Goal: Transaction & Acquisition: Book appointment/travel/reservation

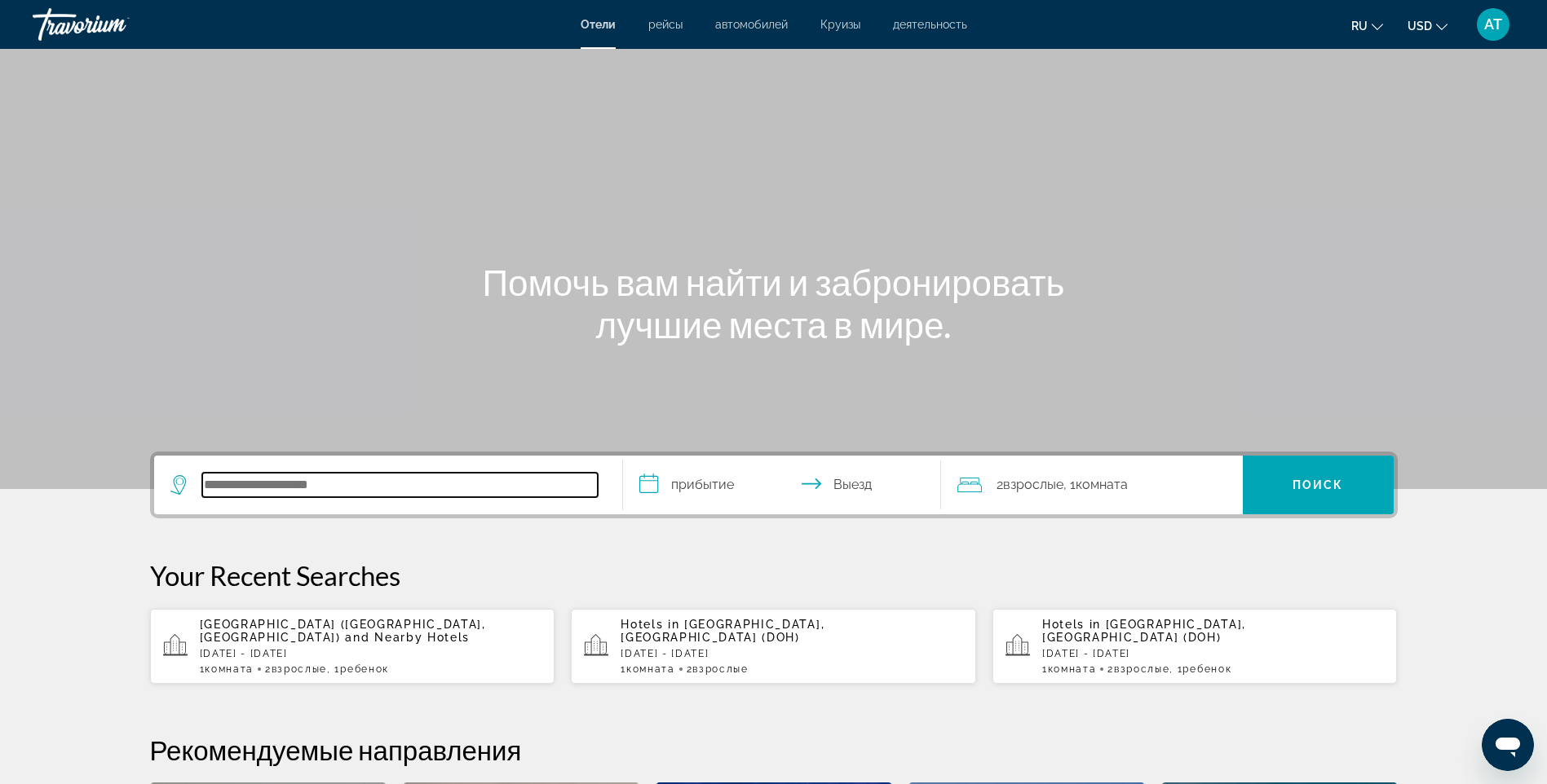
click at [287, 489] on input "Search hotel destination" at bounding box center [400, 485] width 395 height 24
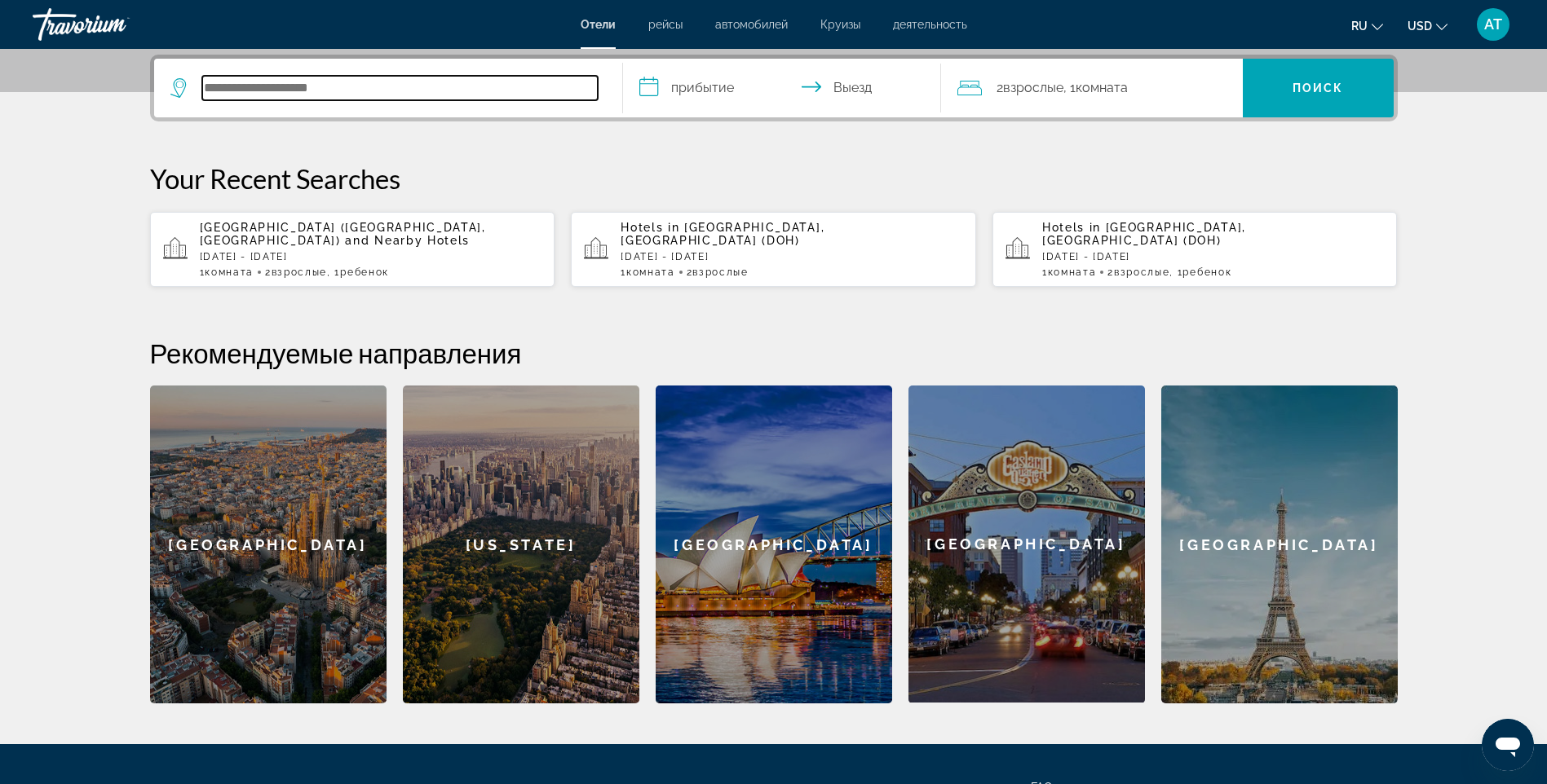
scroll to position [399, 0]
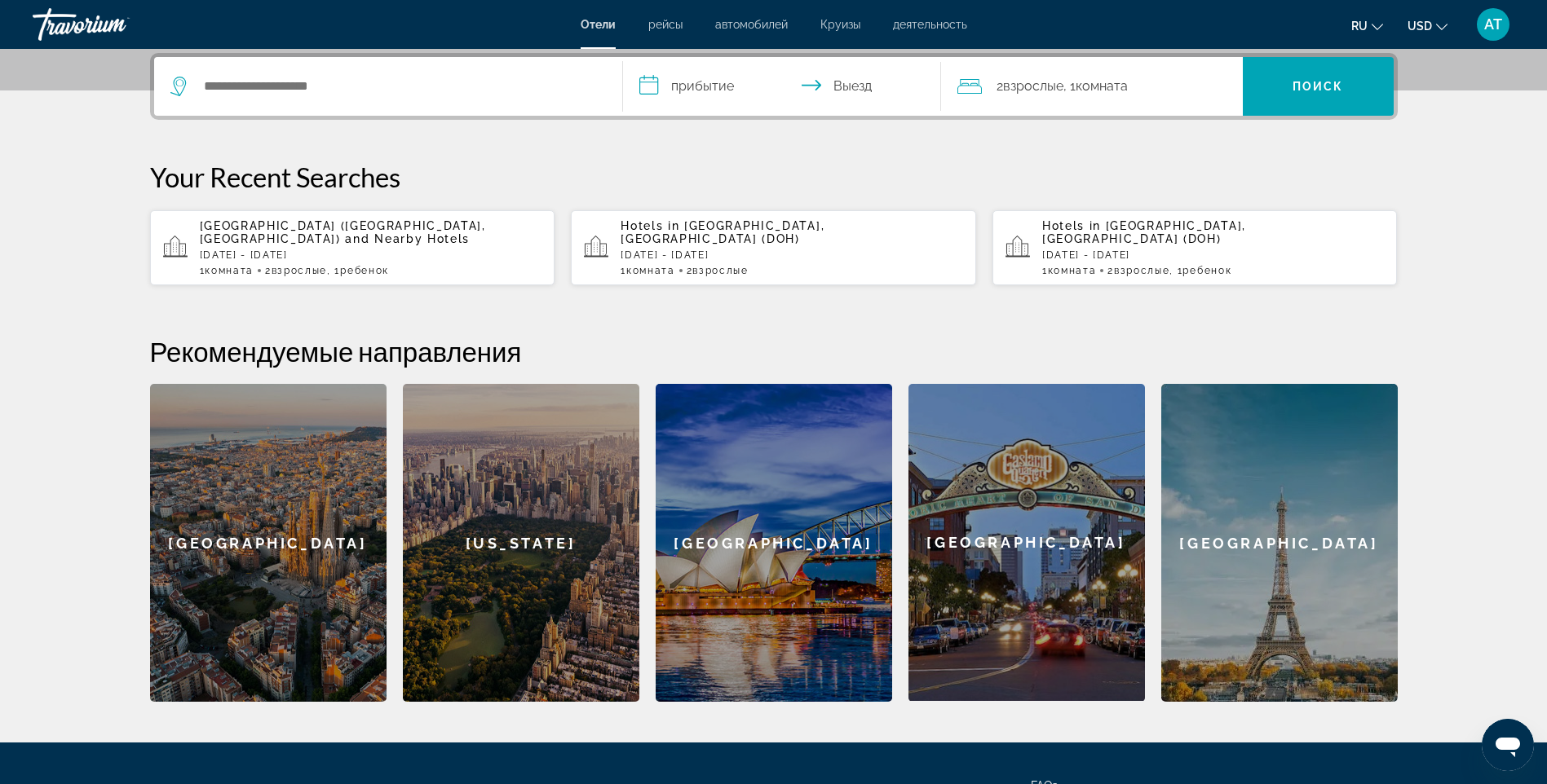
click at [659, 249] on p "[DATE] - [DATE]" at bounding box center [792, 255] width 342 height 11
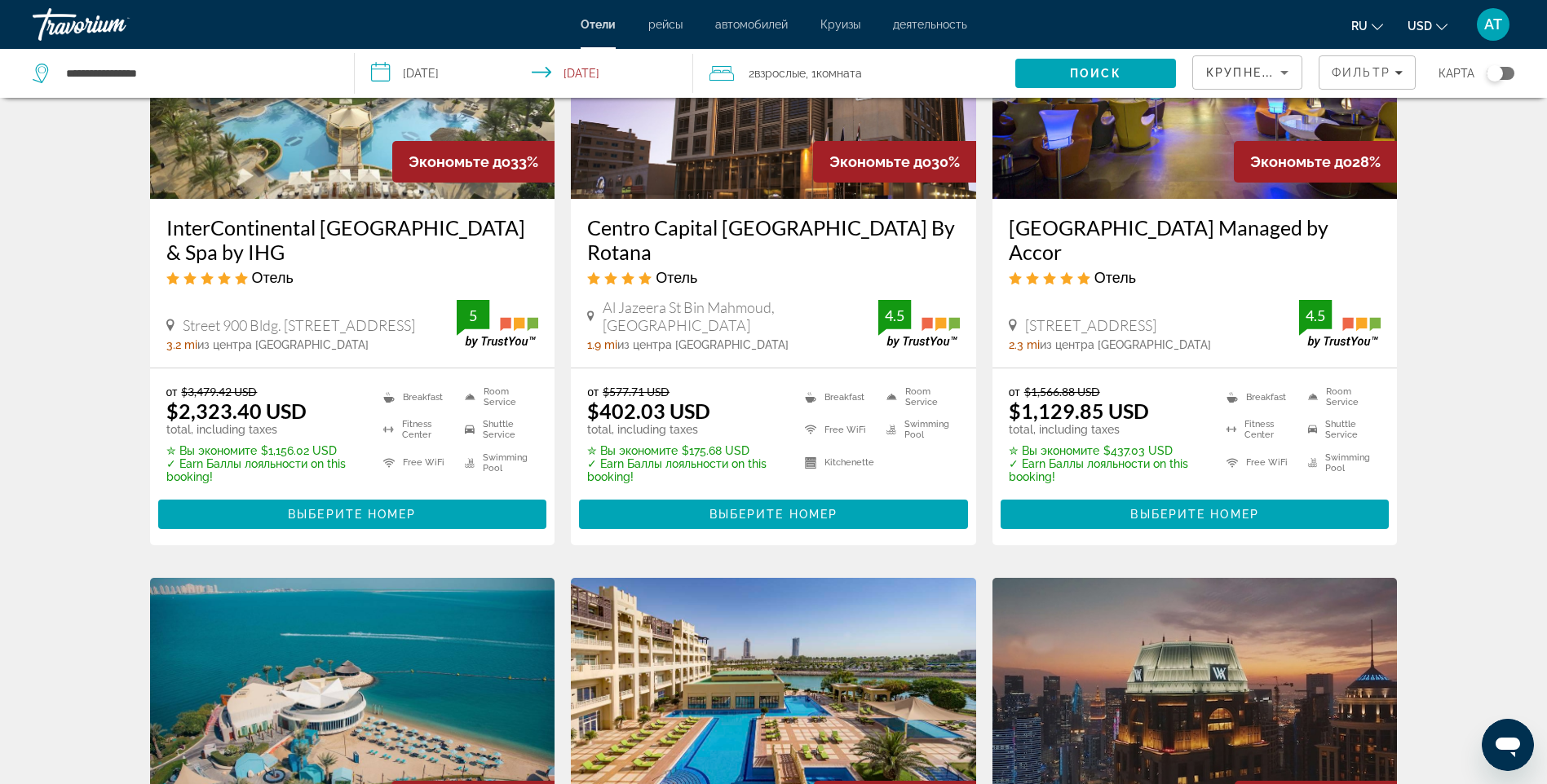
scroll to position [1467, 0]
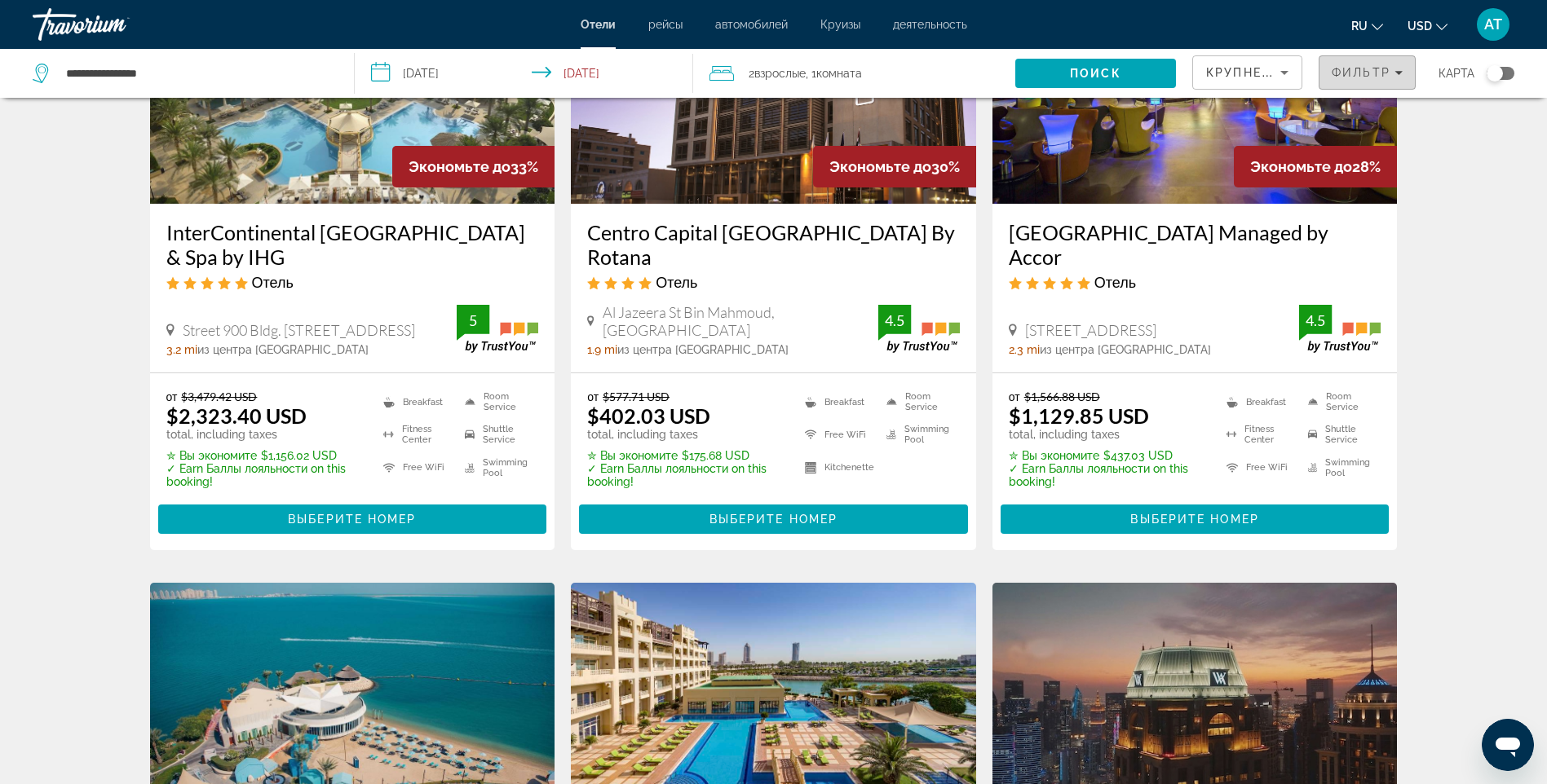
click at [1356, 76] on span "Фильтр" at bounding box center [1361, 72] width 58 height 13
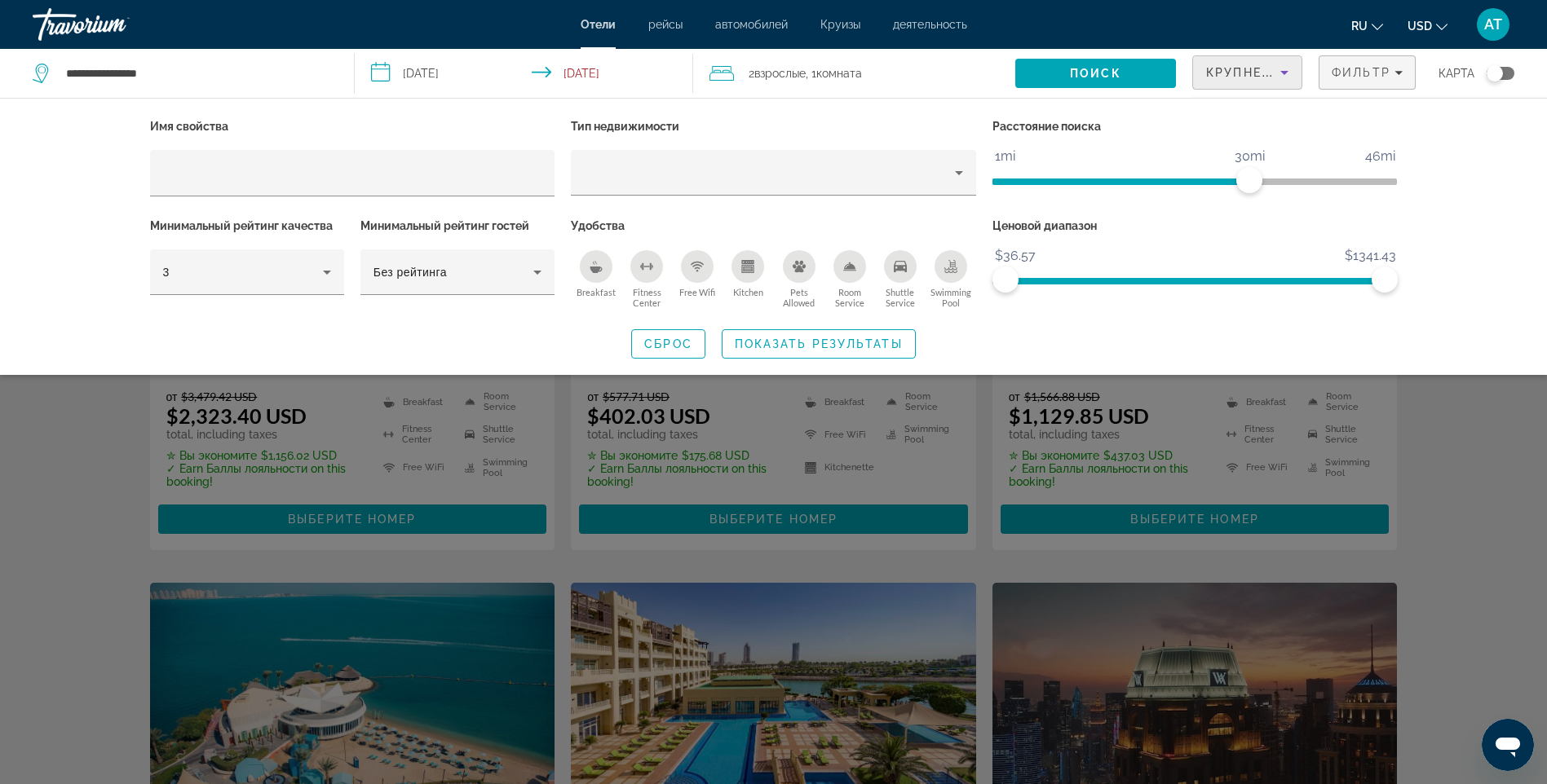
click at [1287, 72] on icon "Sort by" at bounding box center [1284, 72] width 8 height 4
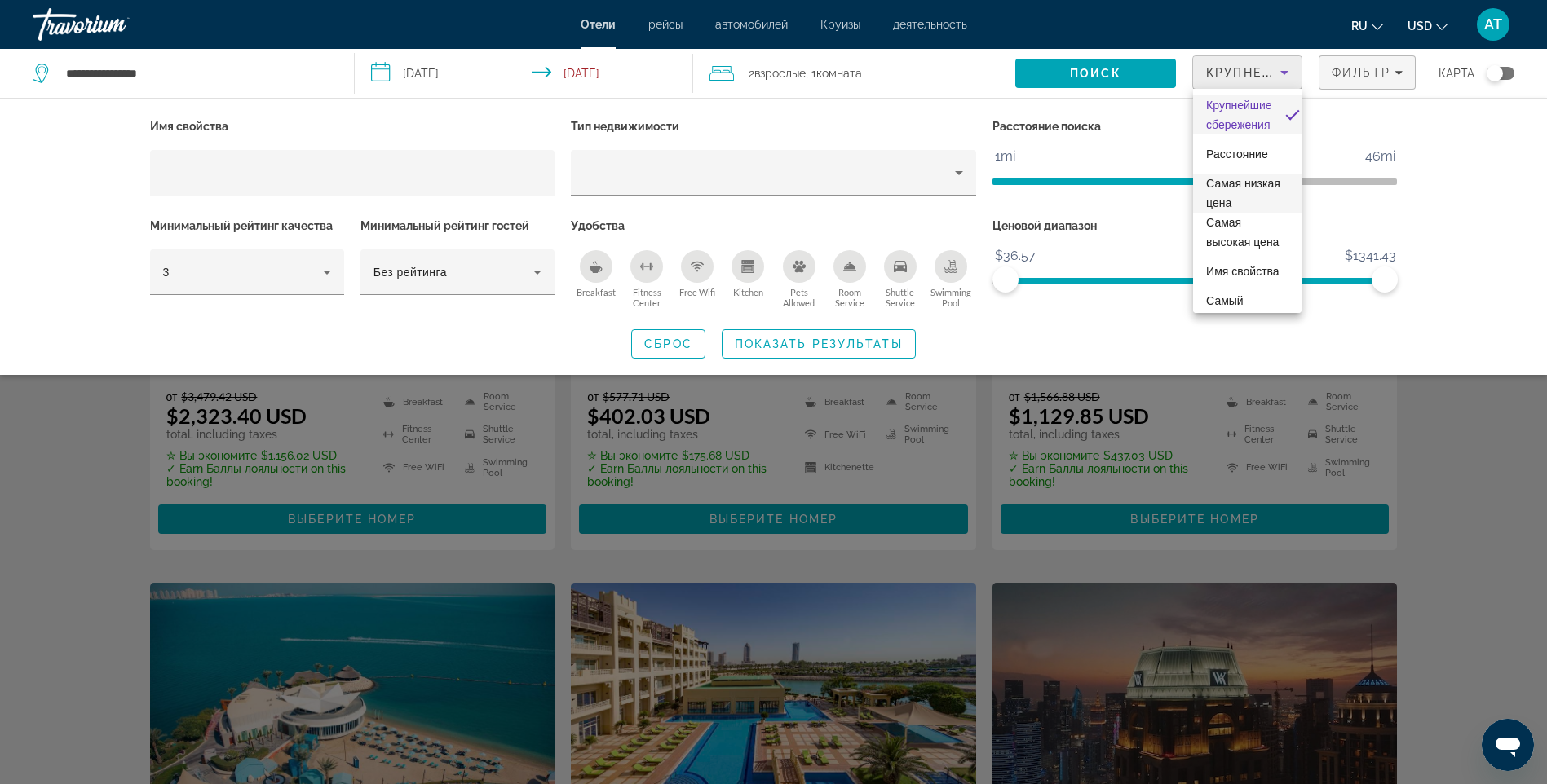
click at [1232, 196] on span "Самая низкая цена" at bounding box center [1242, 193] width 74 height 33
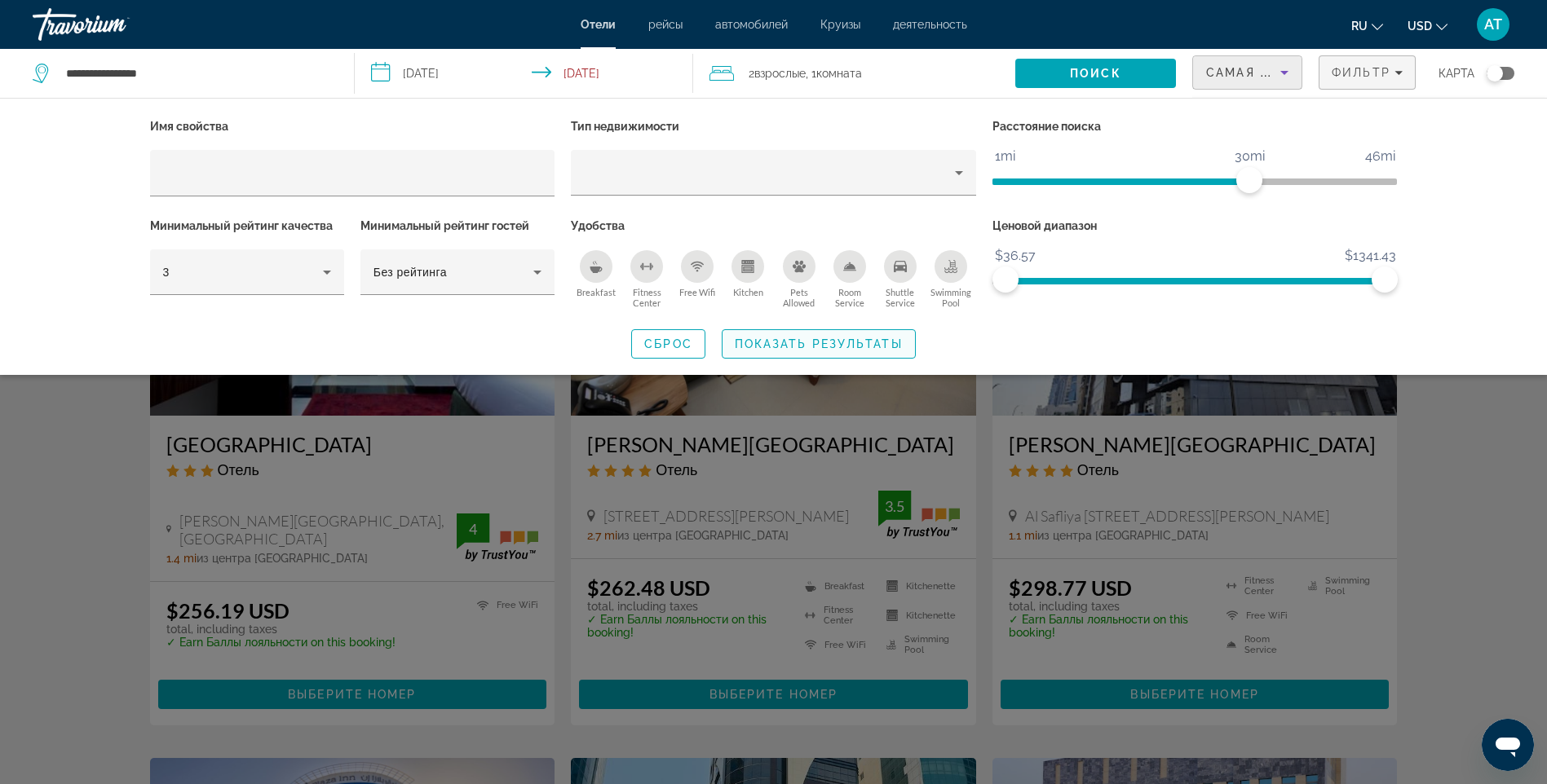
click at [813, 340] on span "Показать результаты" at bounding box center [818, 344] width 168 height 13
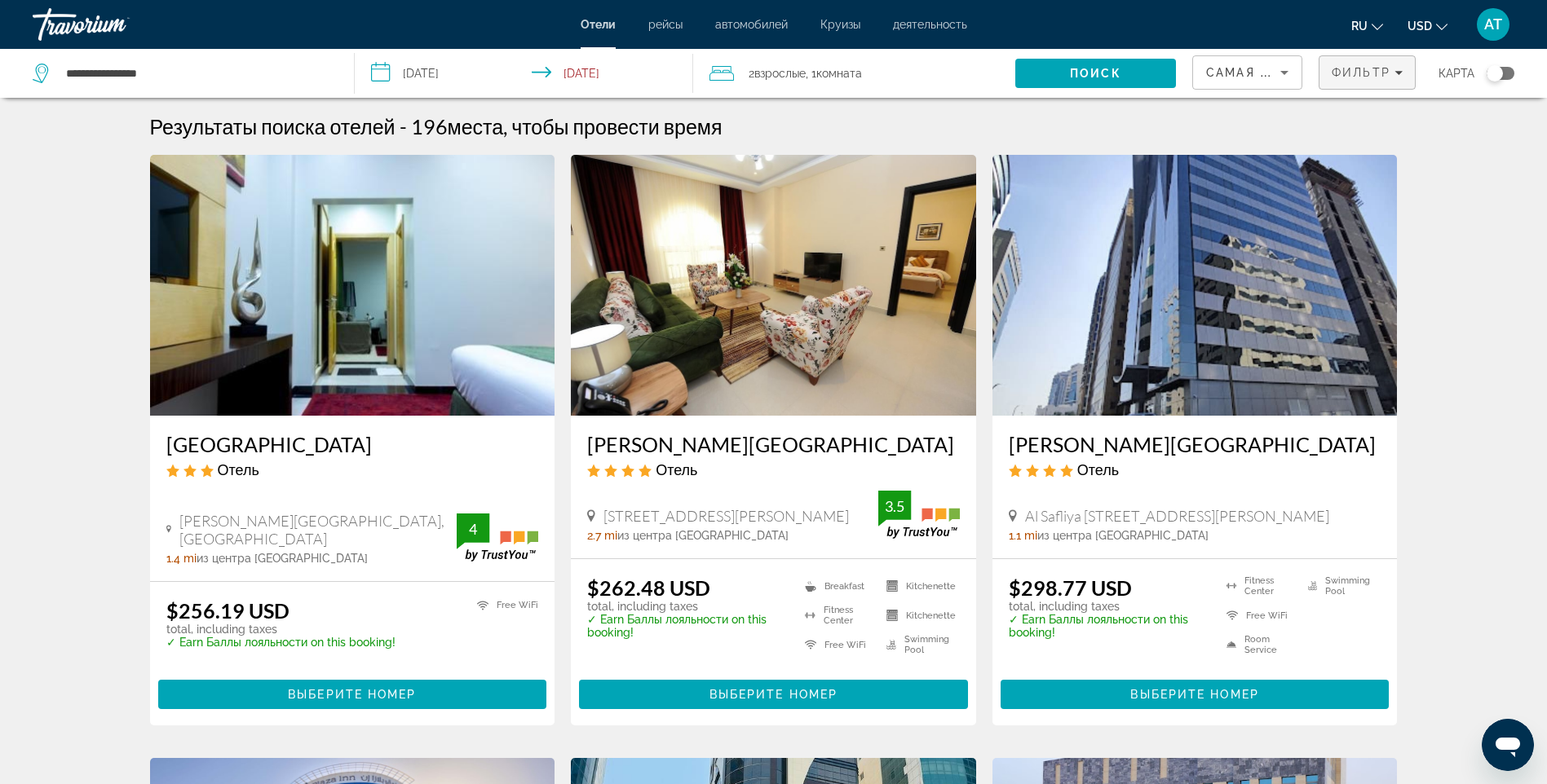
click at [1365, 71] on span "Фильтр" at bounding box center [1361, 72] width 58 height 13
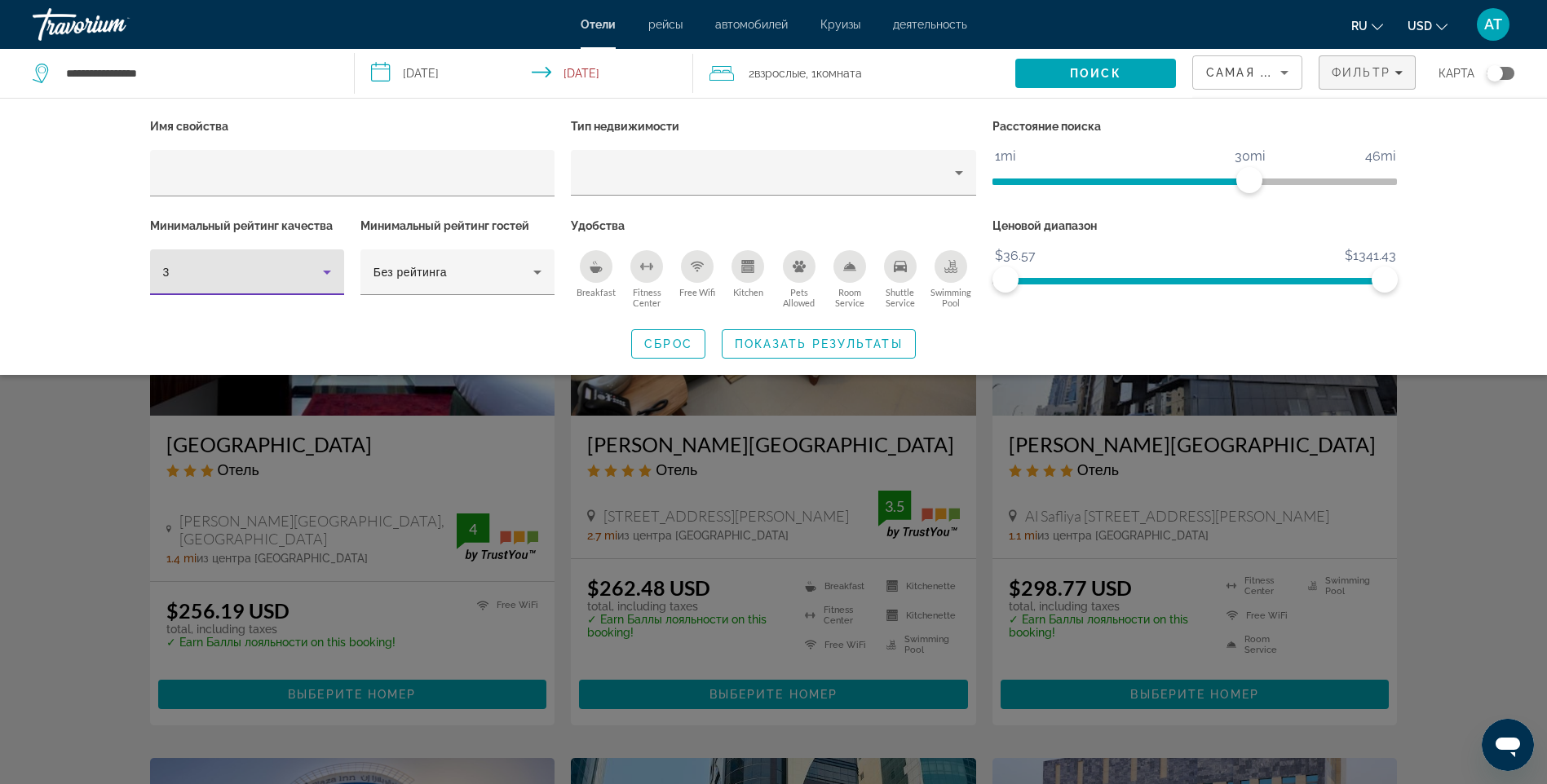
click at [324, 265] on icon "Hotel Filters" at bounding box center [326, 272] width 20 height 20
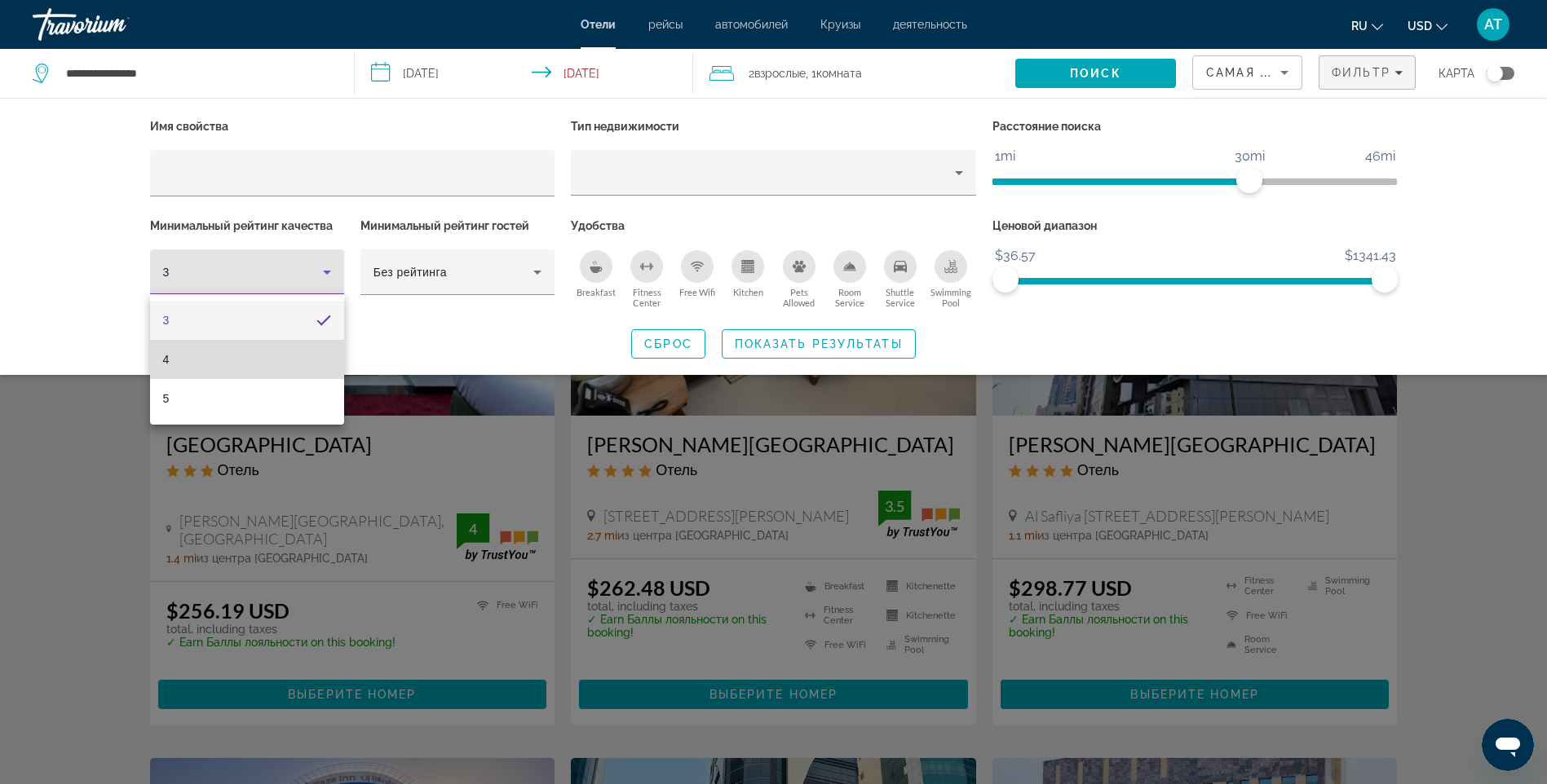
click at [266, 361] on mat-option "4" at bounding box center [247, 360] width 194 height 39
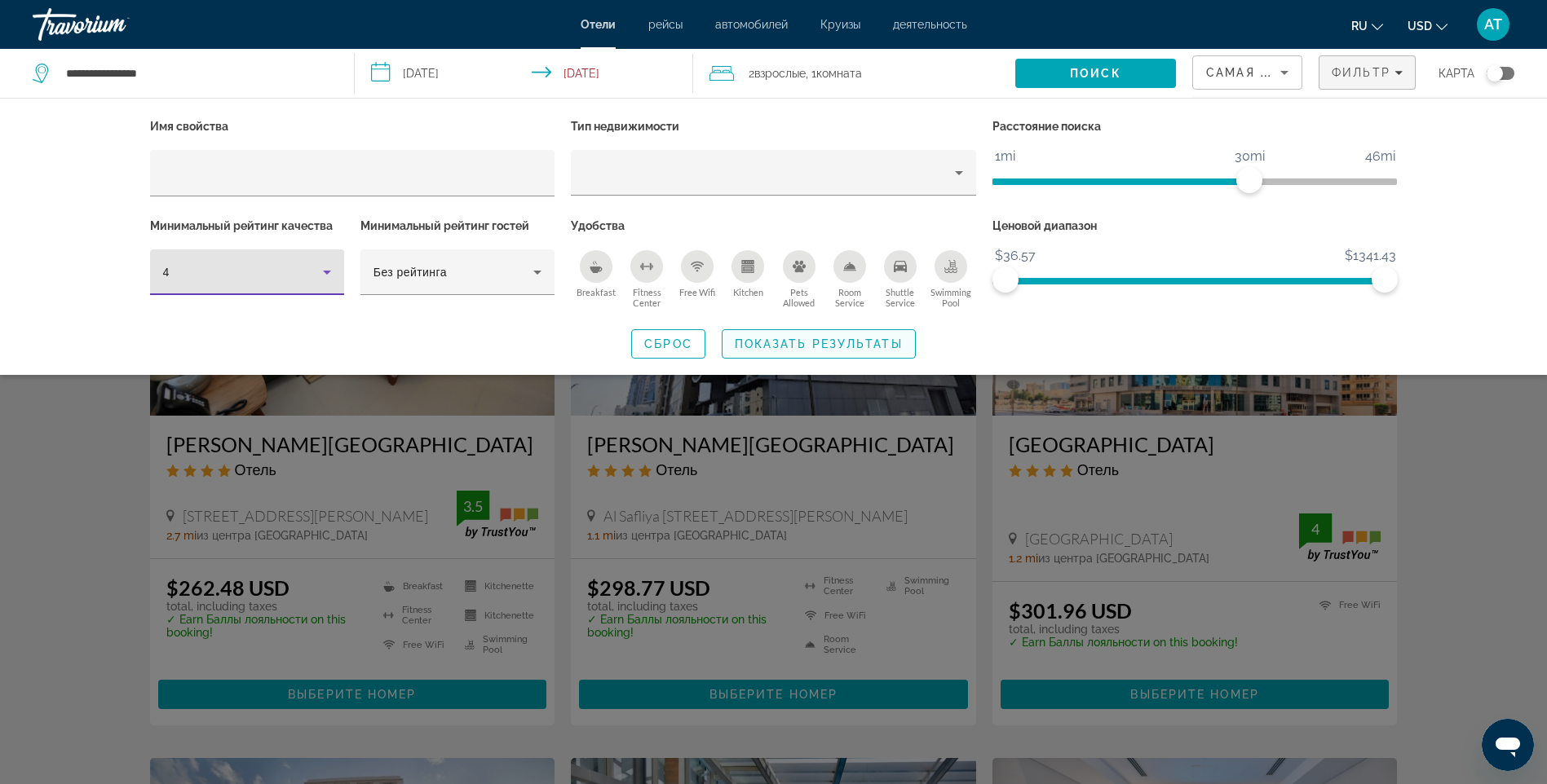
click at [750, 346] on span "Показать результаты" at bounding box center [818, 344] width 168 height 13
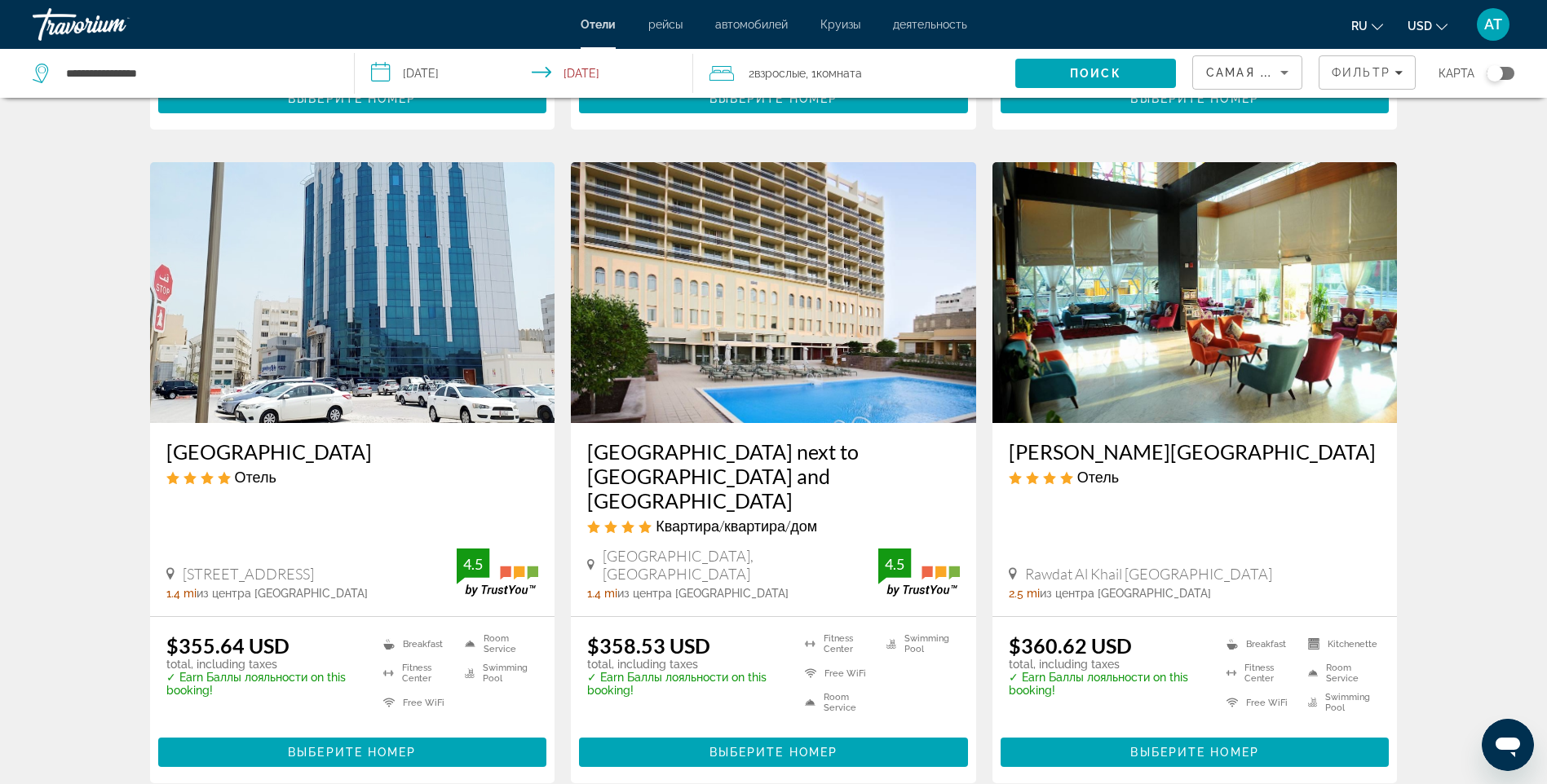
scroll to position [1956, 0]
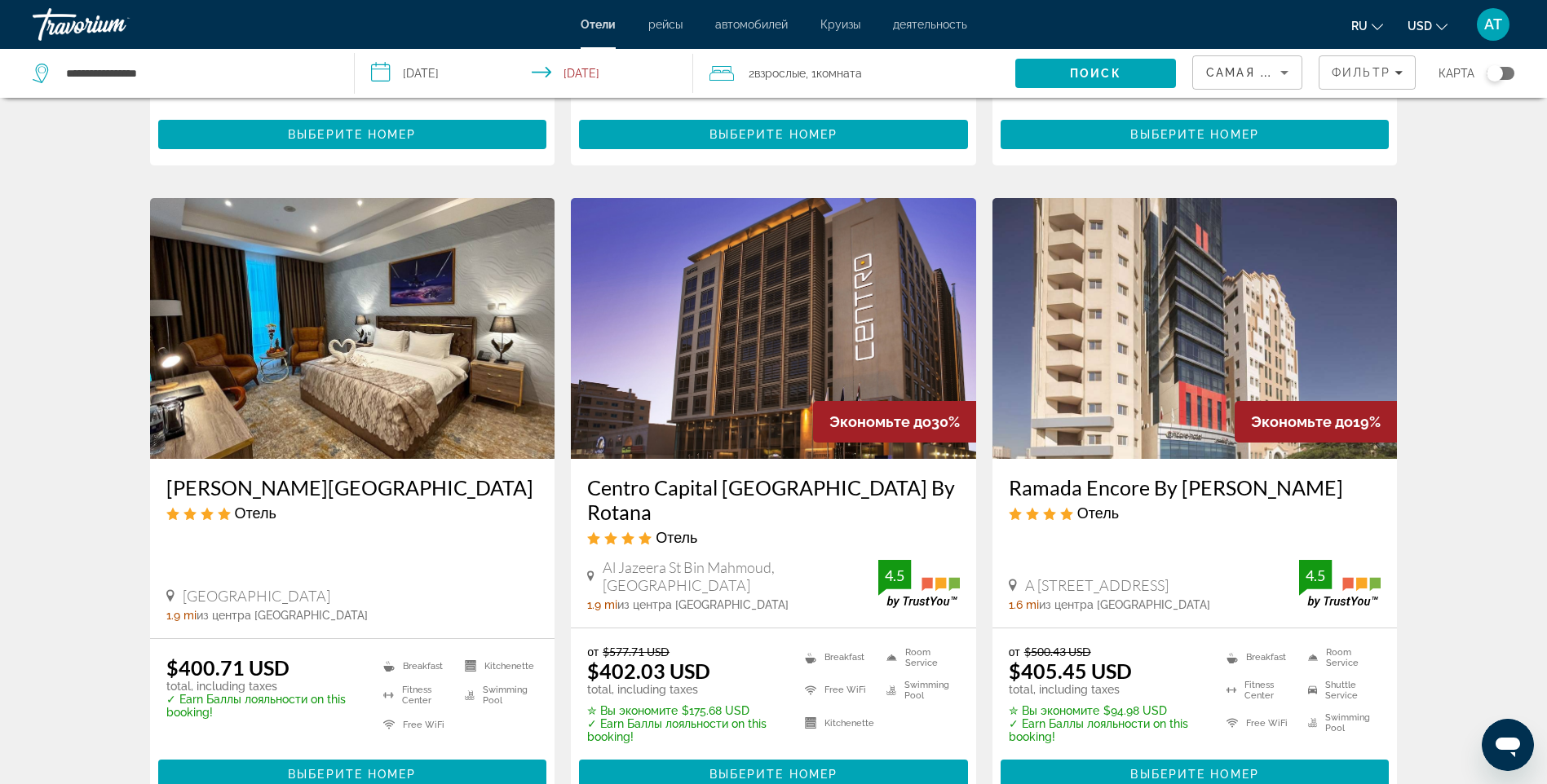
scroll to position [1222, 0]
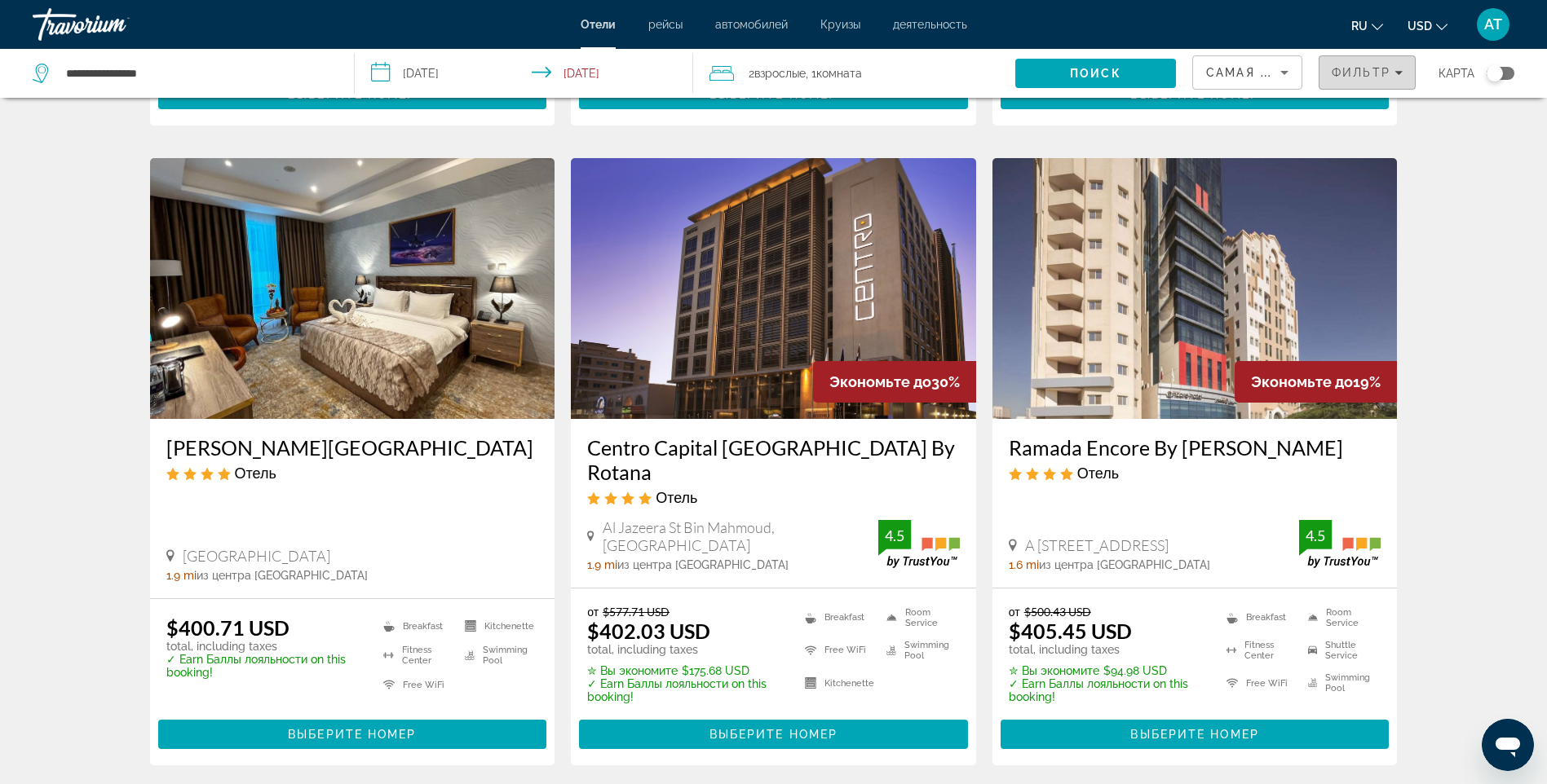
click at [1365, 73] on span "Фильтр" at bounding box center [1361, 72] width 58 height 13
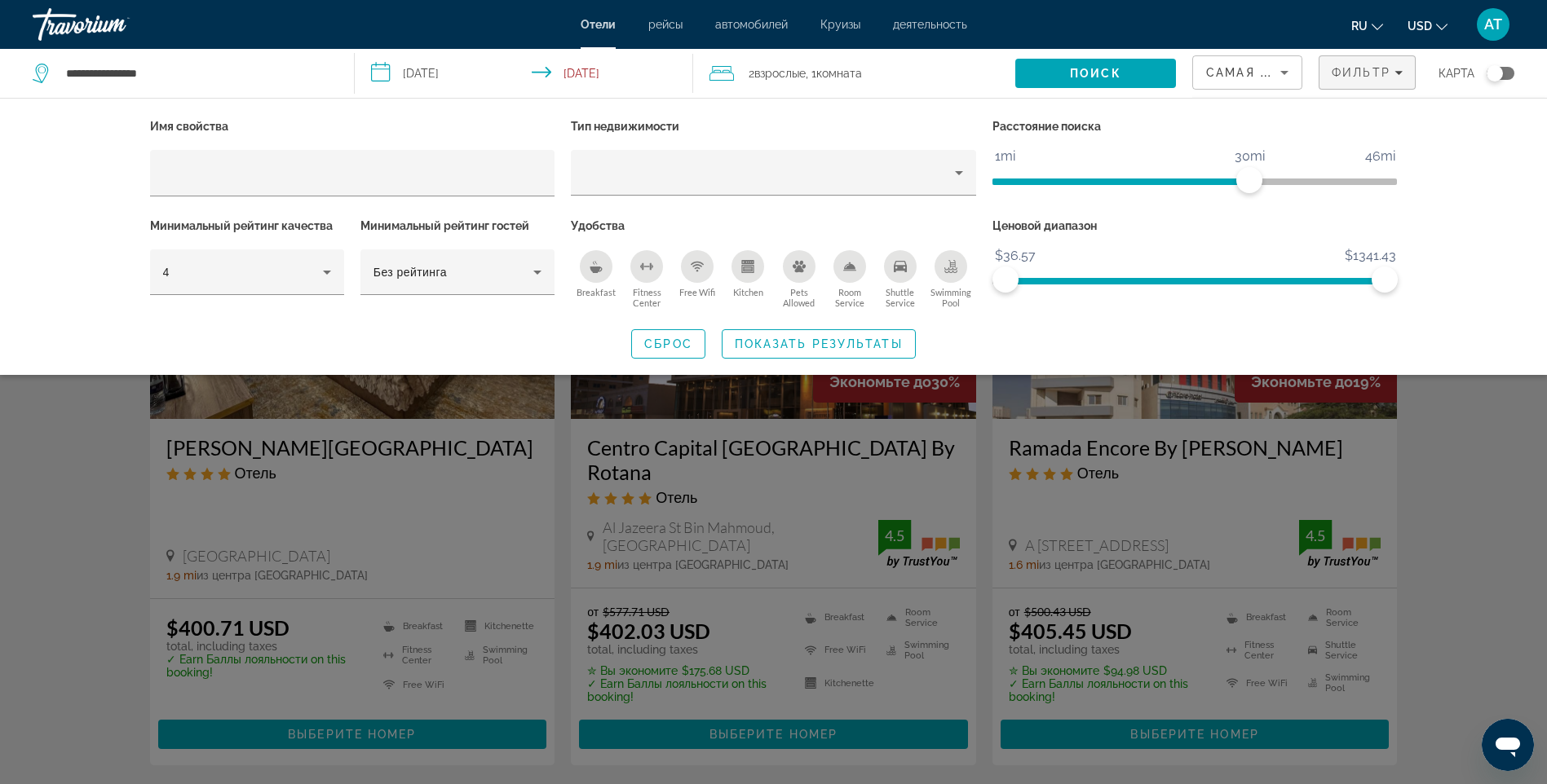
click at [1514, 227] on div "Имя свойства Тип недвижимости Расстояние поиска 1mi 46mi 30mi Минимальный рейти…" at bounding box center [773, 236] width 1547 height 277
click at [1496, 495] on div "Search widget" at bounding box center [773, 514] width 1547 height 540
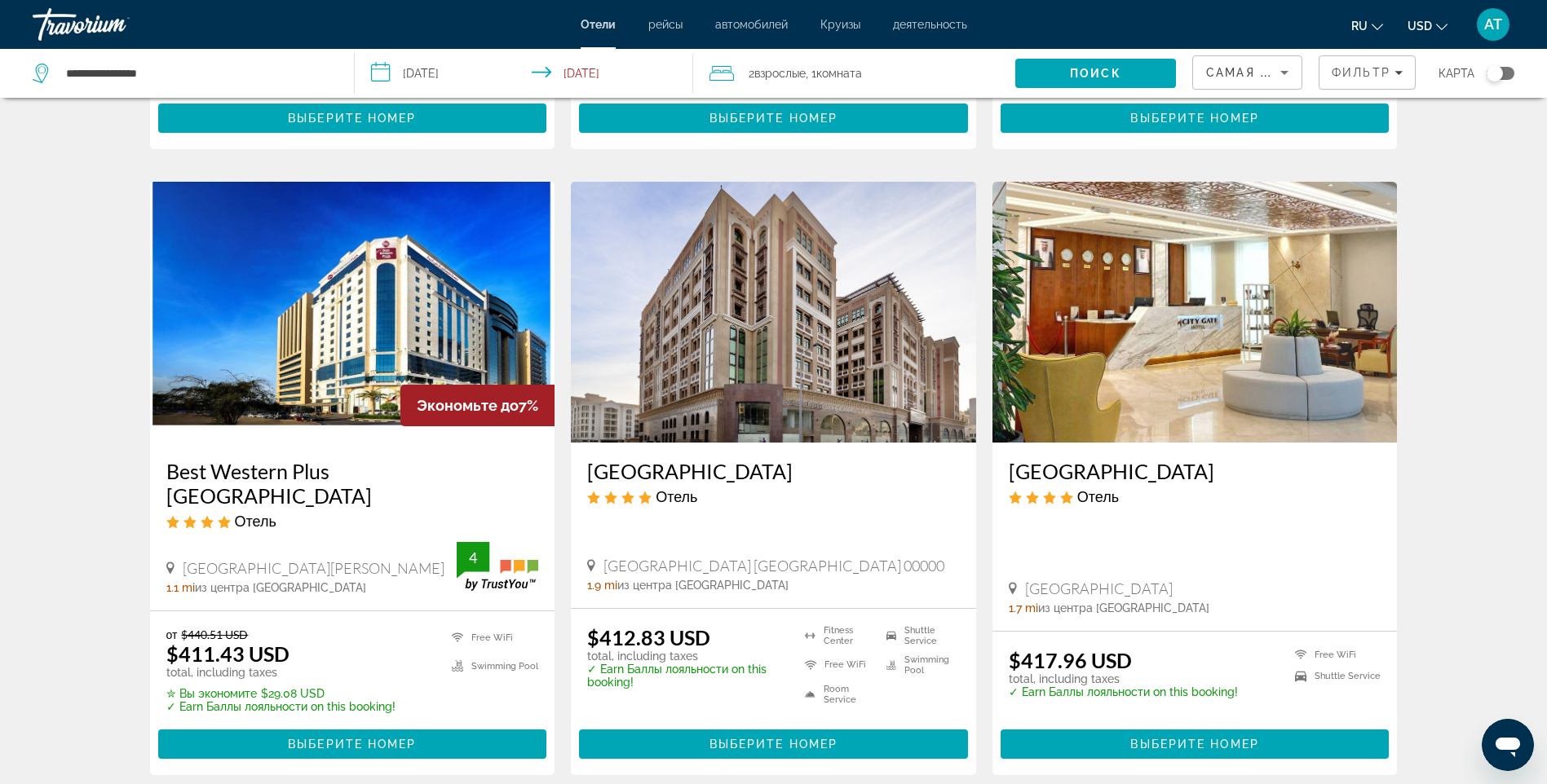
scroll to position [1874, 0]
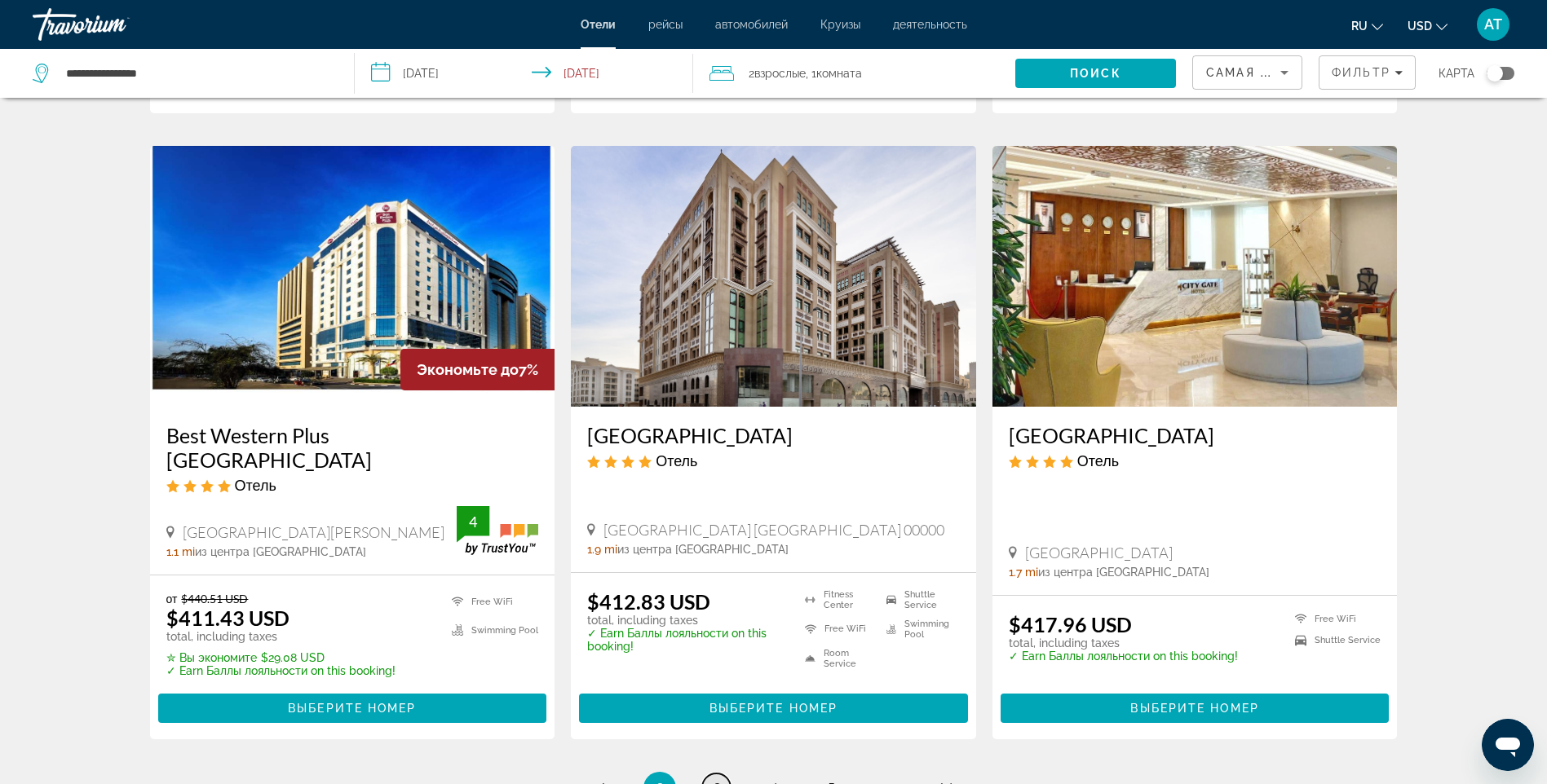
click at [714, 779] on span "3" at bounding box center [717, 788] width 8 height 18
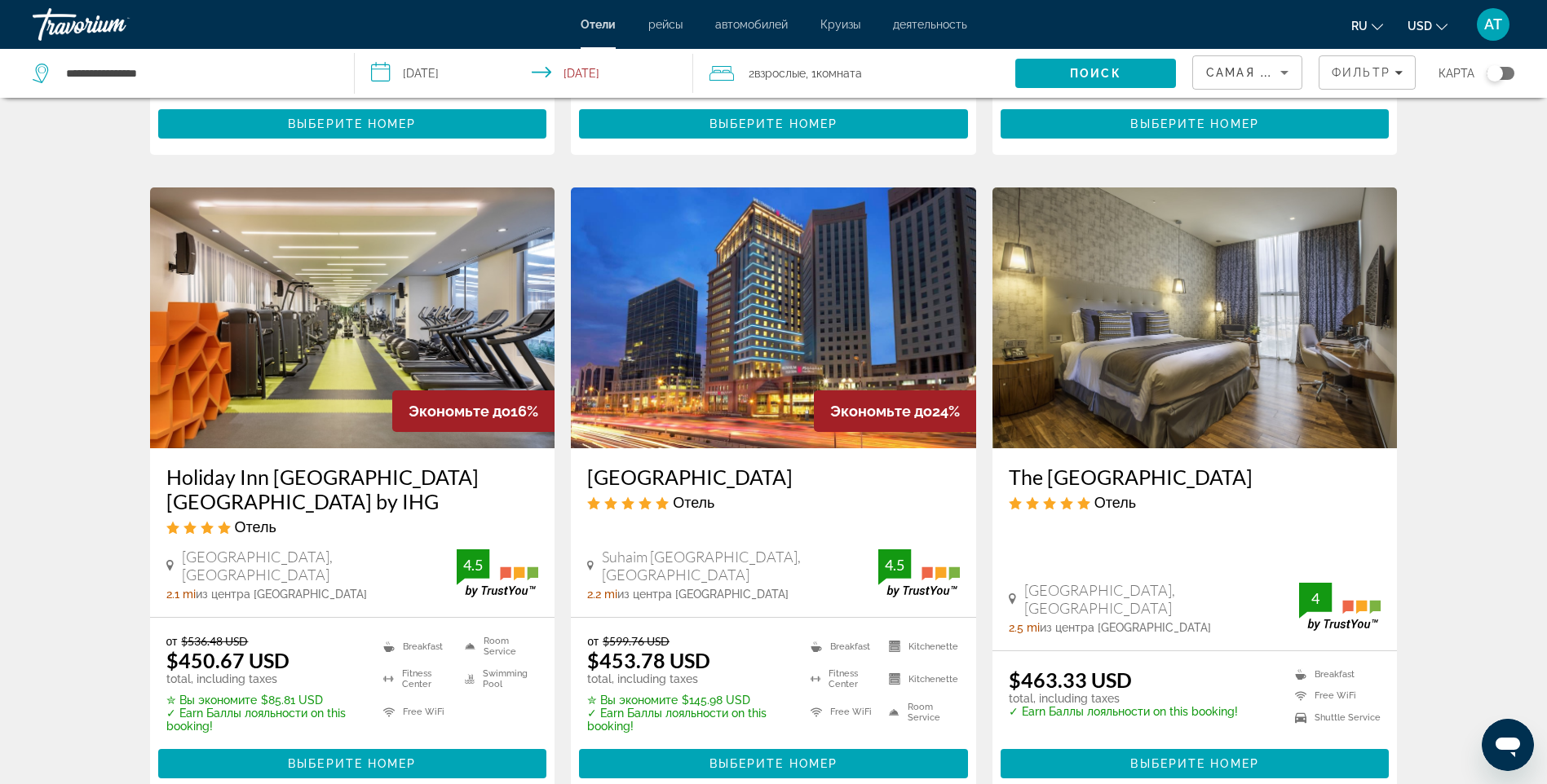
scroll to position [1793, 0]
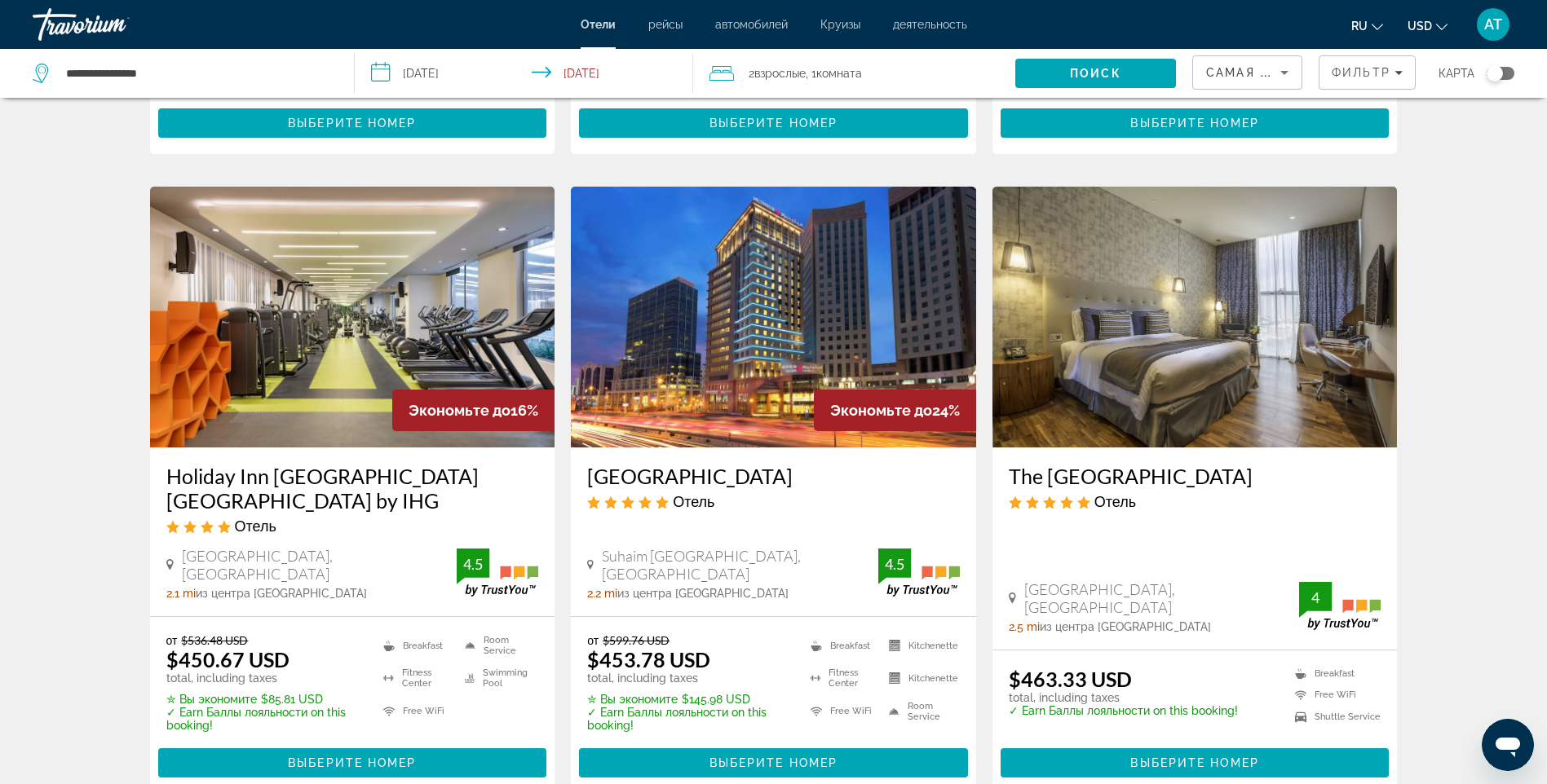
click at [337, 390] on img "Main content" at bounding box center [353, 317] width 405 height 260
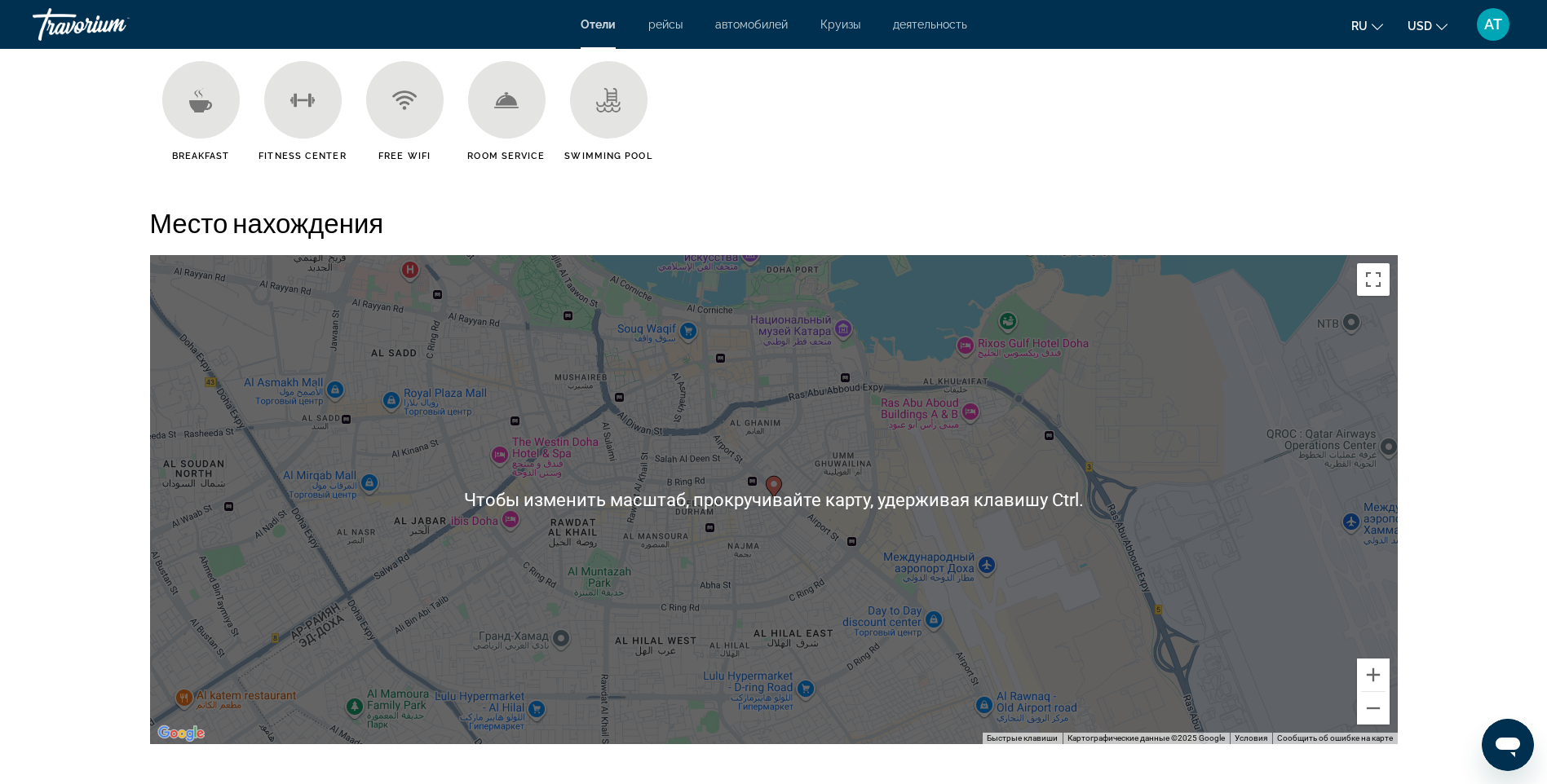
scroll to position [1386, 0]
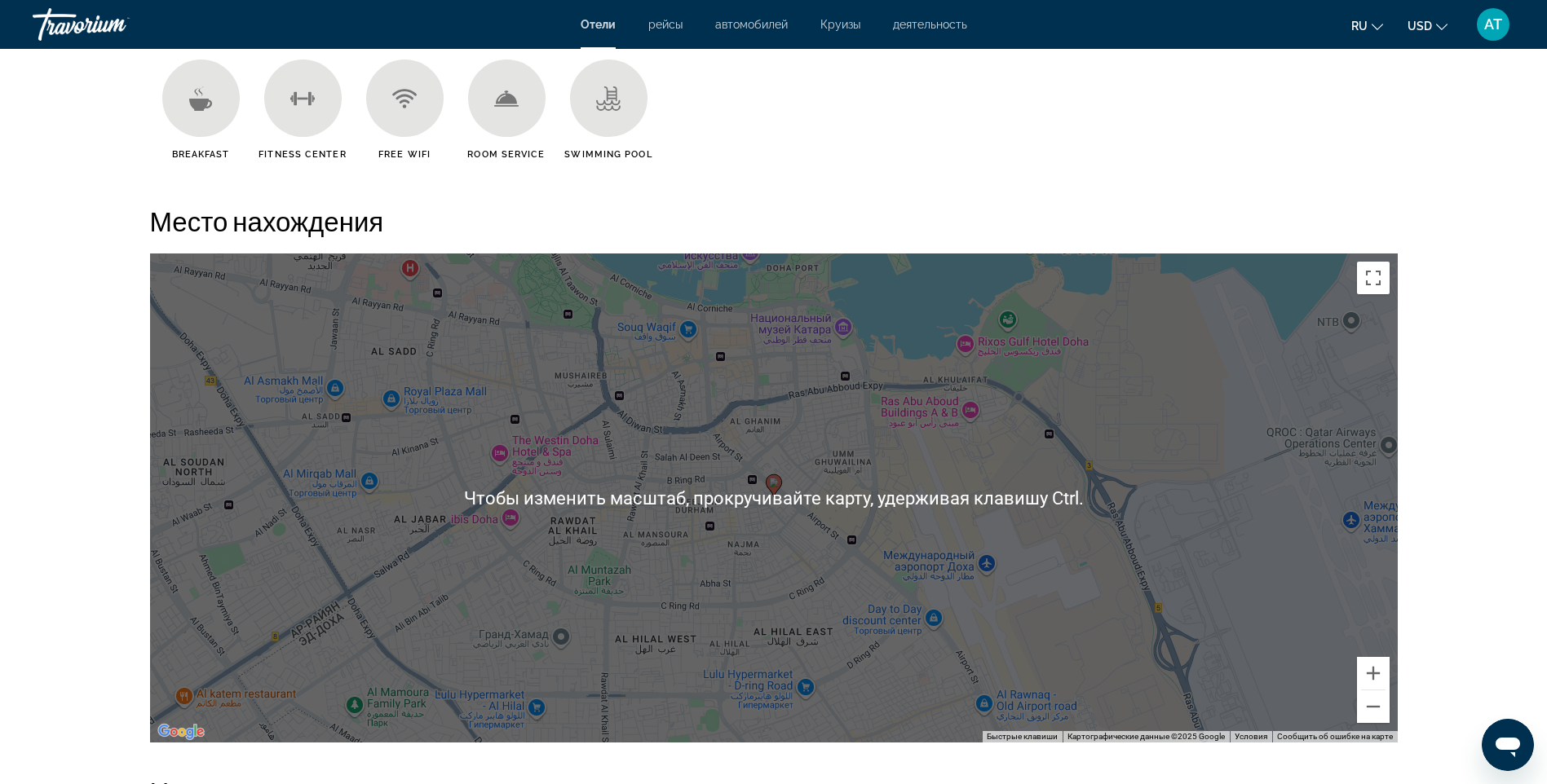
click at [777, 483] on image "Main content" at bounding box center [774, 482] width 9 height 9
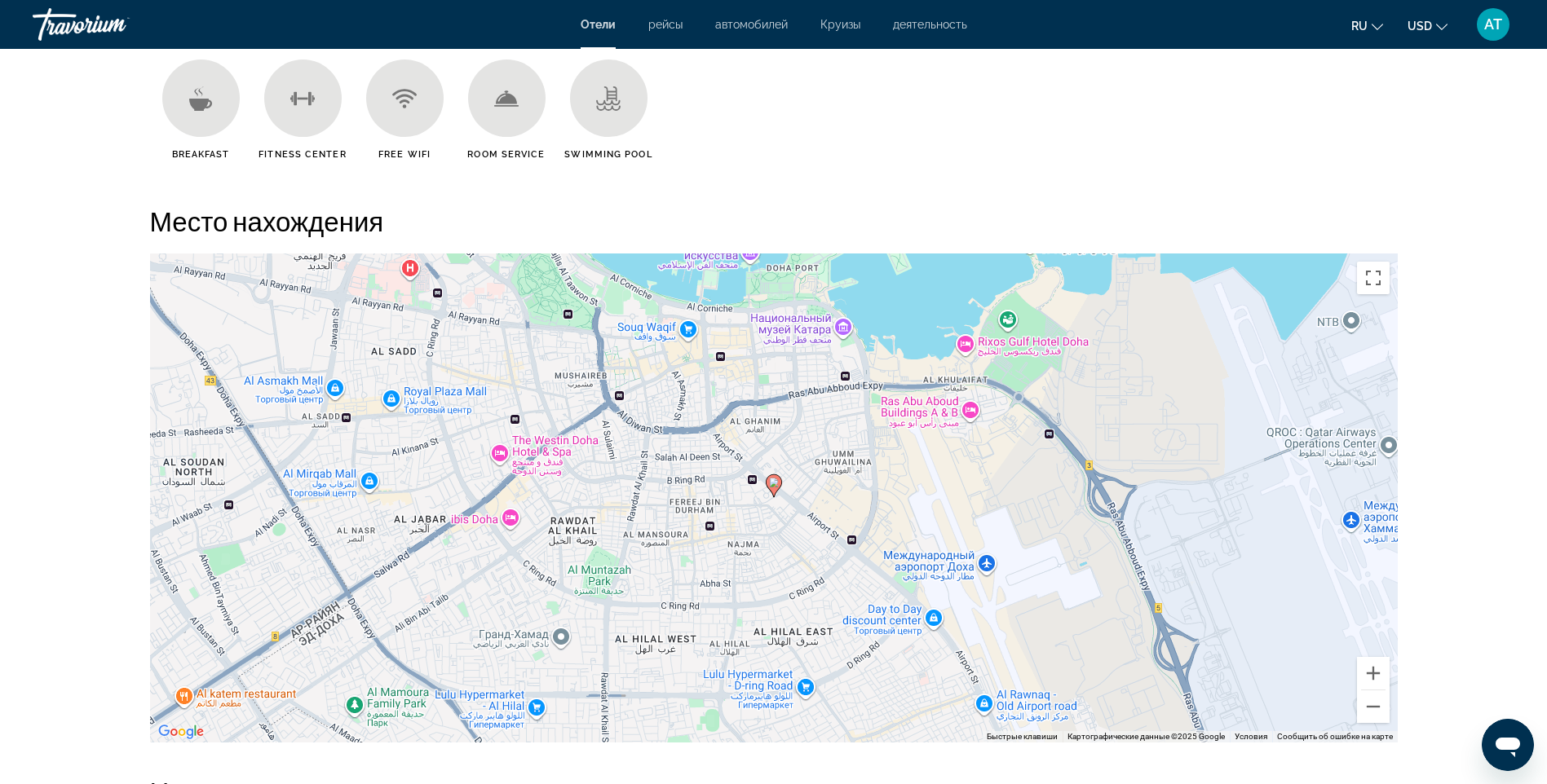
click at [681, 323] on div "Чтобы активировать перетаскивание с помощью клавиатуры, нажмите Alt + Ввод. Пос…" at bounding box center [774, 498] width 1247 height 489
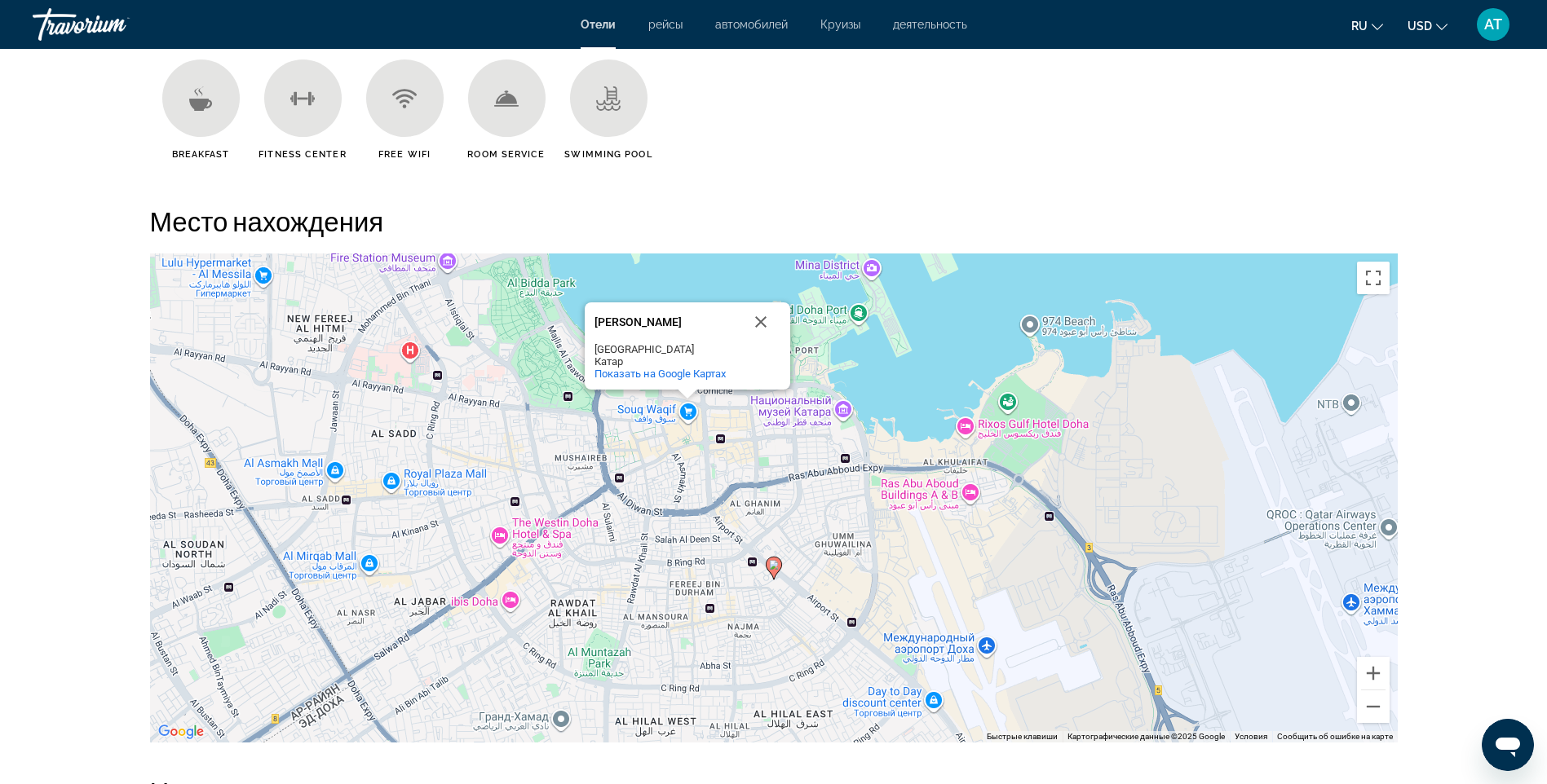
click at [970, 428] on div "Чтобы активировать перетаскивание с помощью клавиатуры, нажмите Alt + Ввод. Пос…" at bounding box center [774, 498] width 1247 height 489
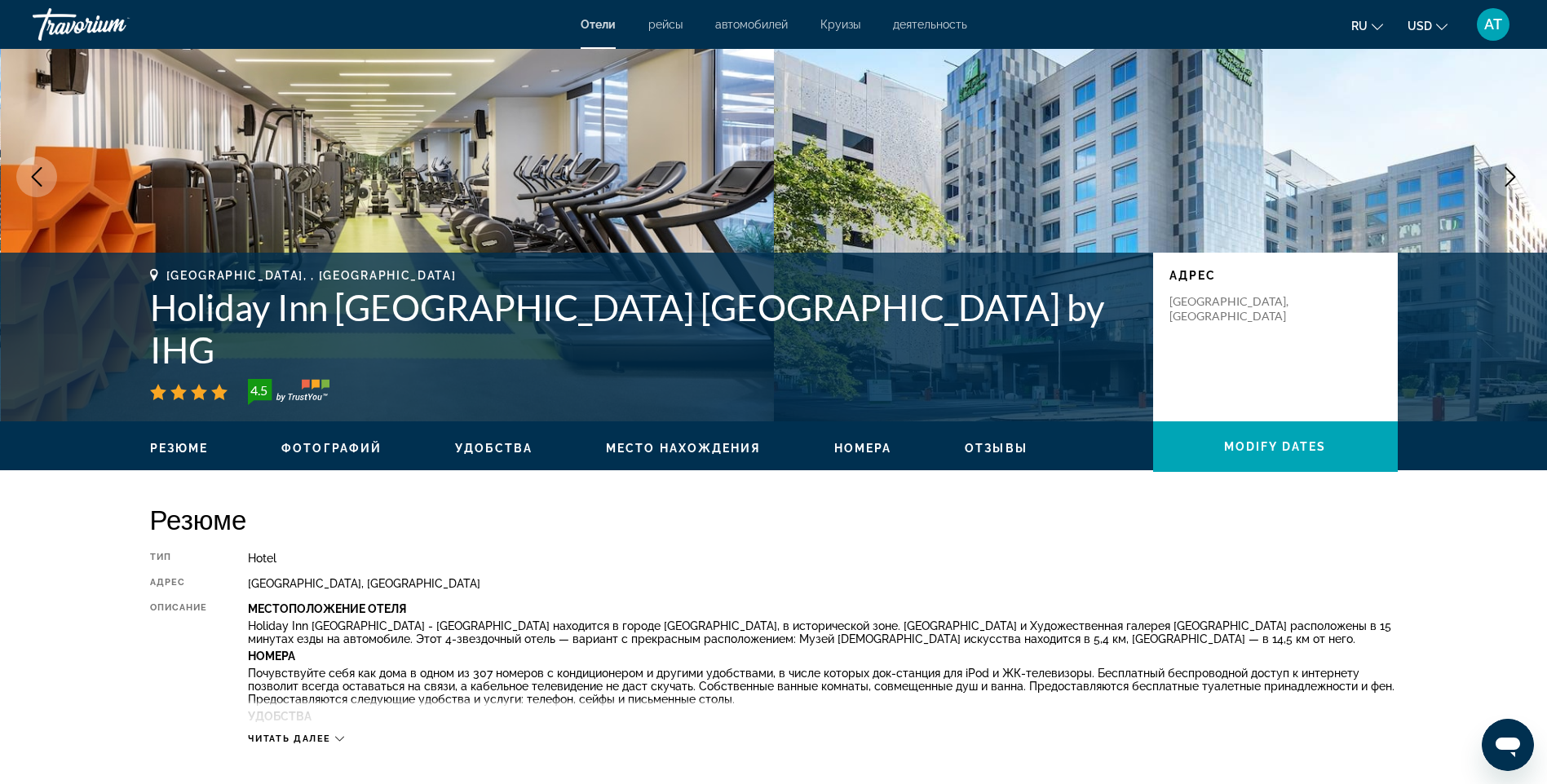
scroll to position [0, 0]
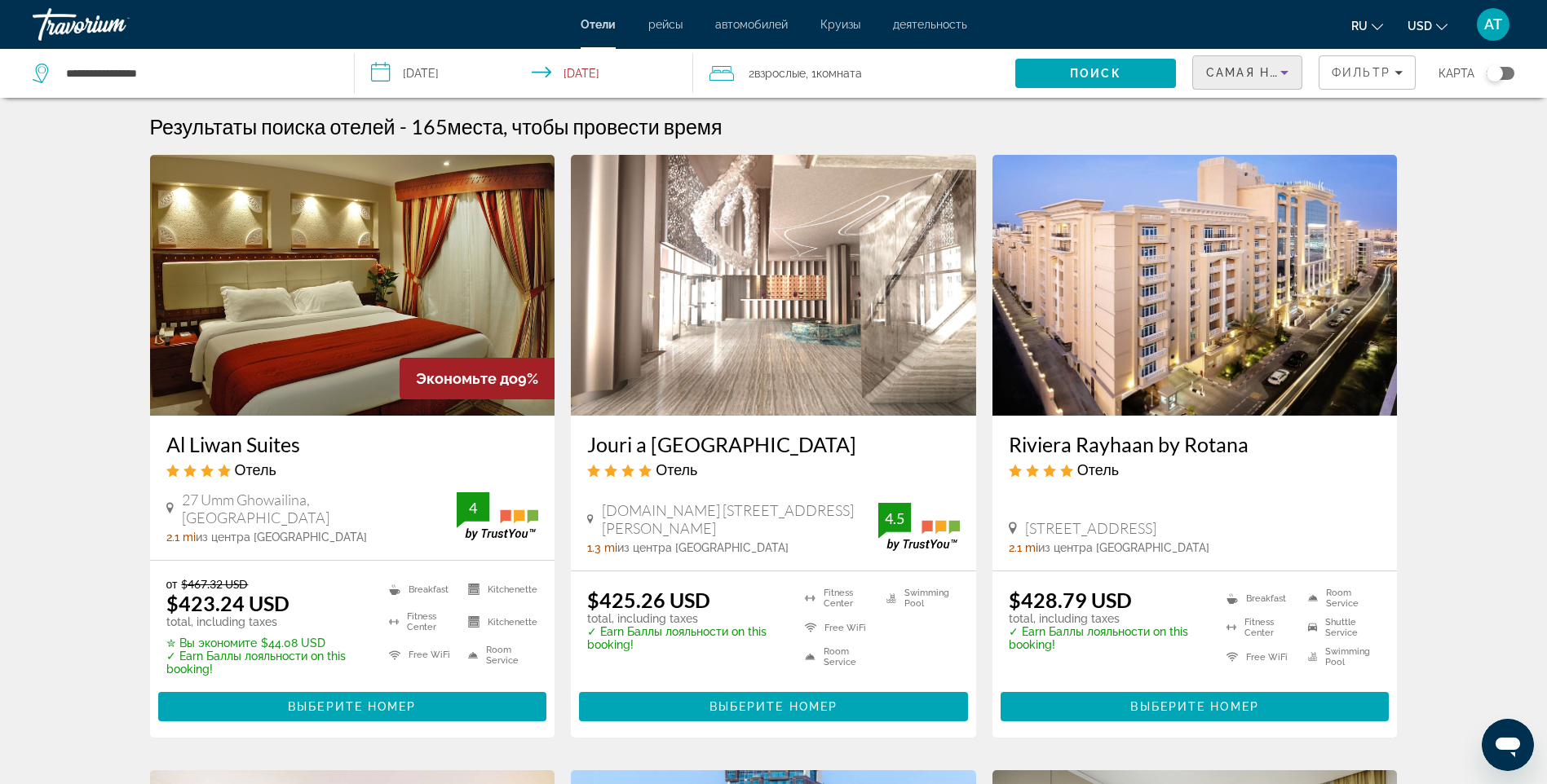
click at [1235, 69] on span "Самая низкая цена" at bounding box center [1281, 72] width 151 height 13
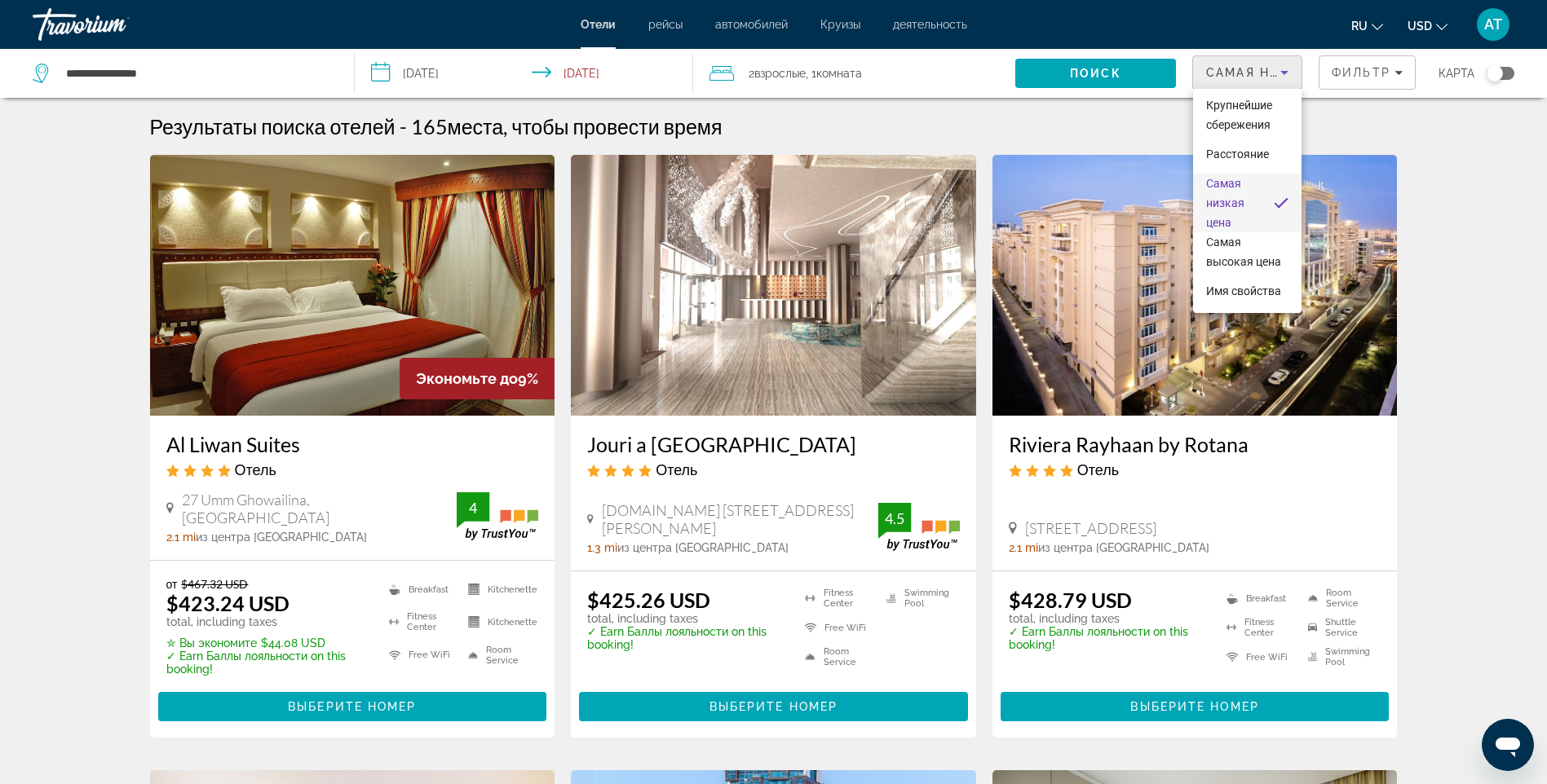
click at [1337, 67] on div at bounding box center [773, 392] width 1547 height 784
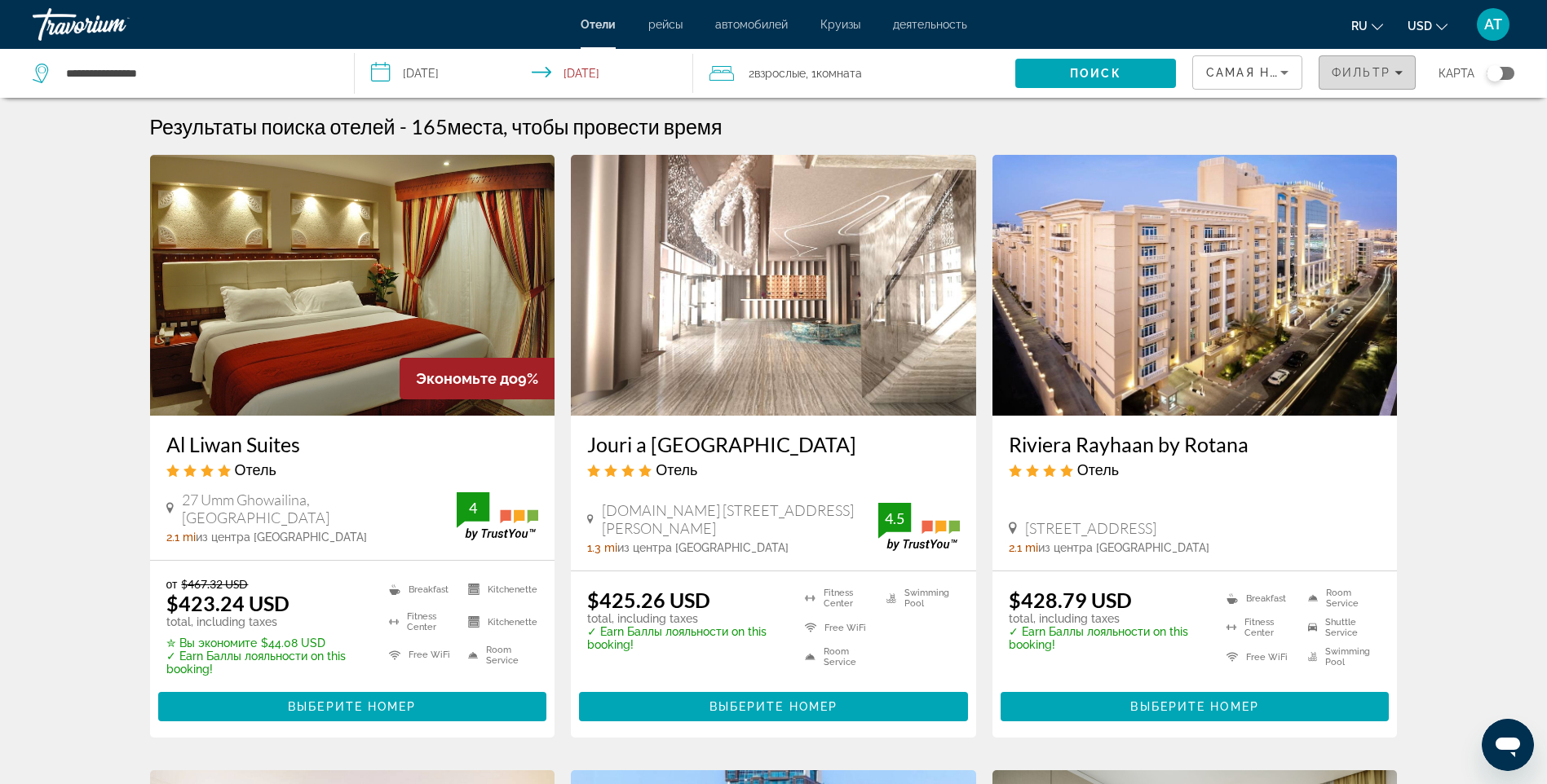
click at [1352, 76] on span "Фильтр" at bounding box center [1361, 72] width 58 height 13
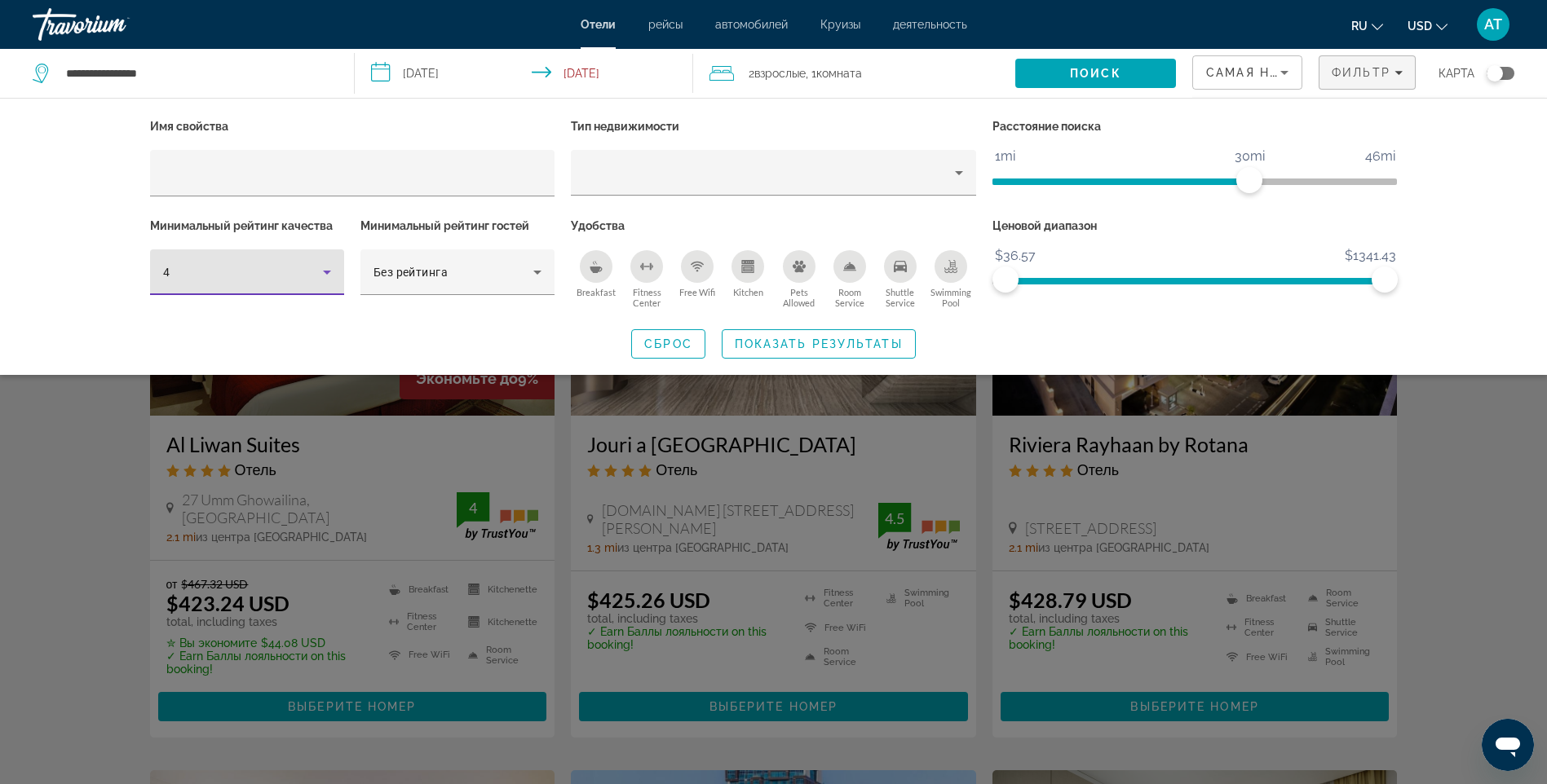
click at [320, 268] on icon "Hotel Filters" at bounding box center [326, 272] width 20 height 20
drag, startPoint x: 193, startPoint y: 394, endPoint x: 208, endPoint y: 392, distance: 15.1
click at [194, 395] on mat-option "5" at bounding box center [247, 399] width 194 height 39
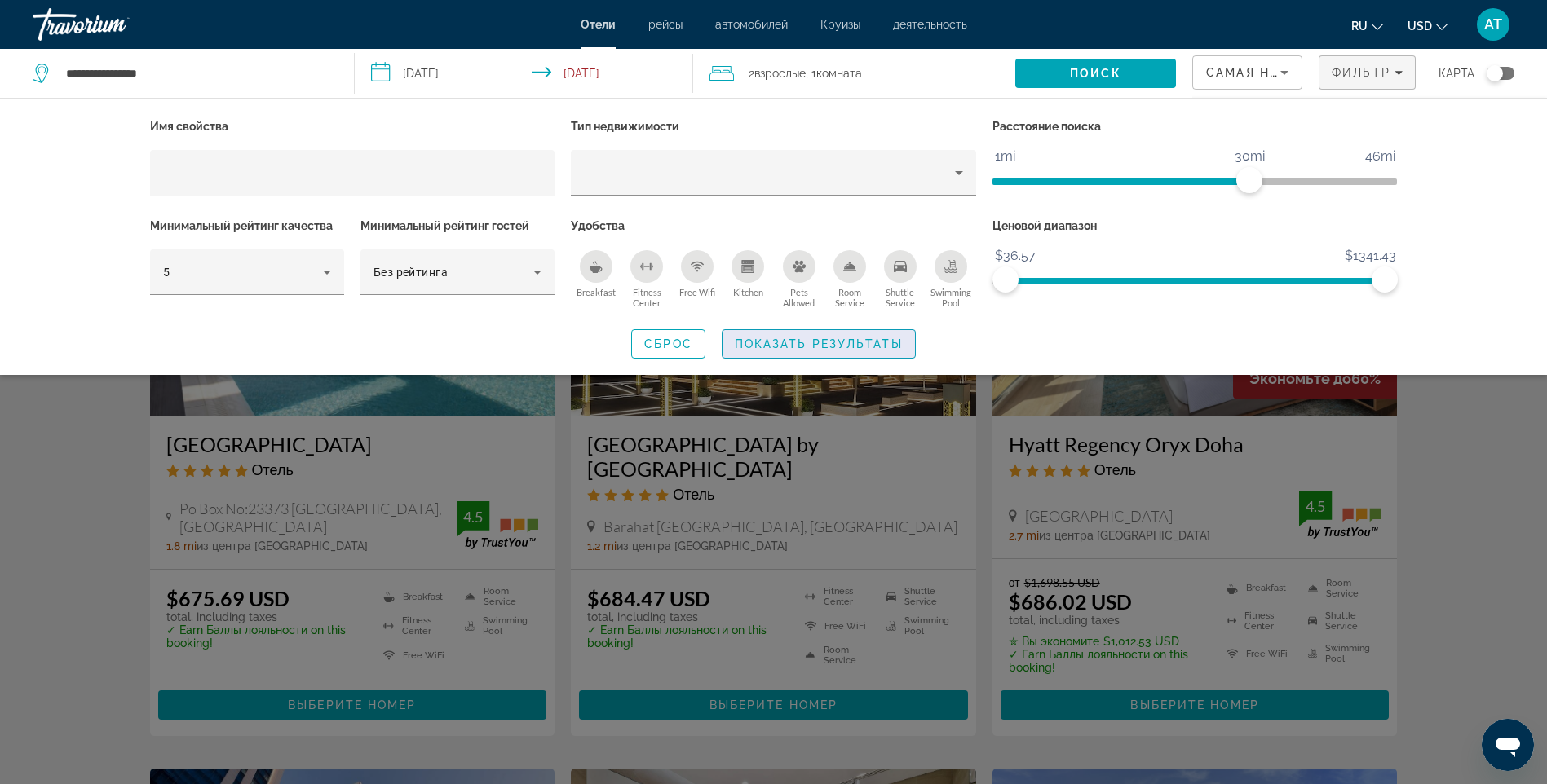
click at [750, 337] on span "Показать результаты" at bounding box center [818, 344] width 168 height 13
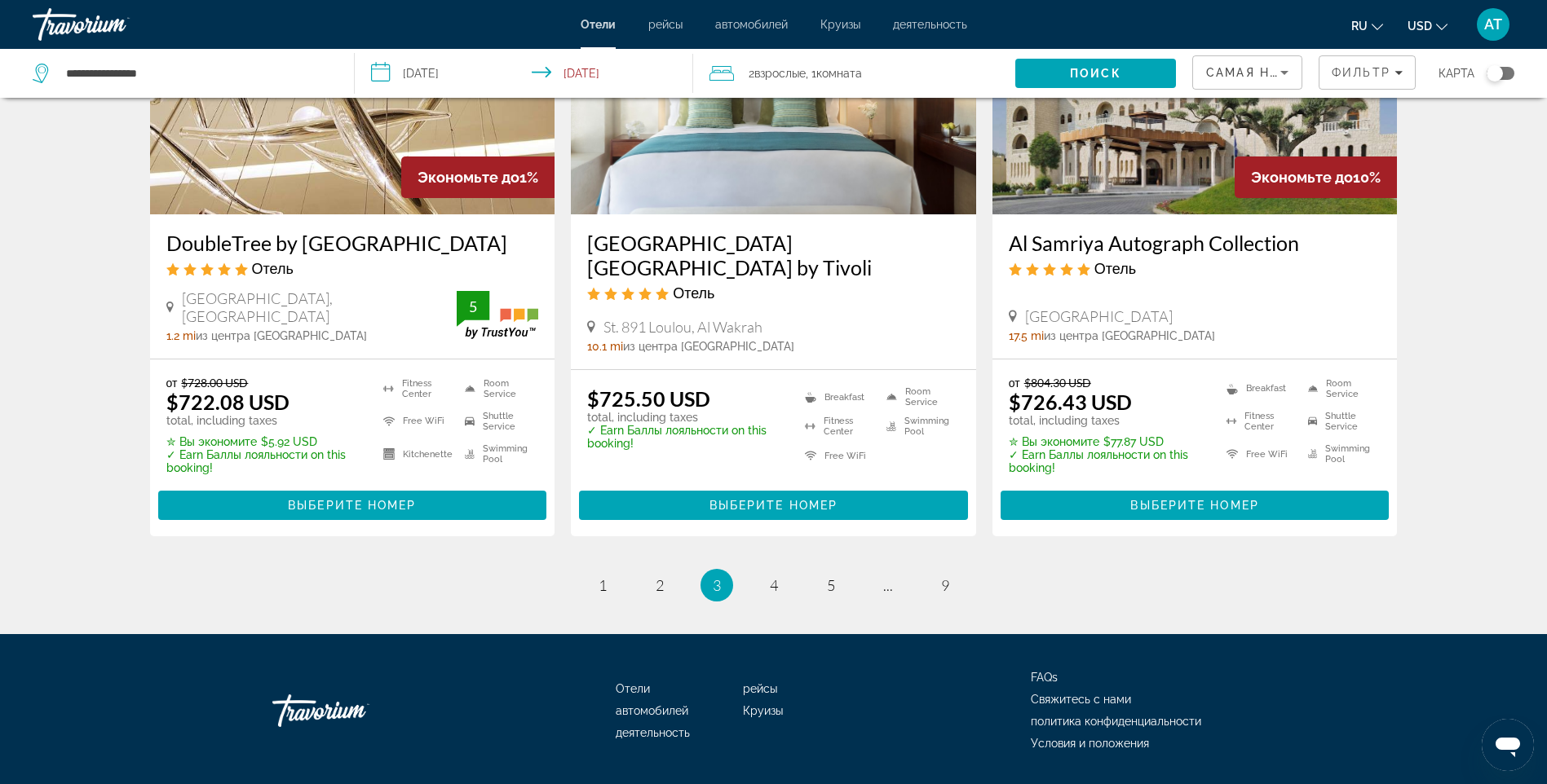
scroll to position [2113, 0]
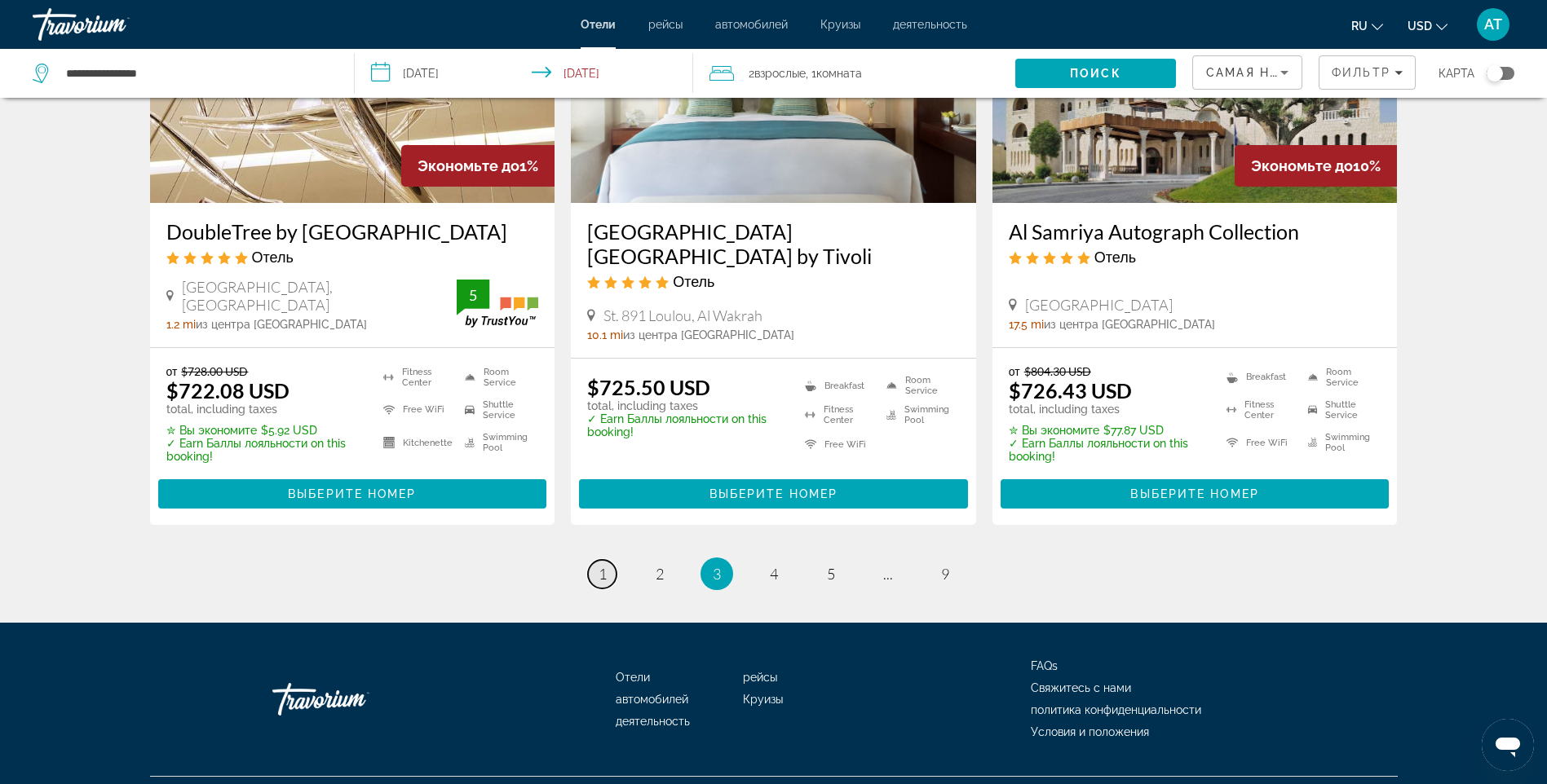
click at [601, 565] on span "1" at bounding box center [602, 573] width 8 height 18
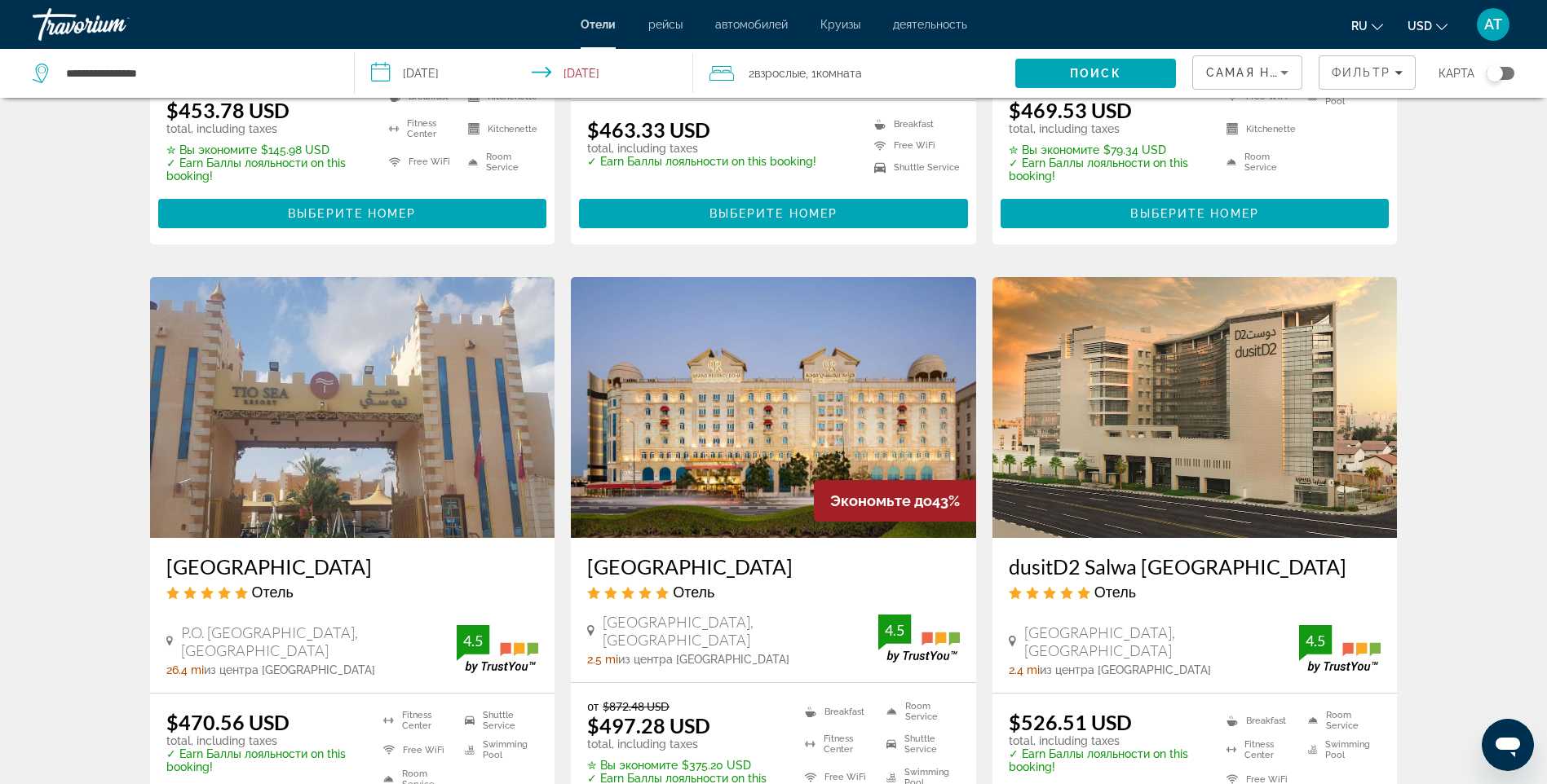
scroll to position [1956, 0]
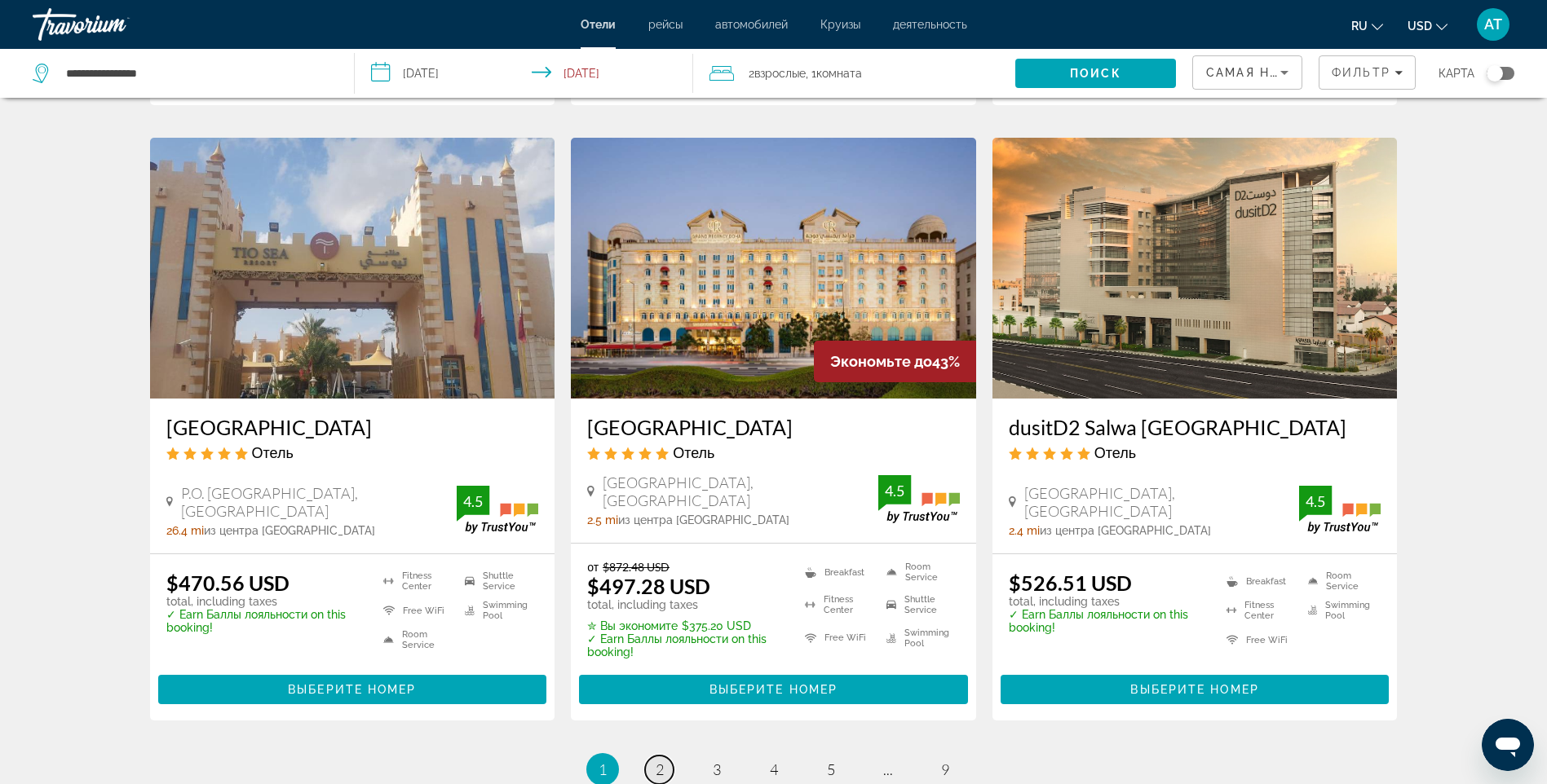
click at [655, 760] on span "2" at bounding box center [659, 769] width 8 height 18
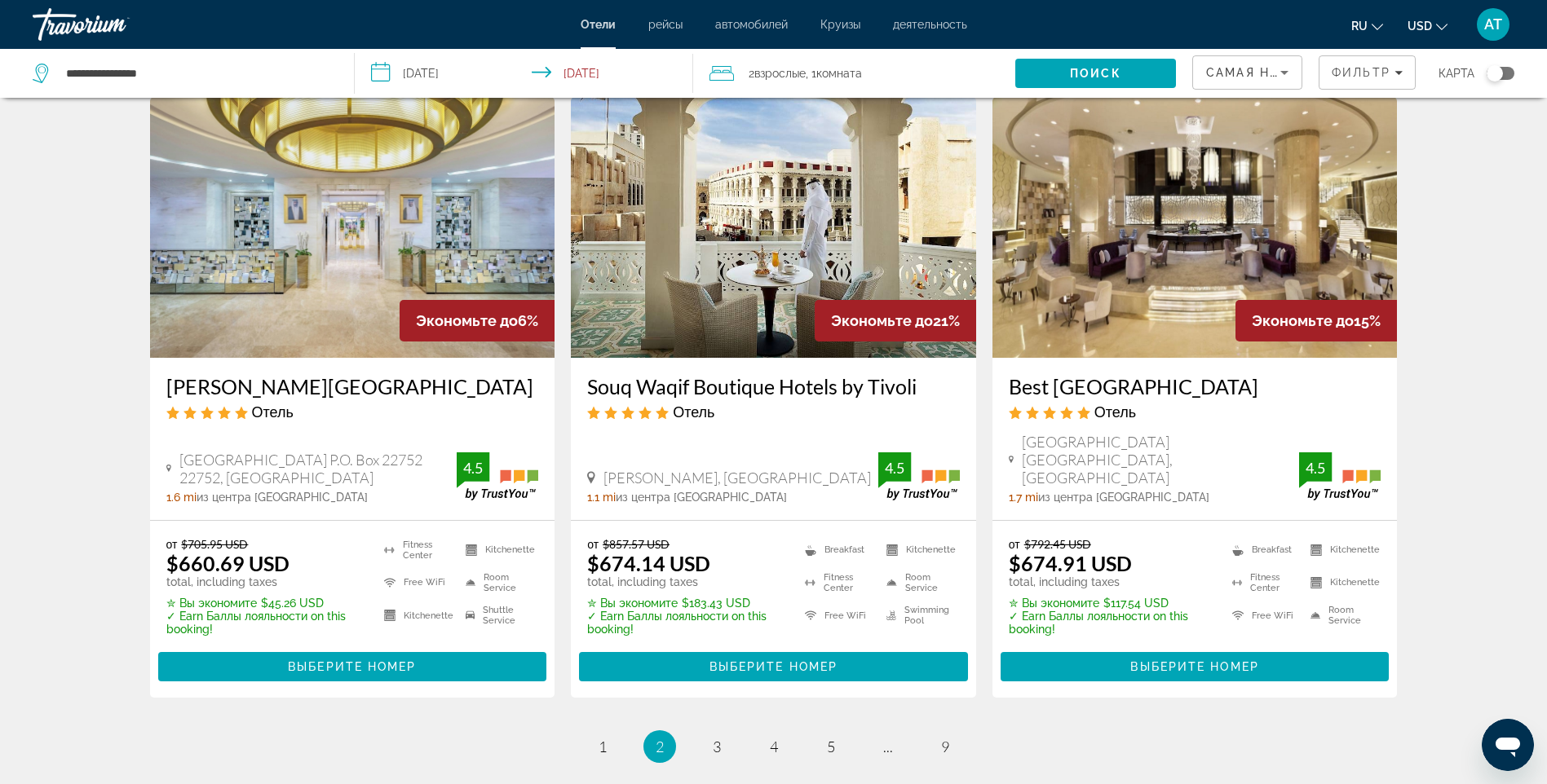
scroll to position [1956, 0]
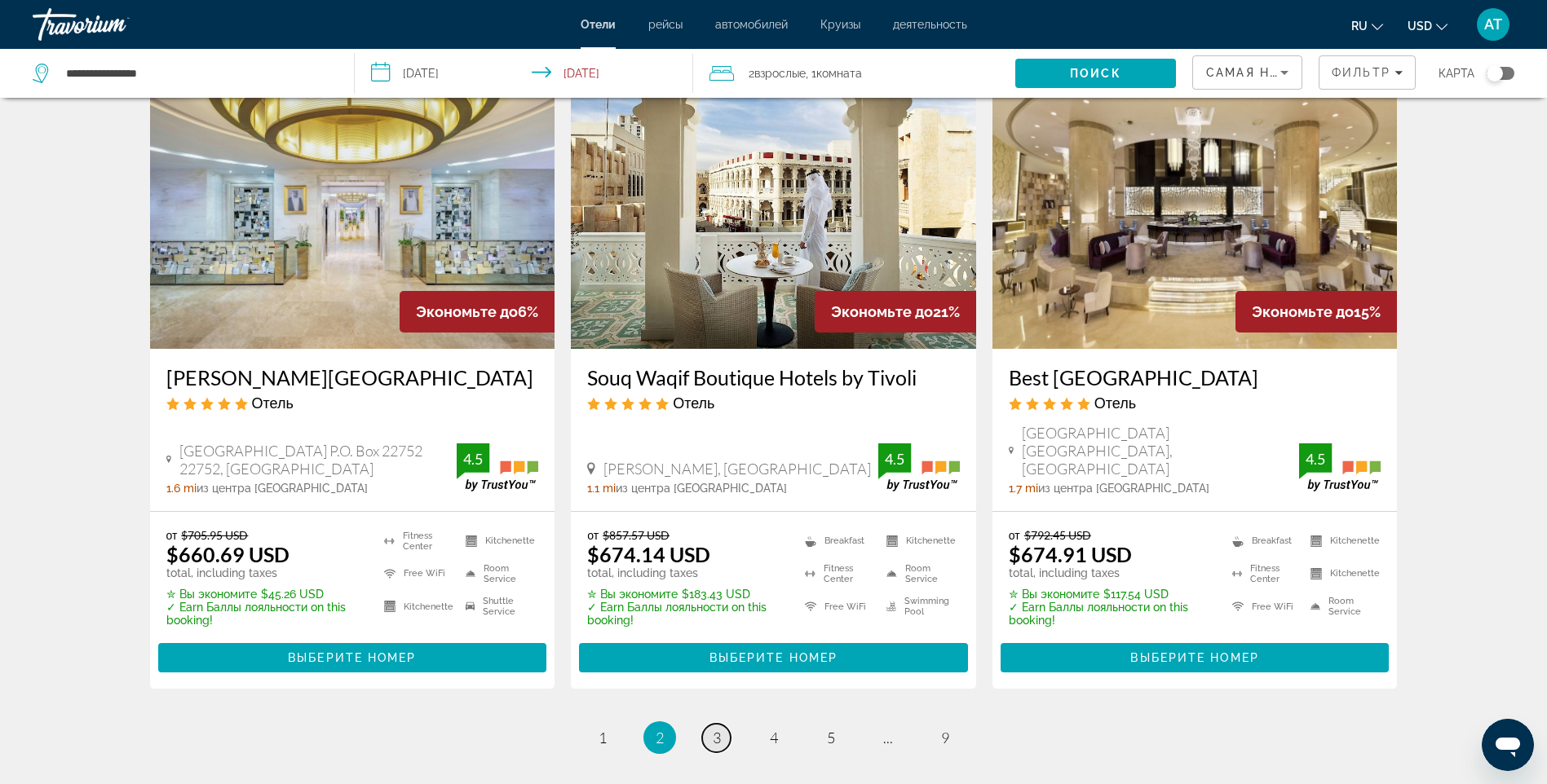
click at [717, 729] on span "3" at bounding box center [717, 737] width 8 height 18
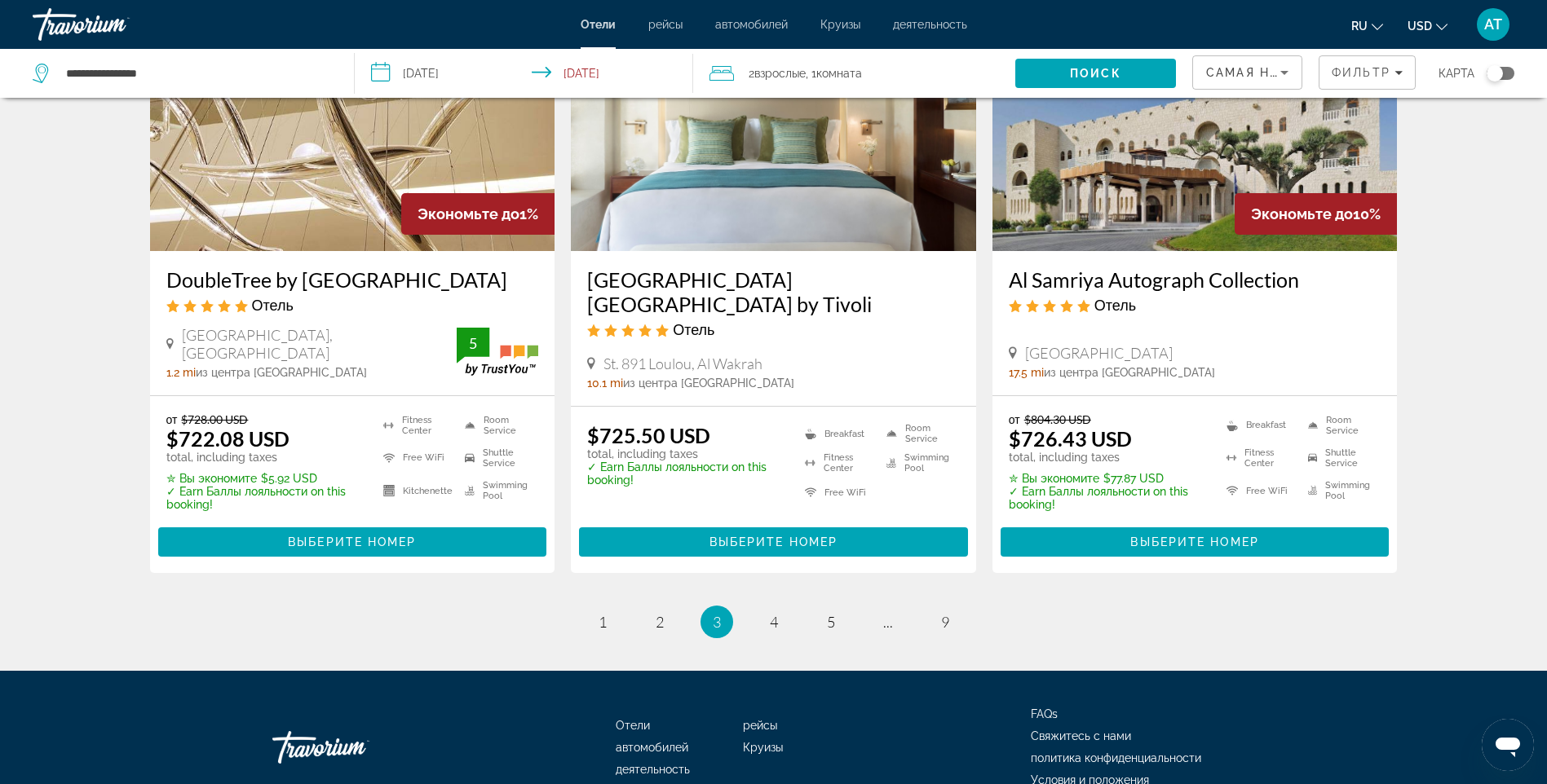
scroll to position [2113, 0]
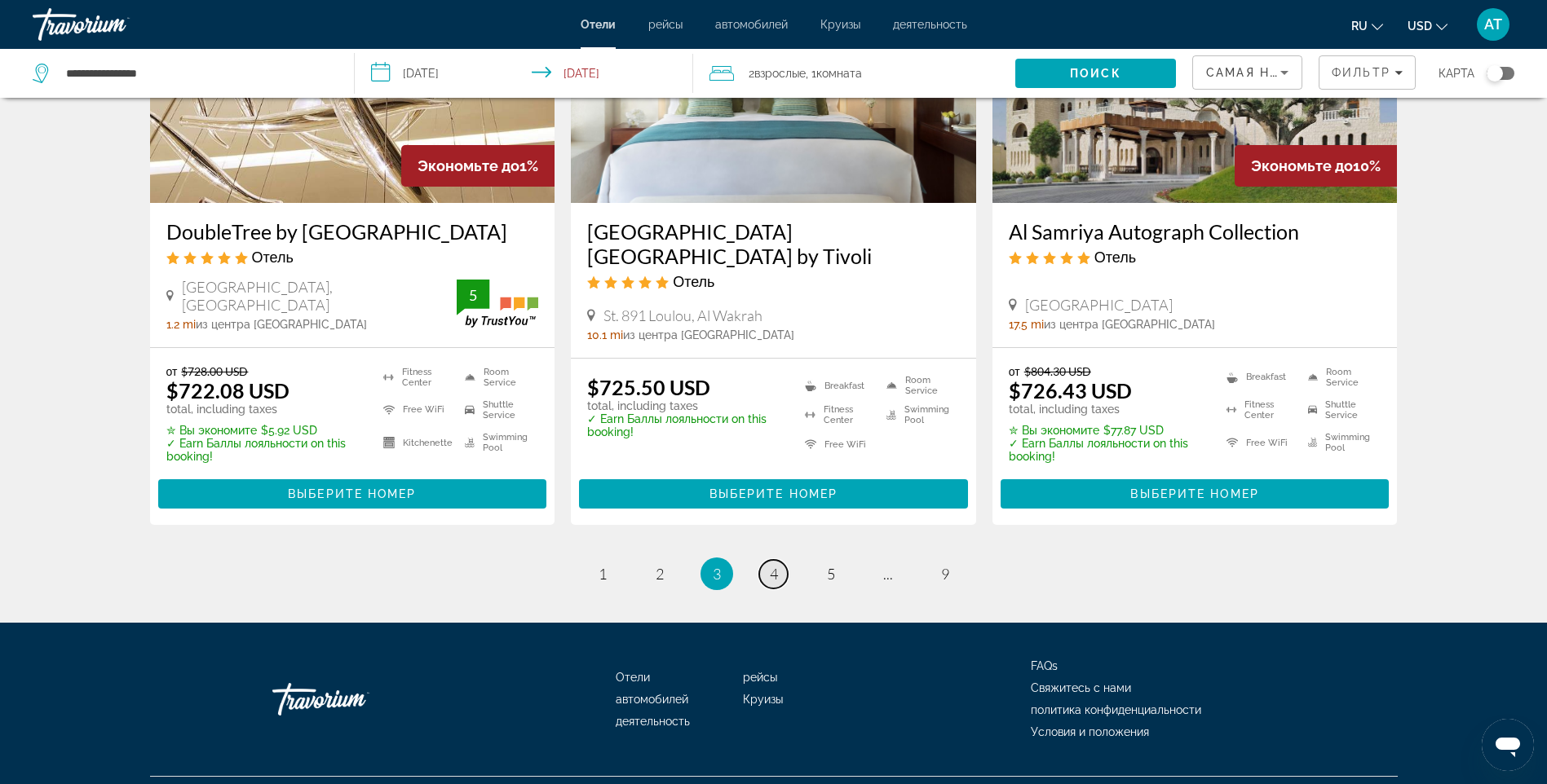
click at [773, 565] on span "4" at bounding box center [773, 573] width 8 height 18
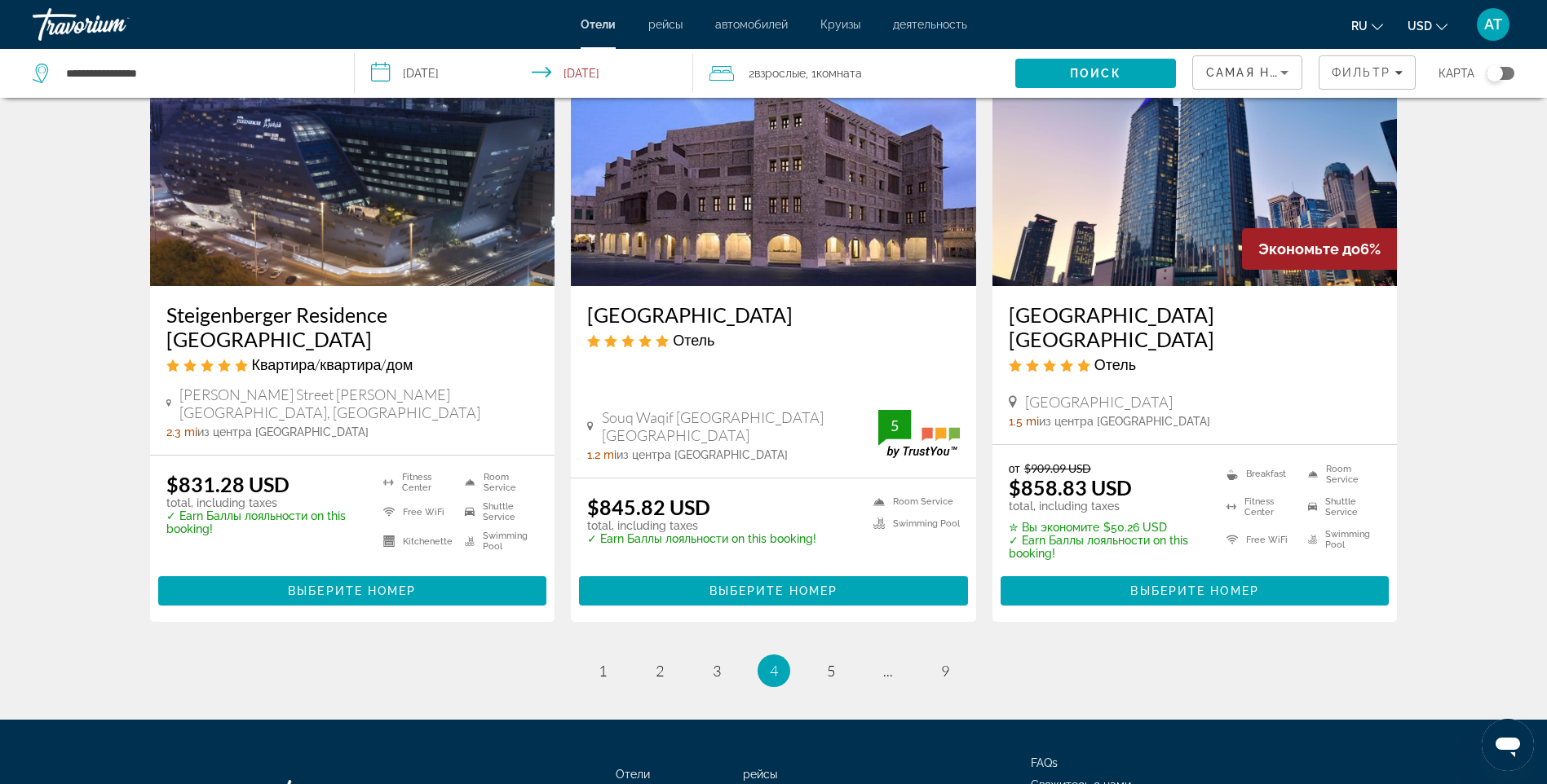
scroll to position [1951, 0]
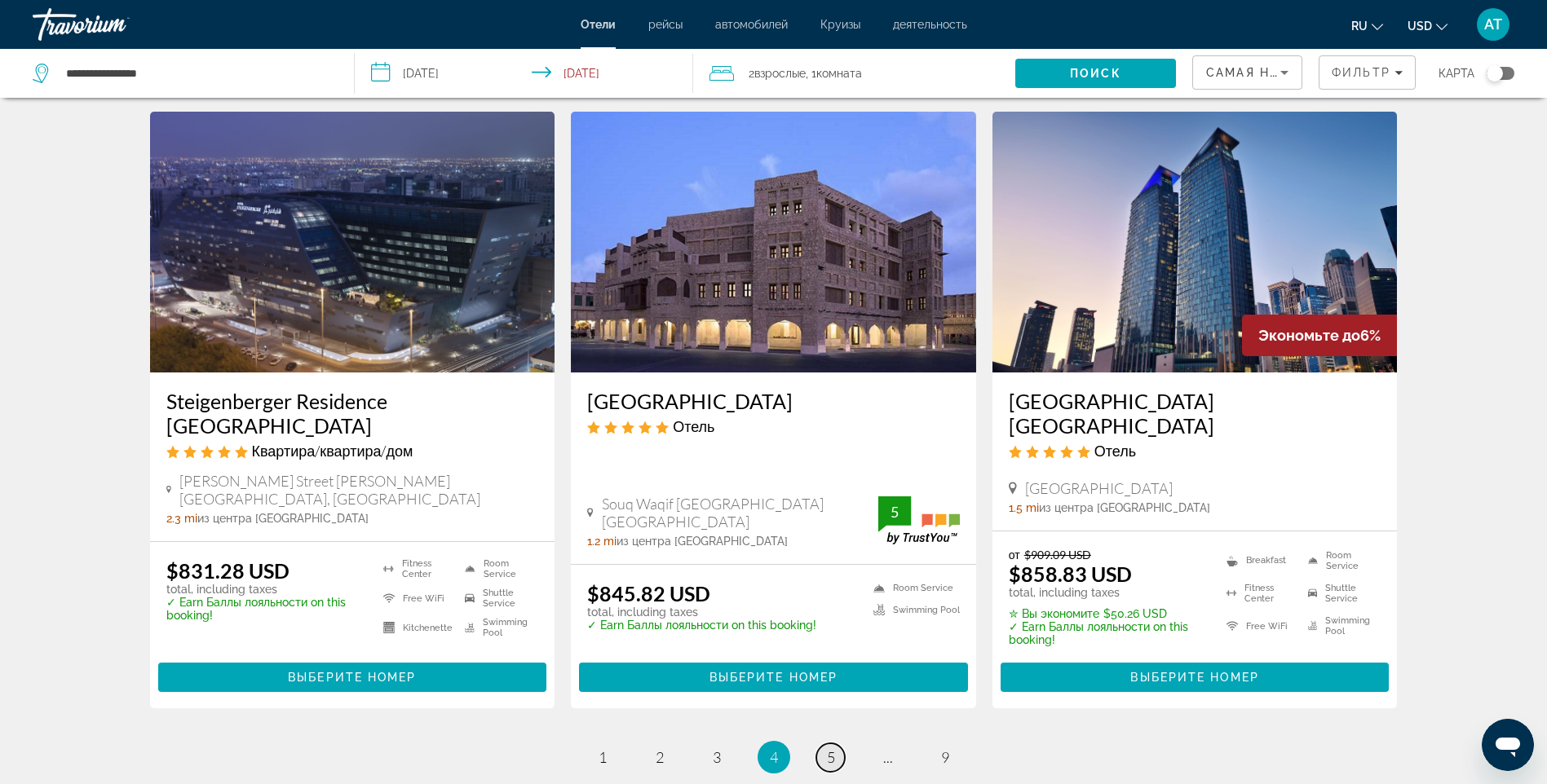
click at [824, 744] on link "page 5" at bounding box center [830, 758] width 28 height 28
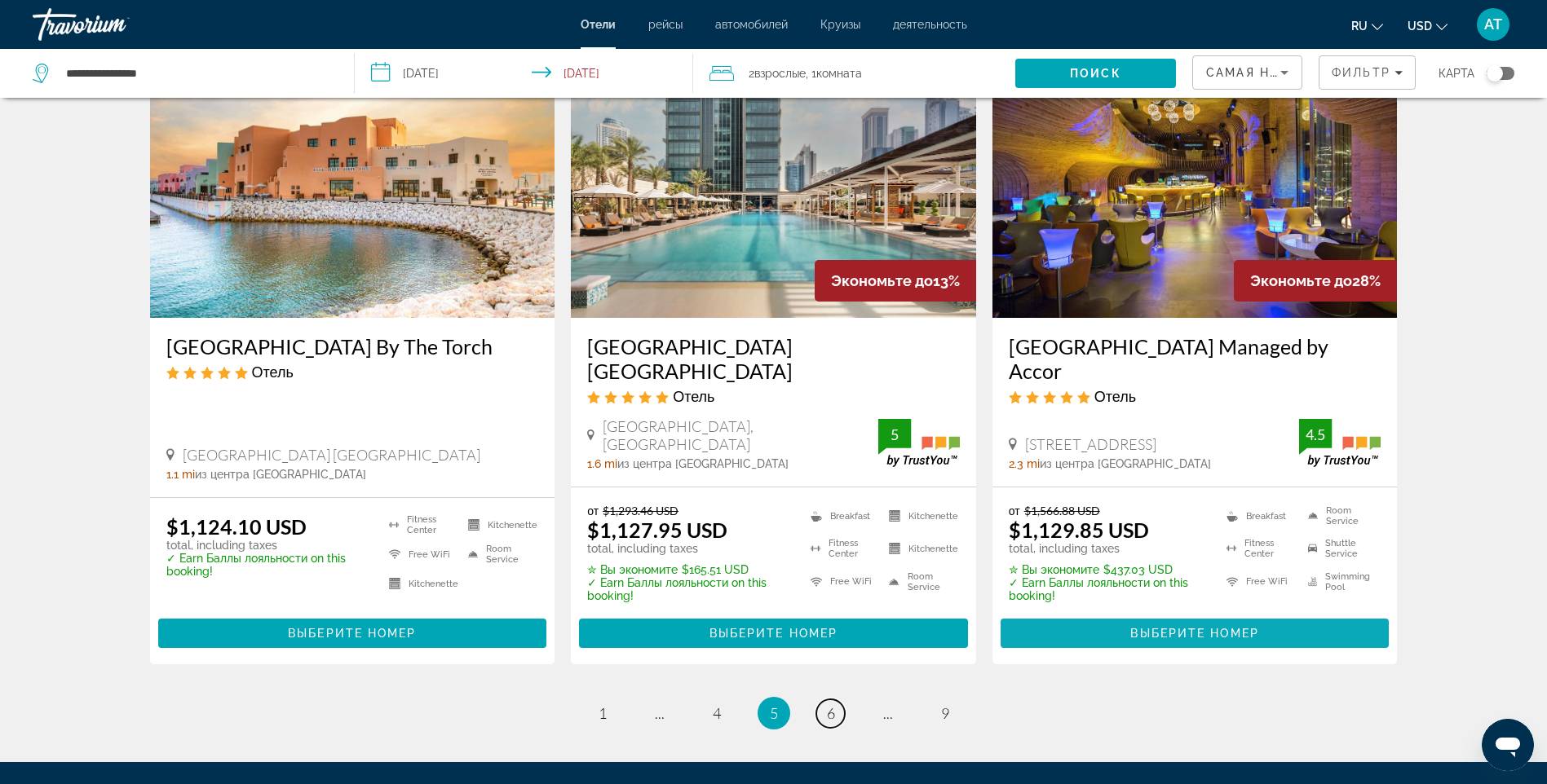
scroll to position [1956, 0]
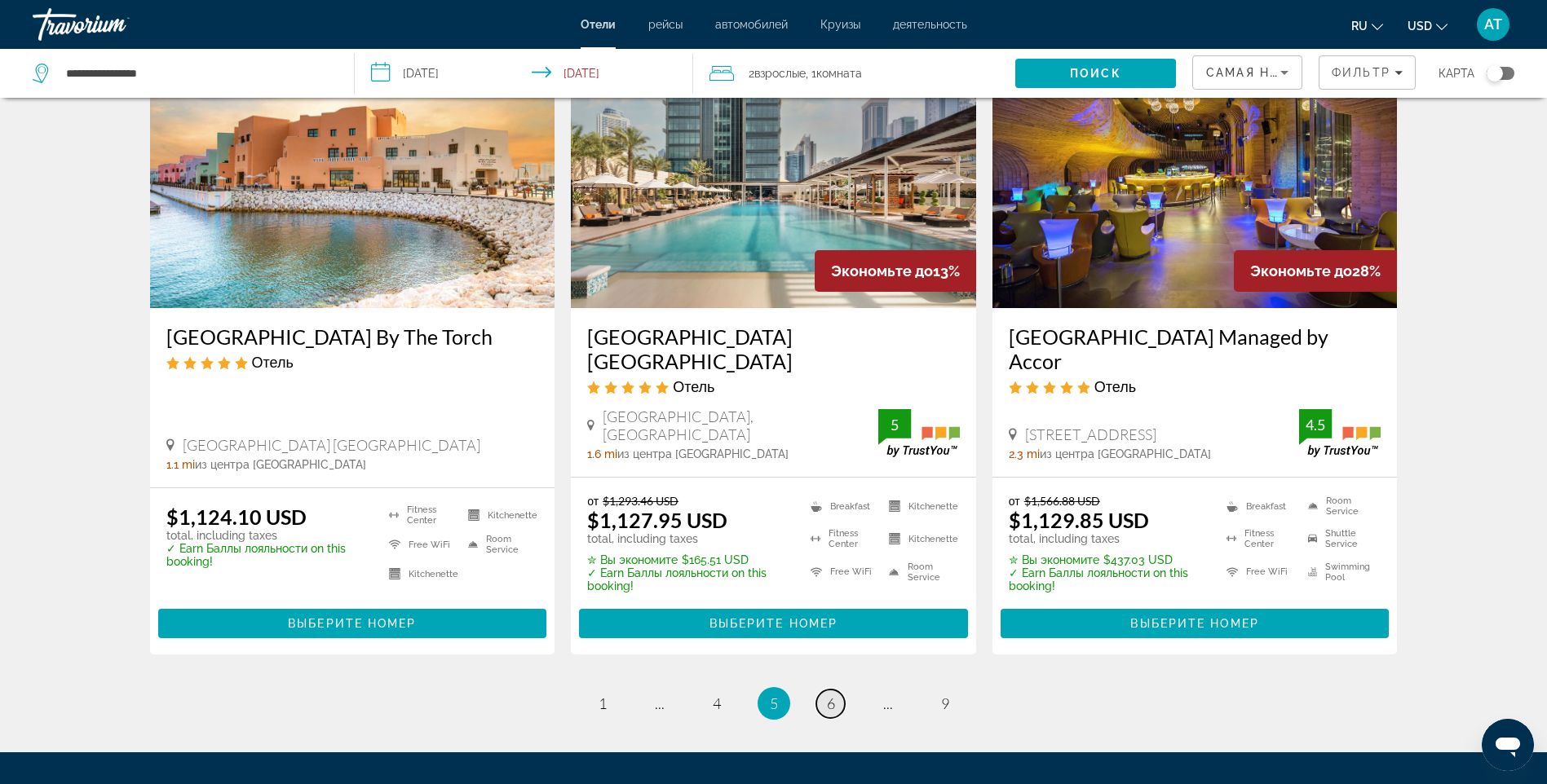
click at [831, 695] on span "6" at bounding box center [830, 703] width 8 height 18
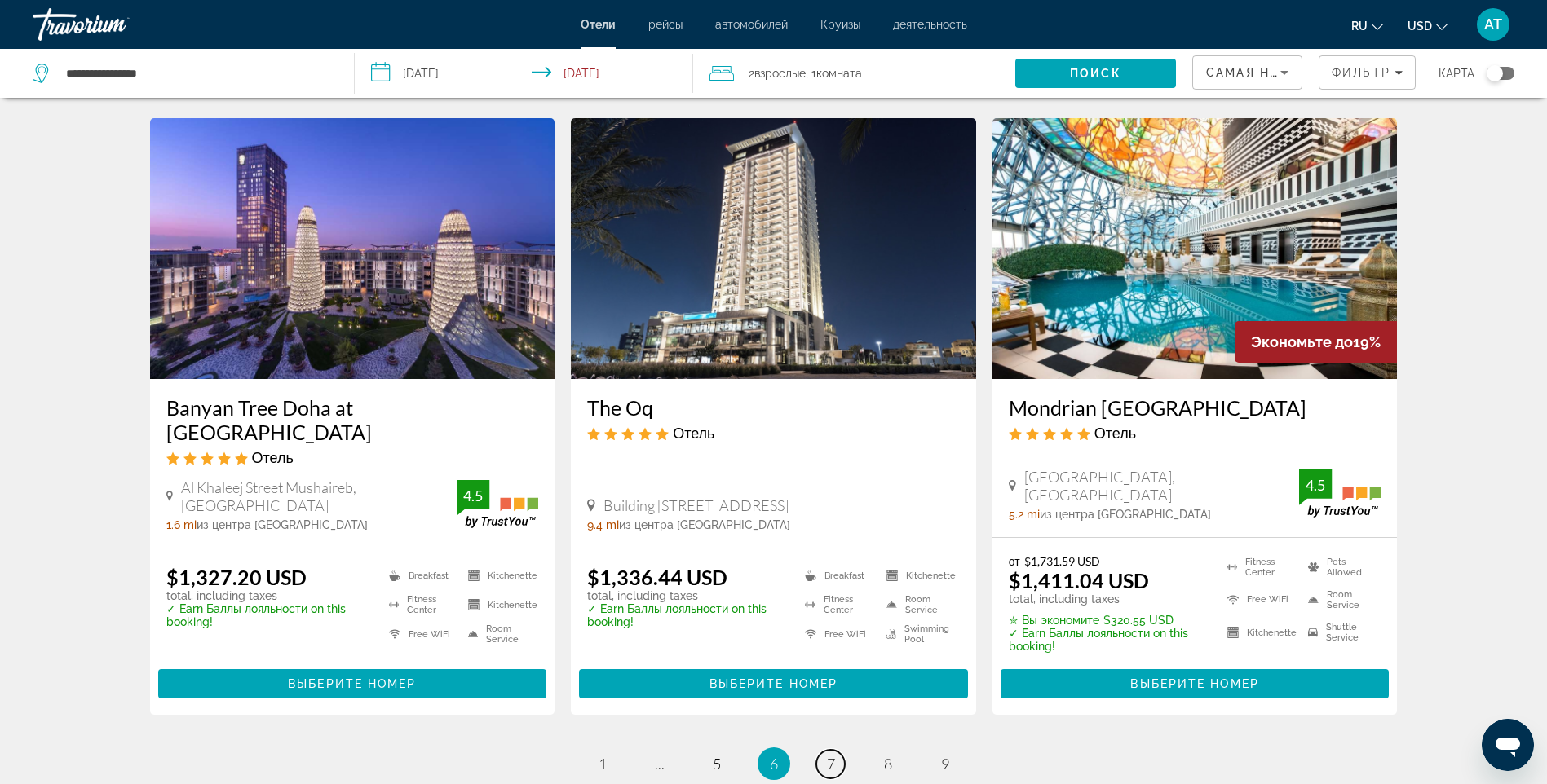
scroll to position [1956, 0]
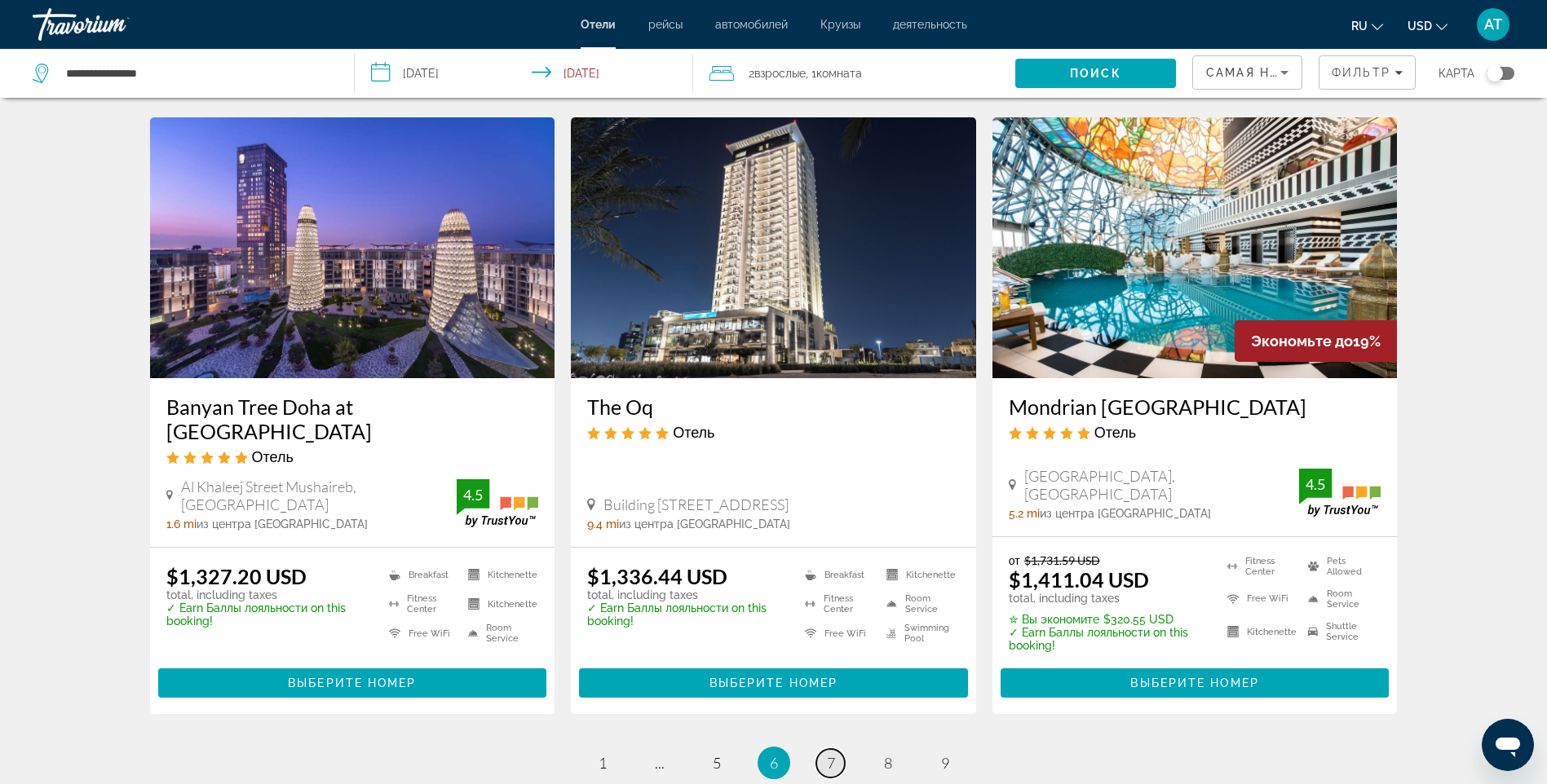
click at [830, 754] on span "7" at bounding box center [830, 762] width 8 height 18
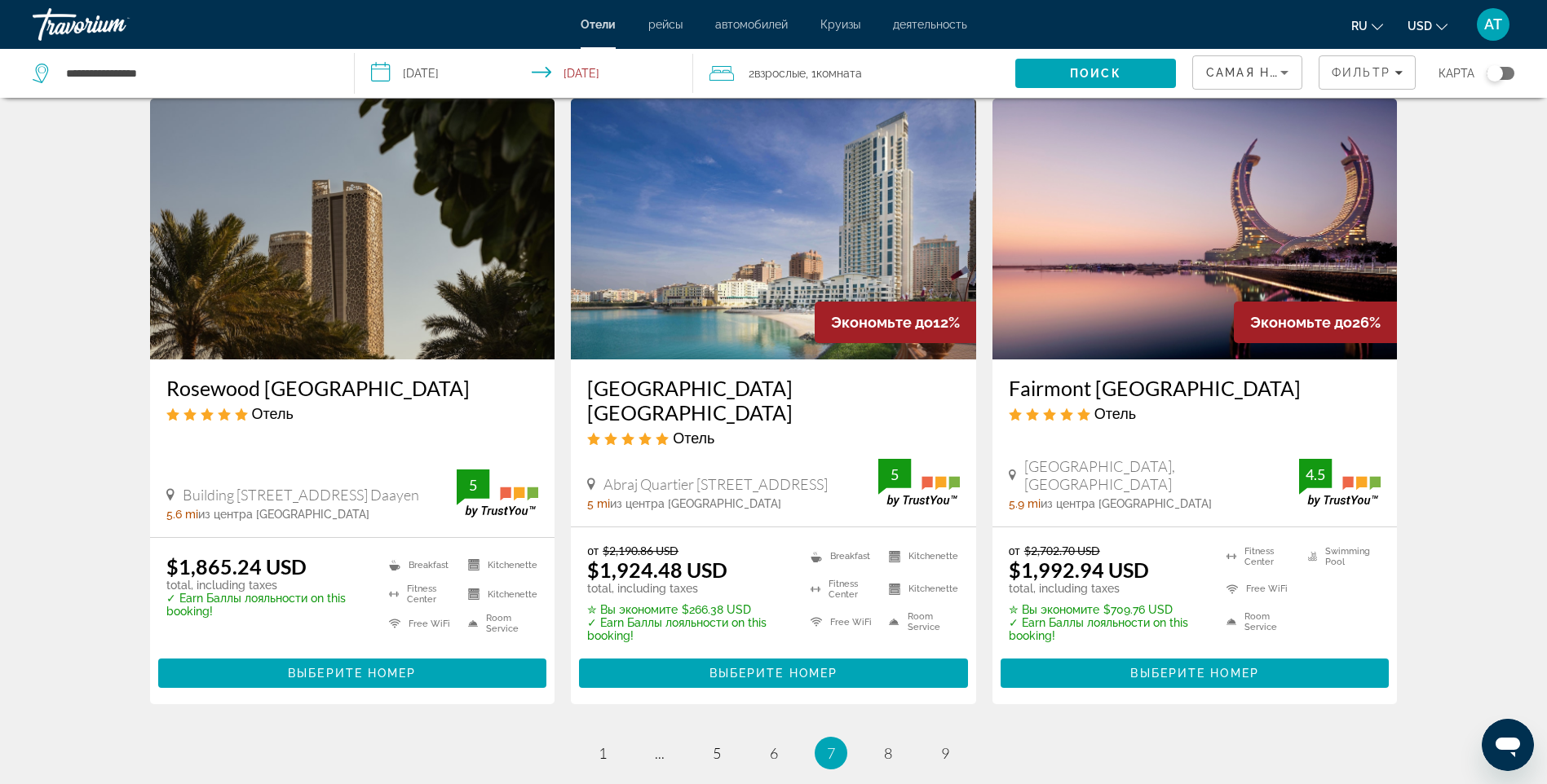
scroll to position [2037, 0]
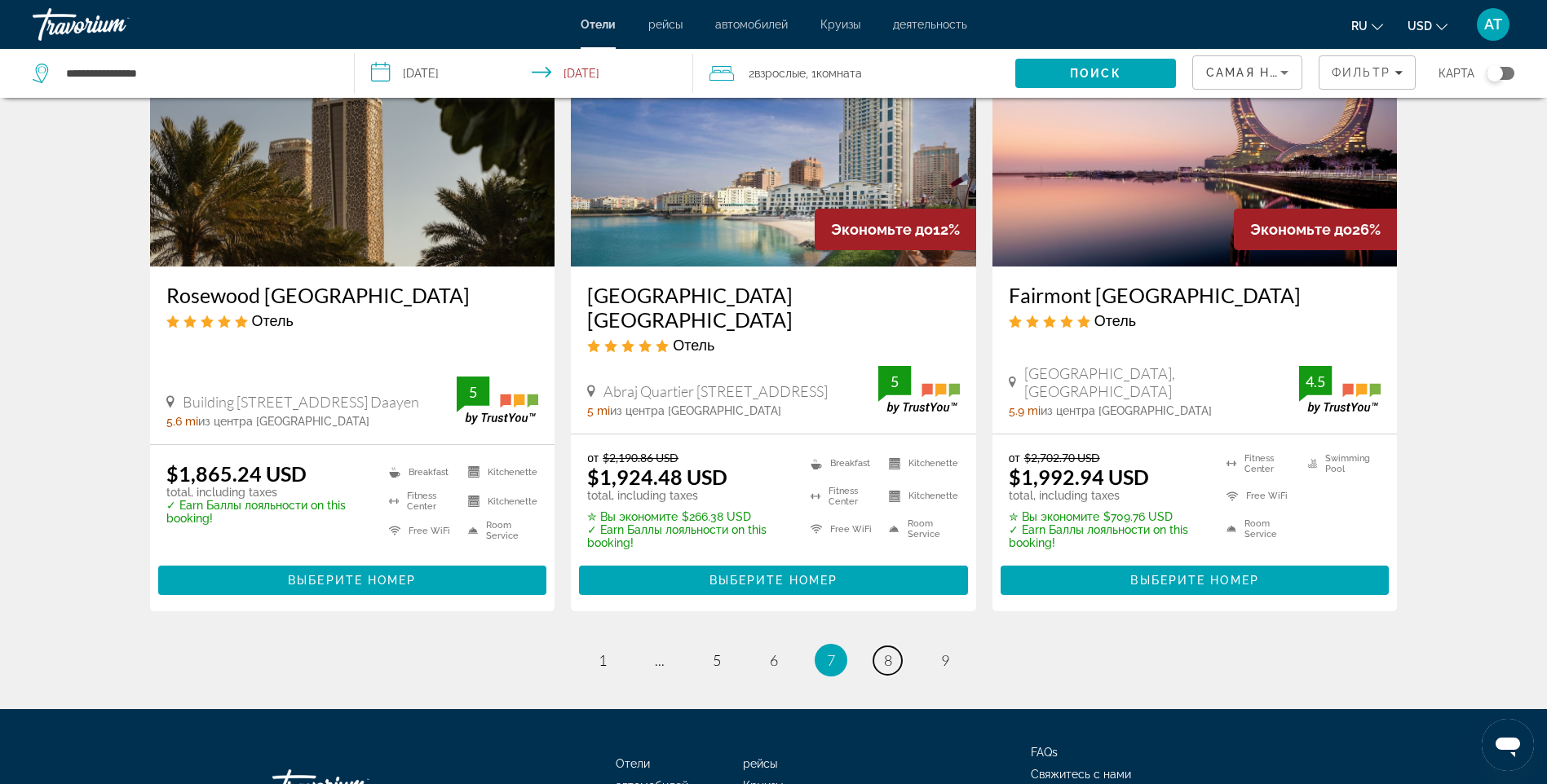
click at [879, 646] on link "page 8" at bounding box center [888, 660] width 28 height 28
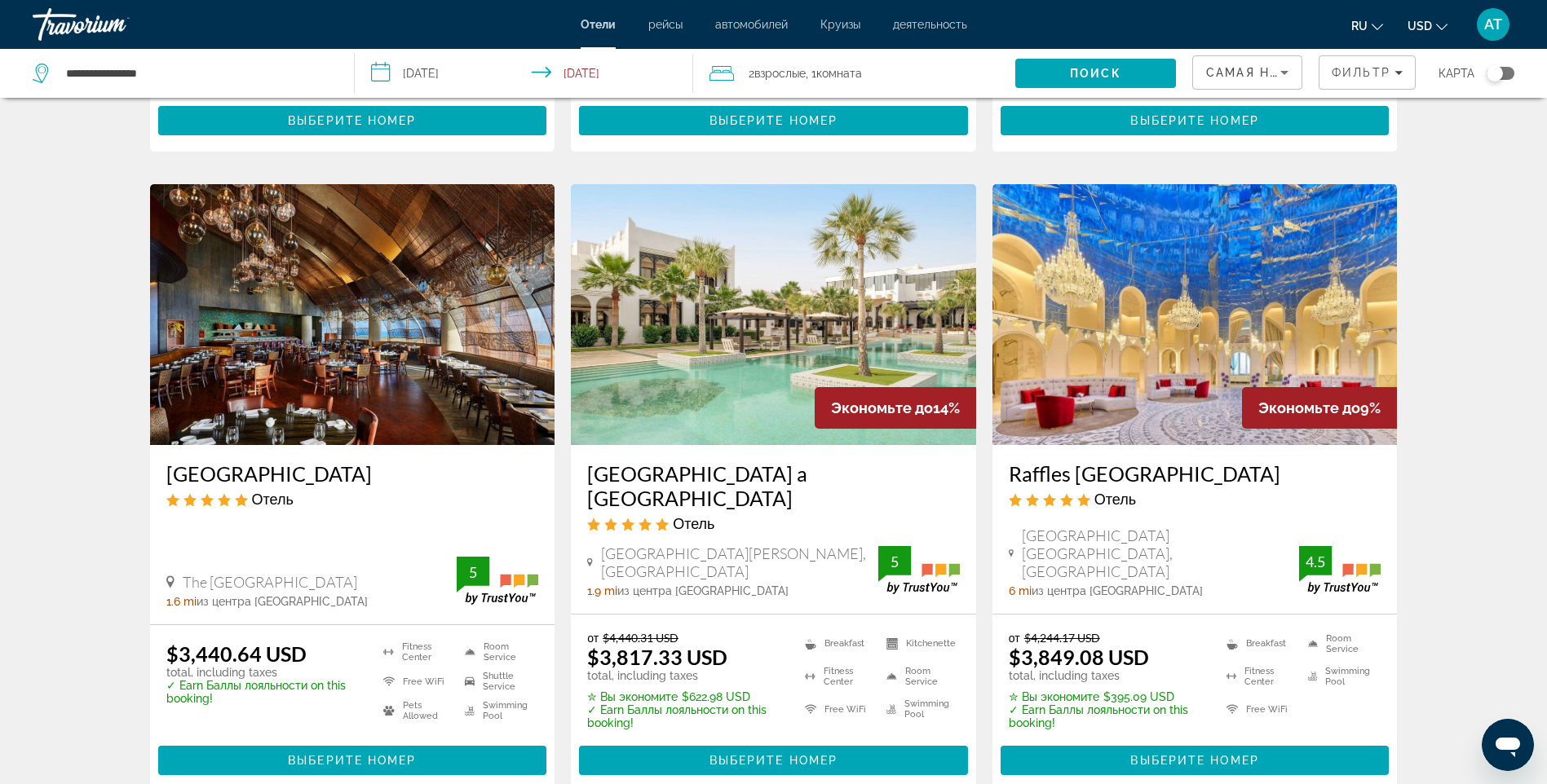
scroll to position [2037, 0]
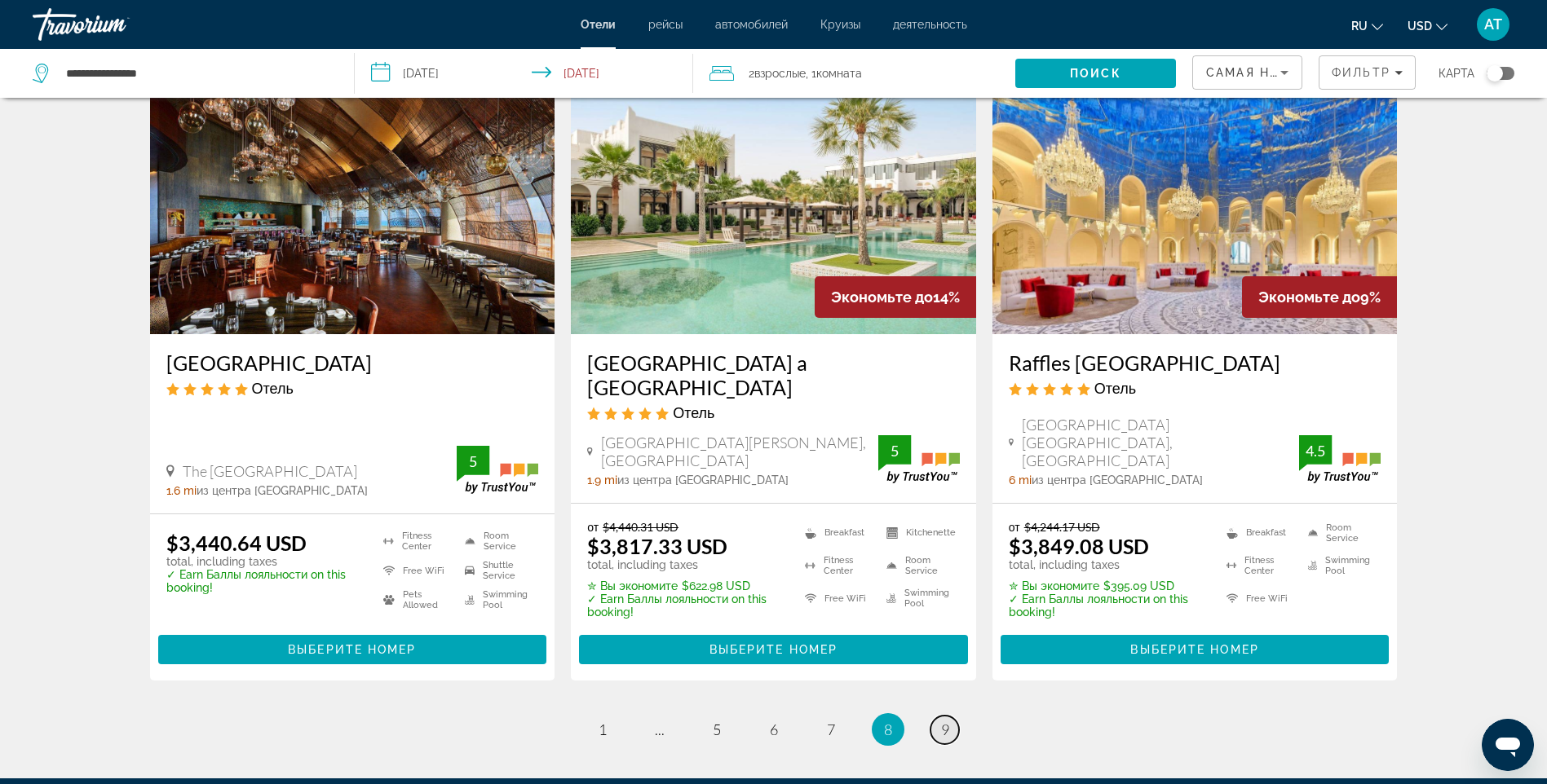
click at [940, 720] on span "9" at bounding box center [944, 729] width 8 height 18
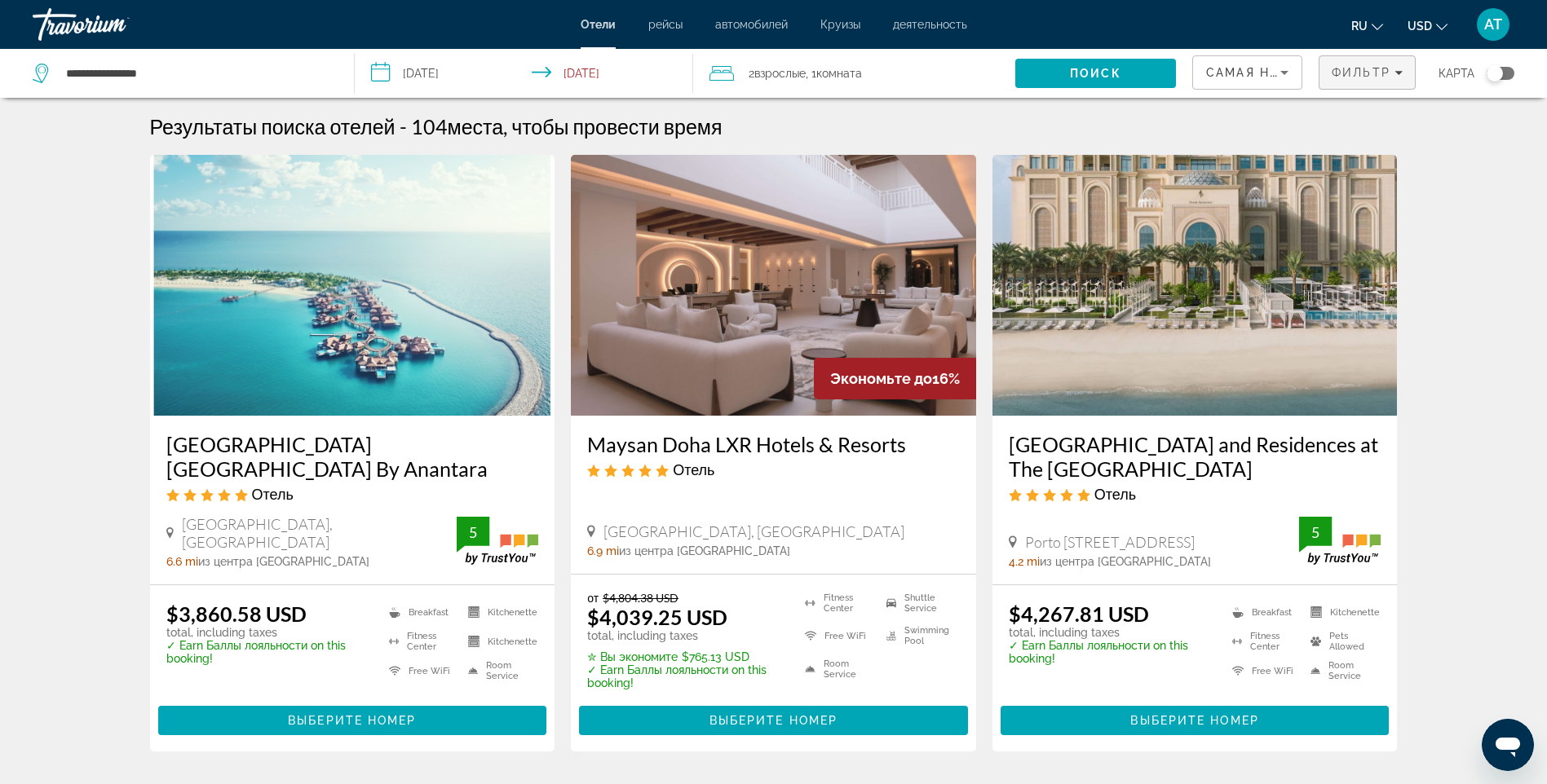
click at [1347, 77] on span "Фильтр" at bounding box center [1361, 72] width 58 height 13
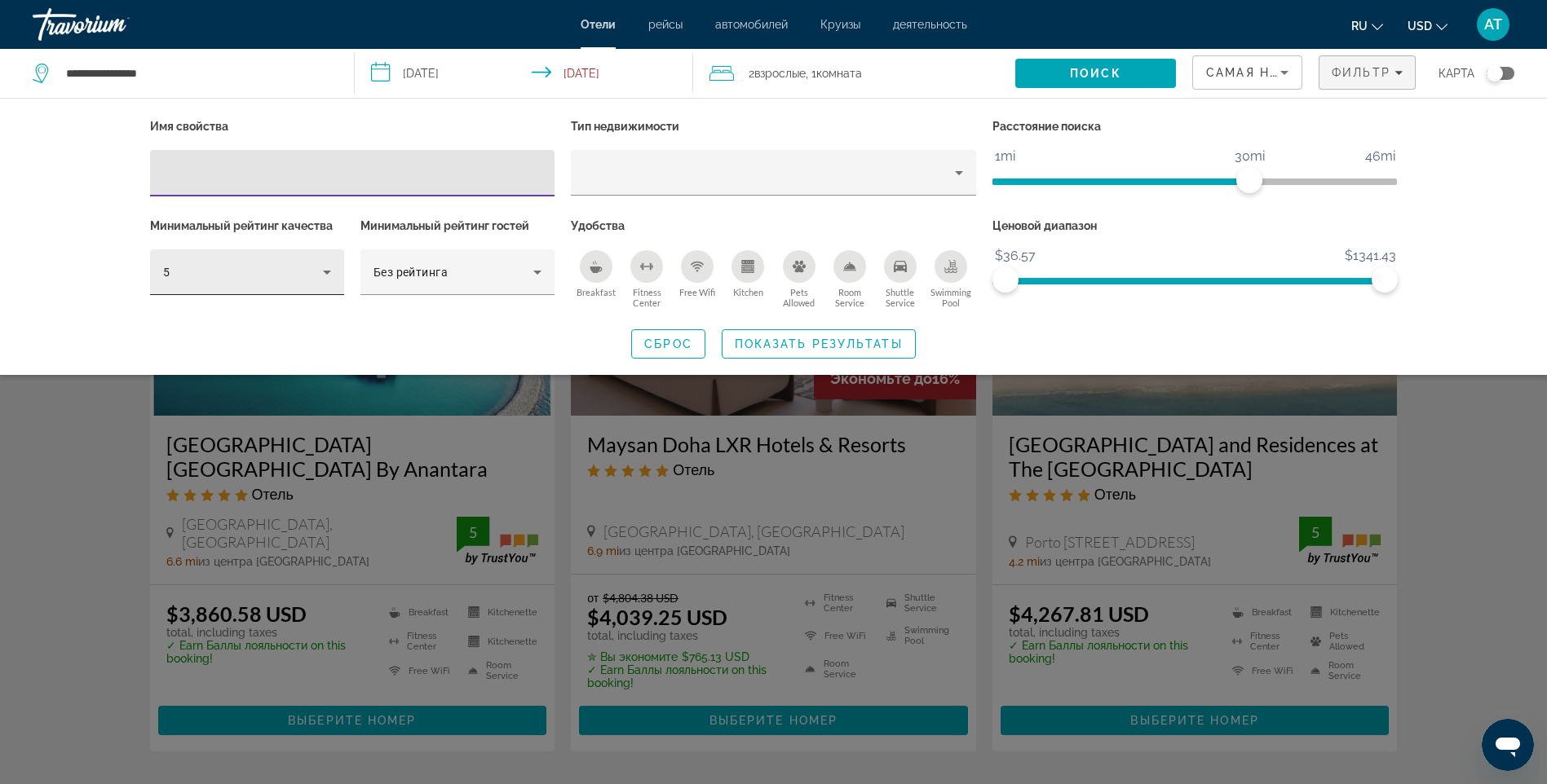
click at [324, 265] on icon "Hotel Filters" at bounding box center [326, 272] width 20 height 20
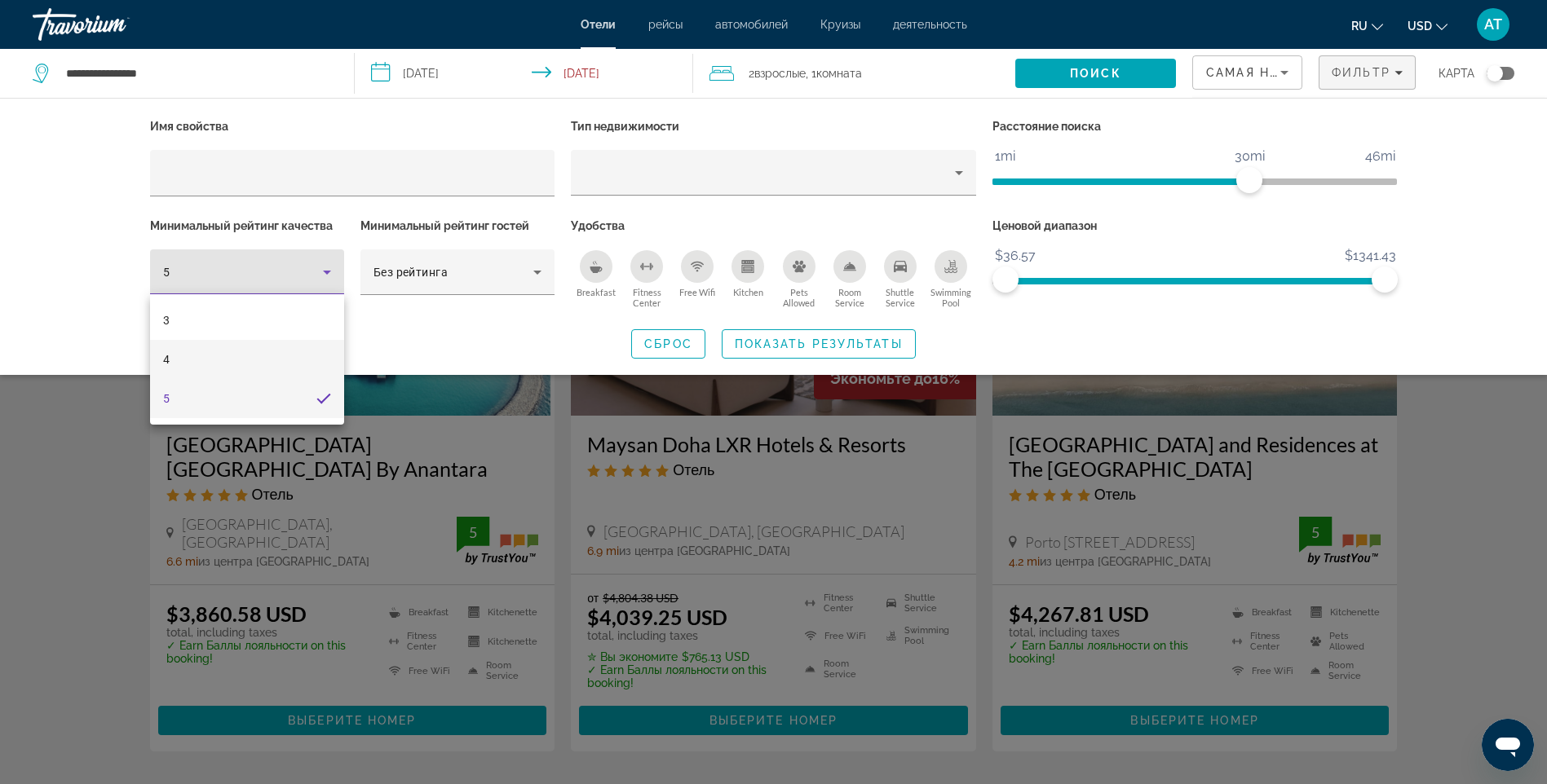
click at [193, 360] on mat-option "4" at bounding box center [247, 360] width 194 height 39
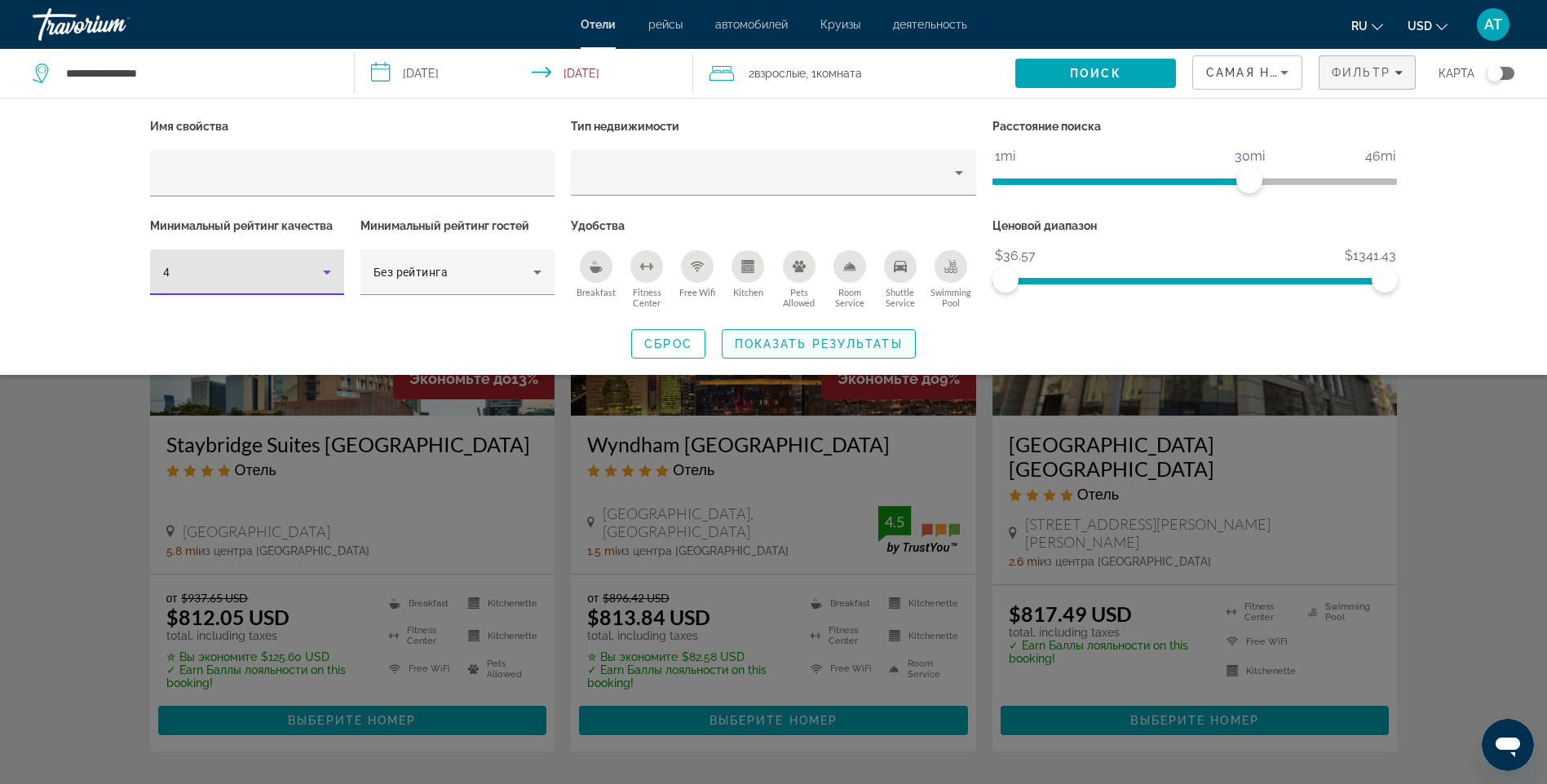
click at [781, 337] on span "Показать результаты" at bounding box center [818, 344] width 168 height 13
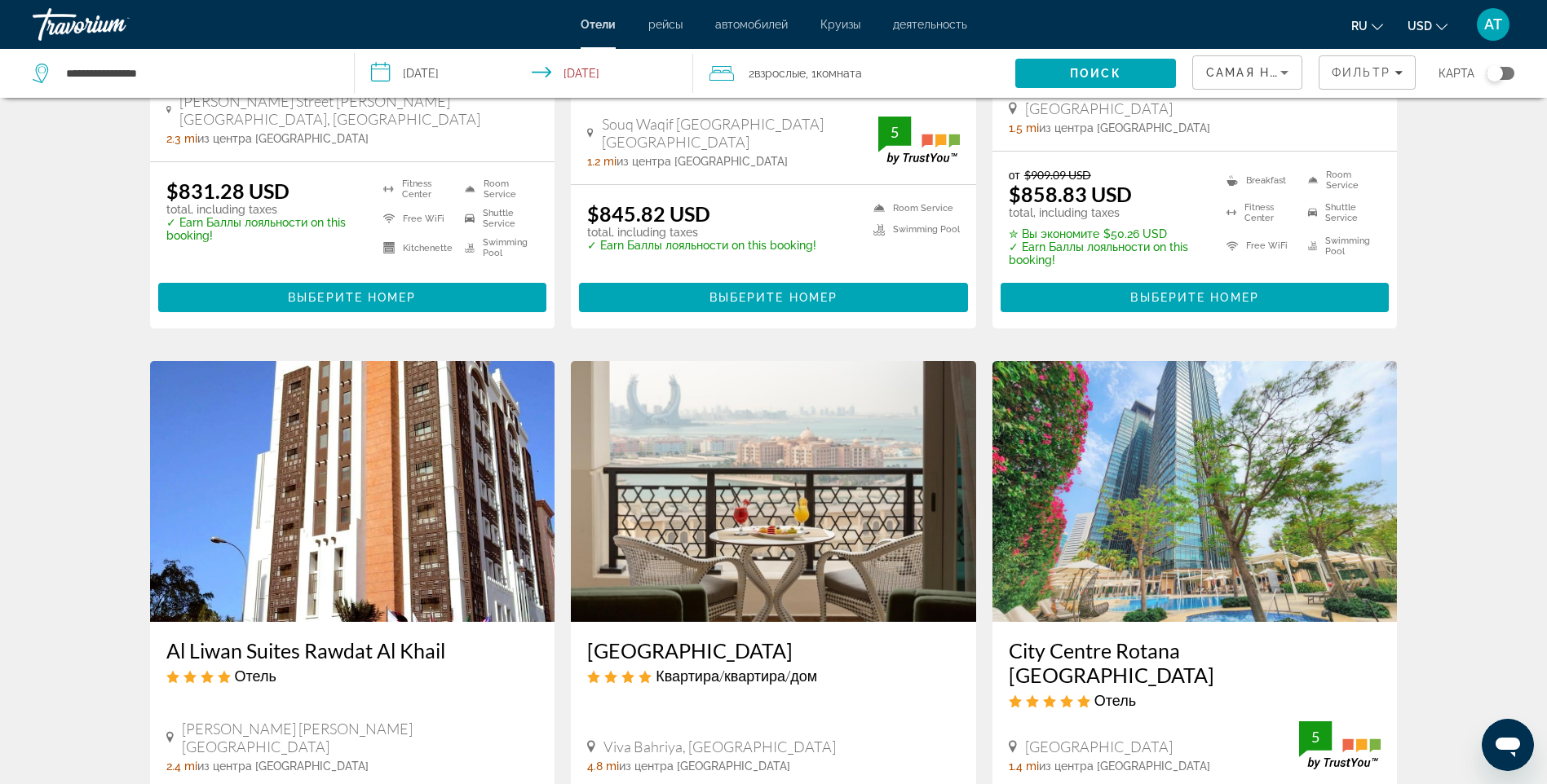
scroll to position [1141, 0]
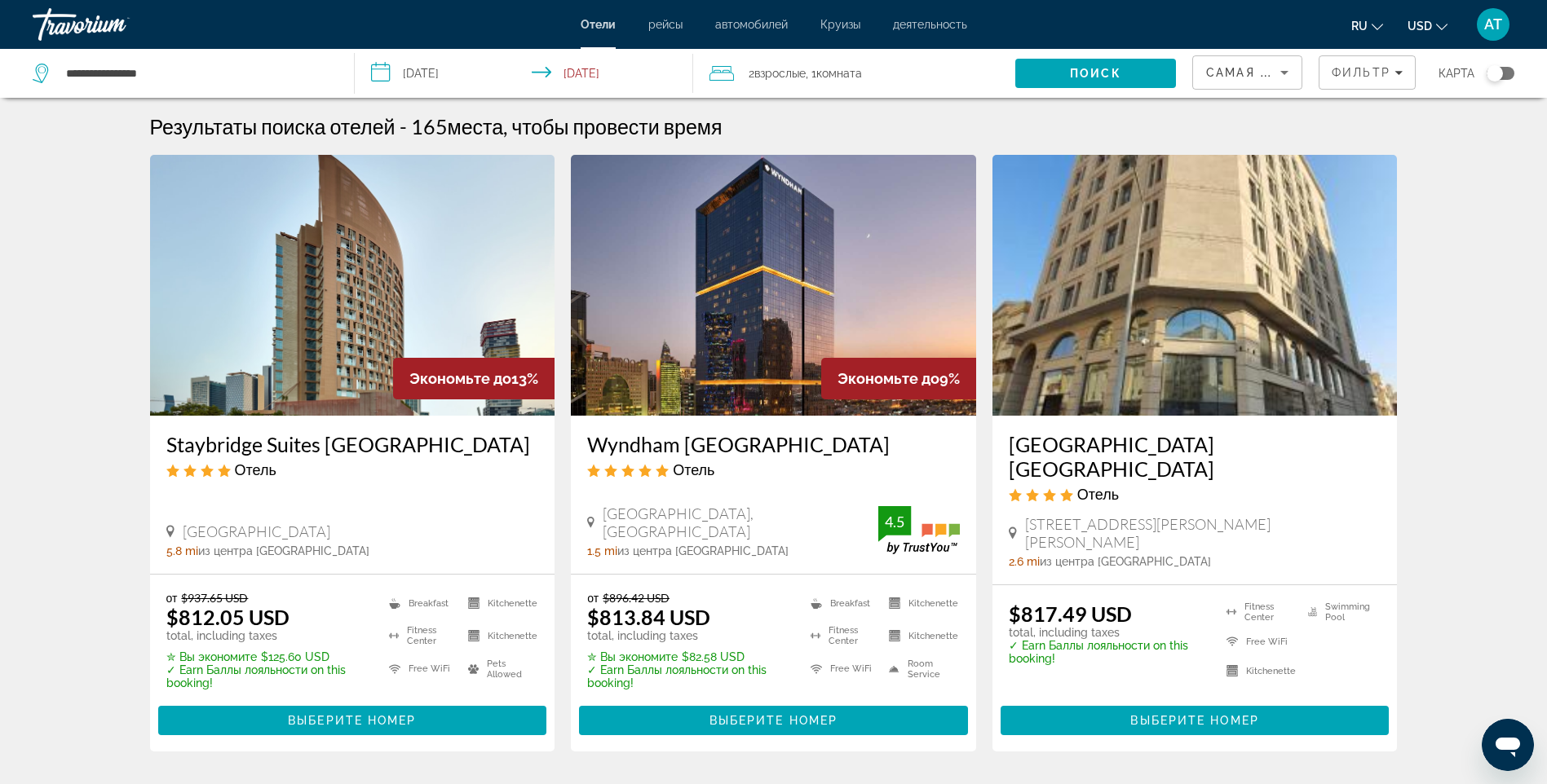
click at [751, 323] on img "Main content" at bounding box center [773, 285] width 405 height 260
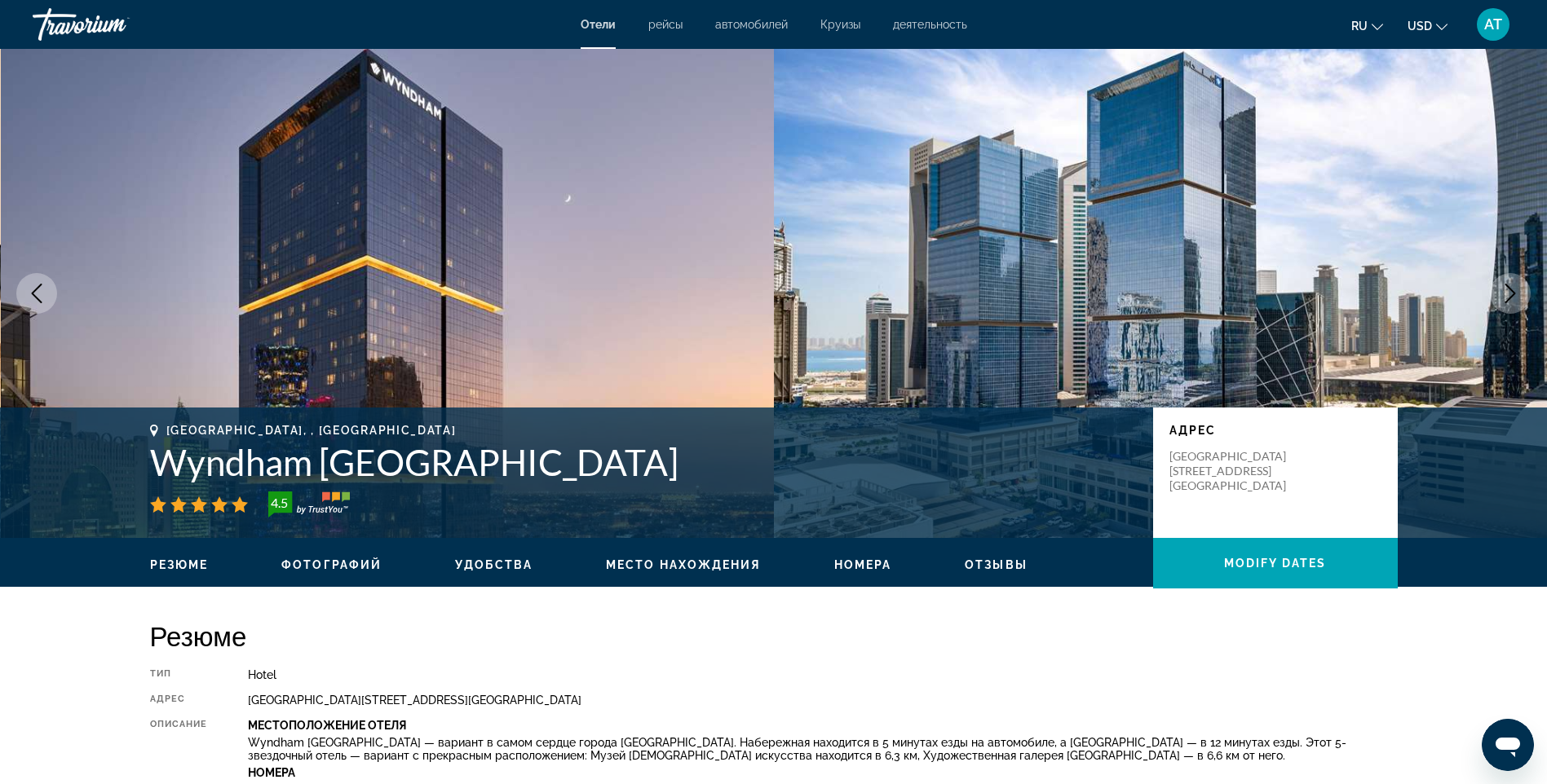
click at [1503, 289] on icon "Next image" at bounding box center [1509, 293] width 20 height 20
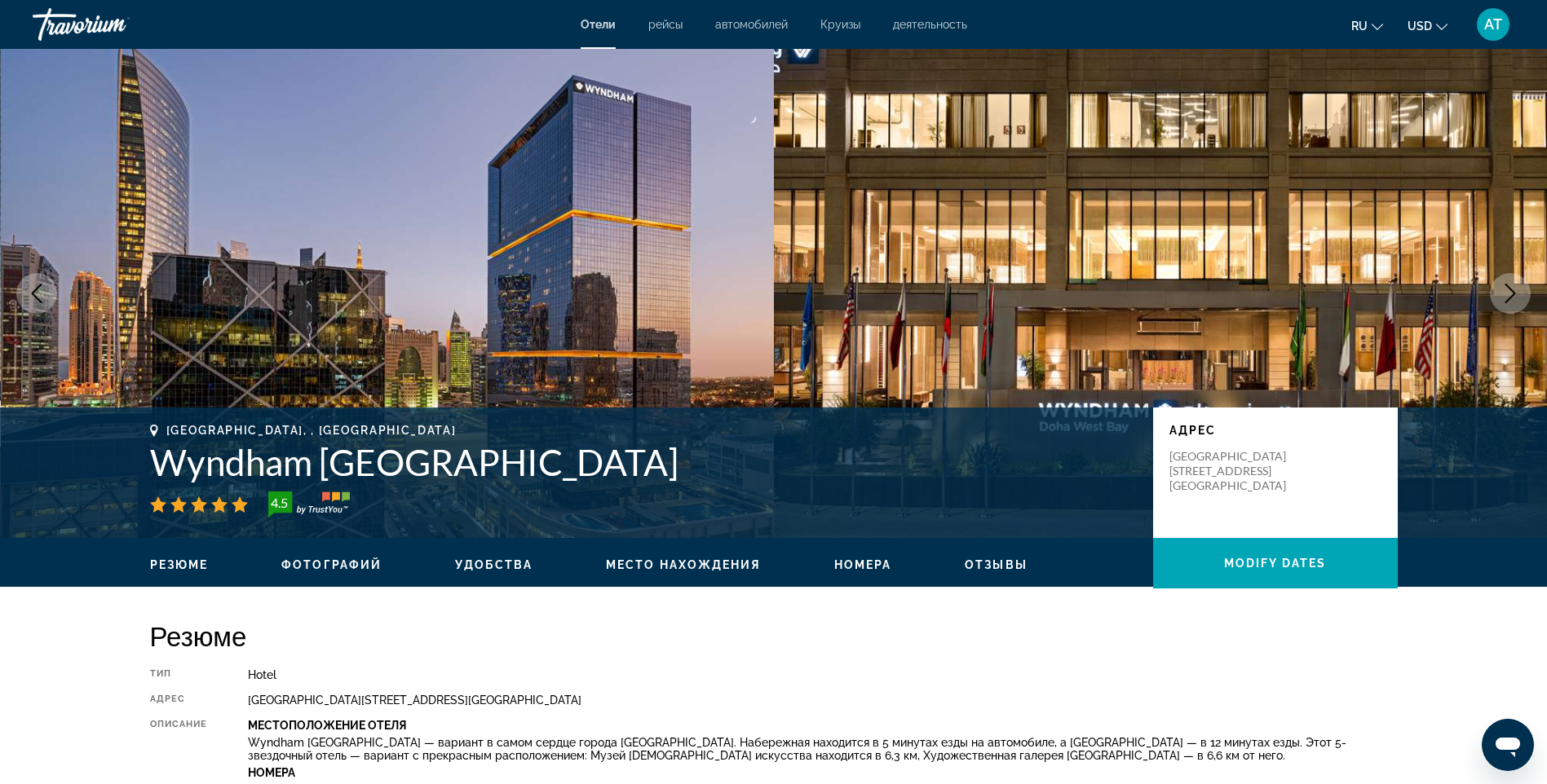
click at [671, 562] on span "Место нахождения" at bounding box center [683, 565] width 155 height 13
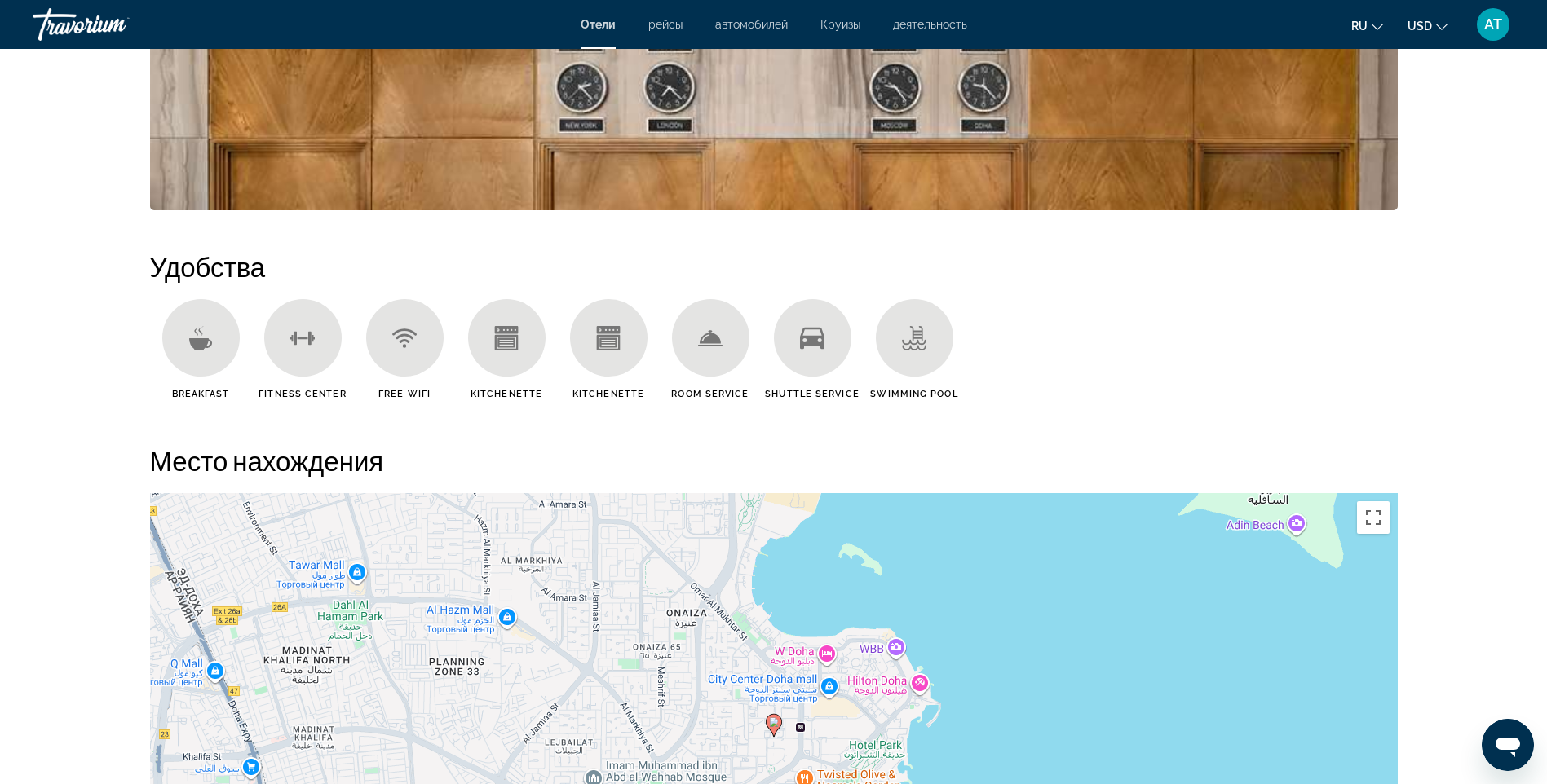
scroll to position [1492, 0]
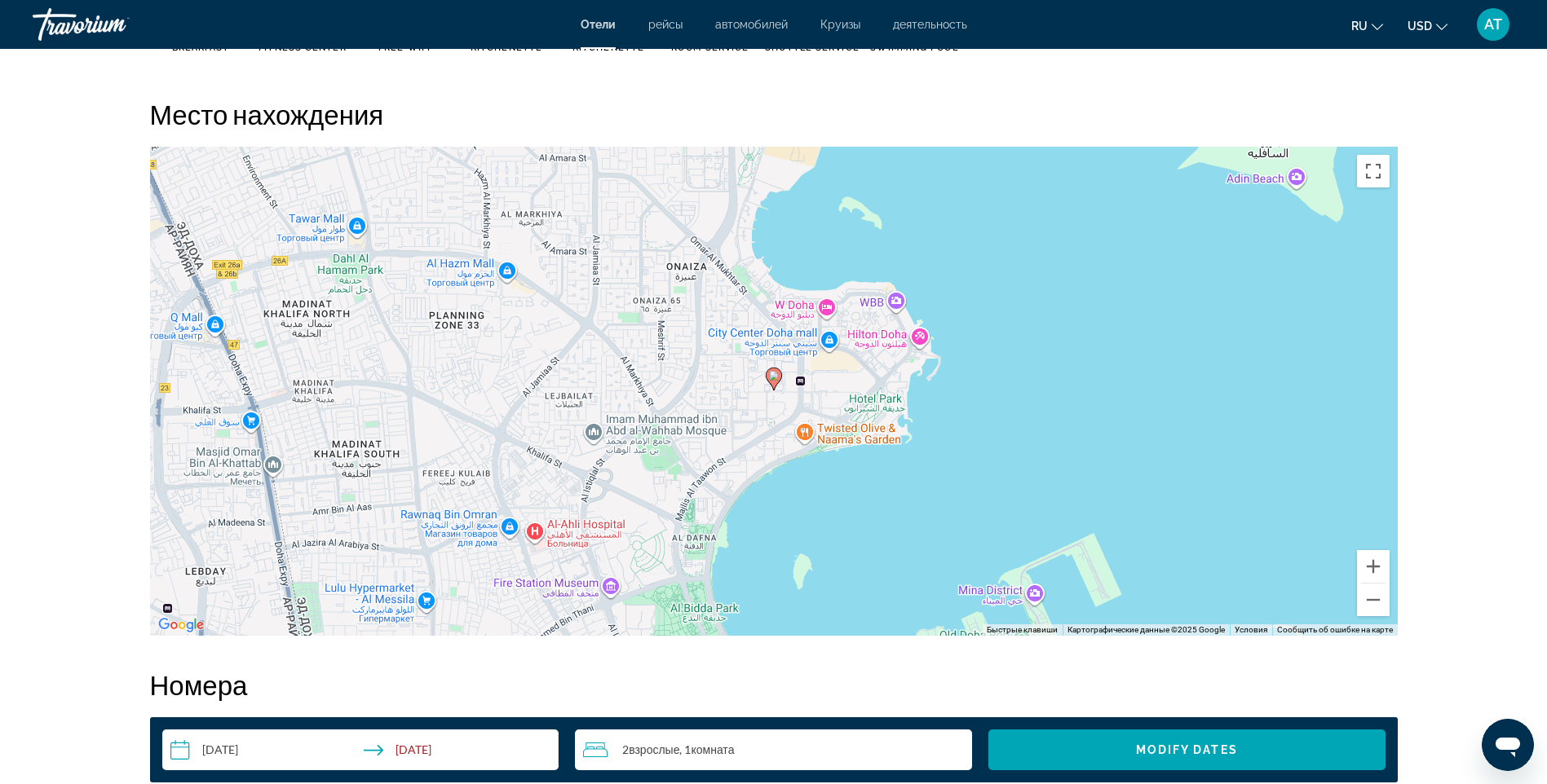
click at [767, 377] on icon "Main content" at bounding box center [773, 379] width 15 height 22
click at [769, 374] on image "Main content" at bounding box center [774, 375] width 9 height 9
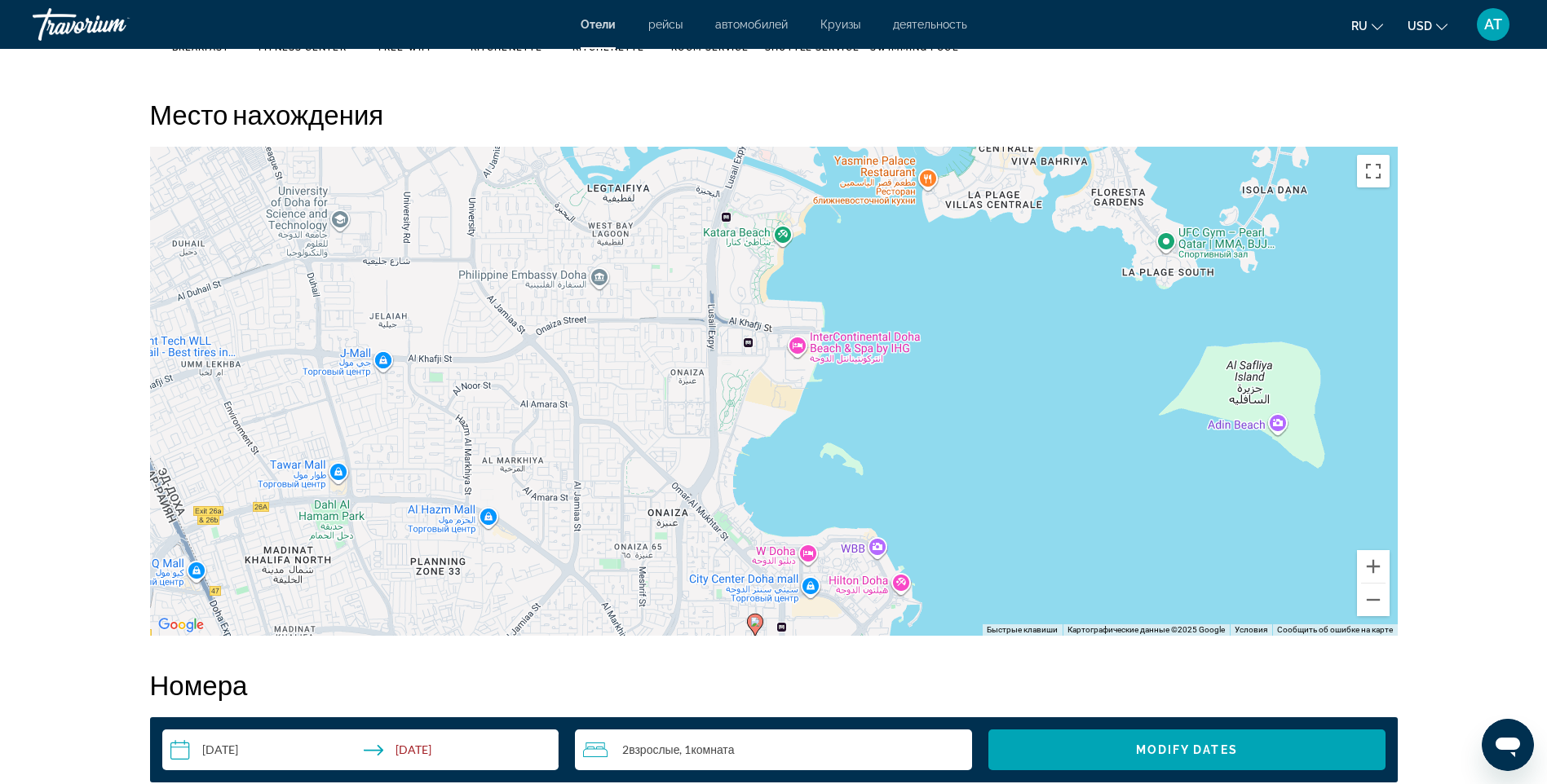
drag, startPoint x: 584, startPoint y: 394, endPoint x: 560, endPoint y: 635, distance: 242.2
click at [560, 635] on div "Резюме Тип Hotel адрес Maysaloun Street West Bay, Doha 5649, Qatar Описание Мес…" at bounding box center [774, 168] width 1264 height 2084
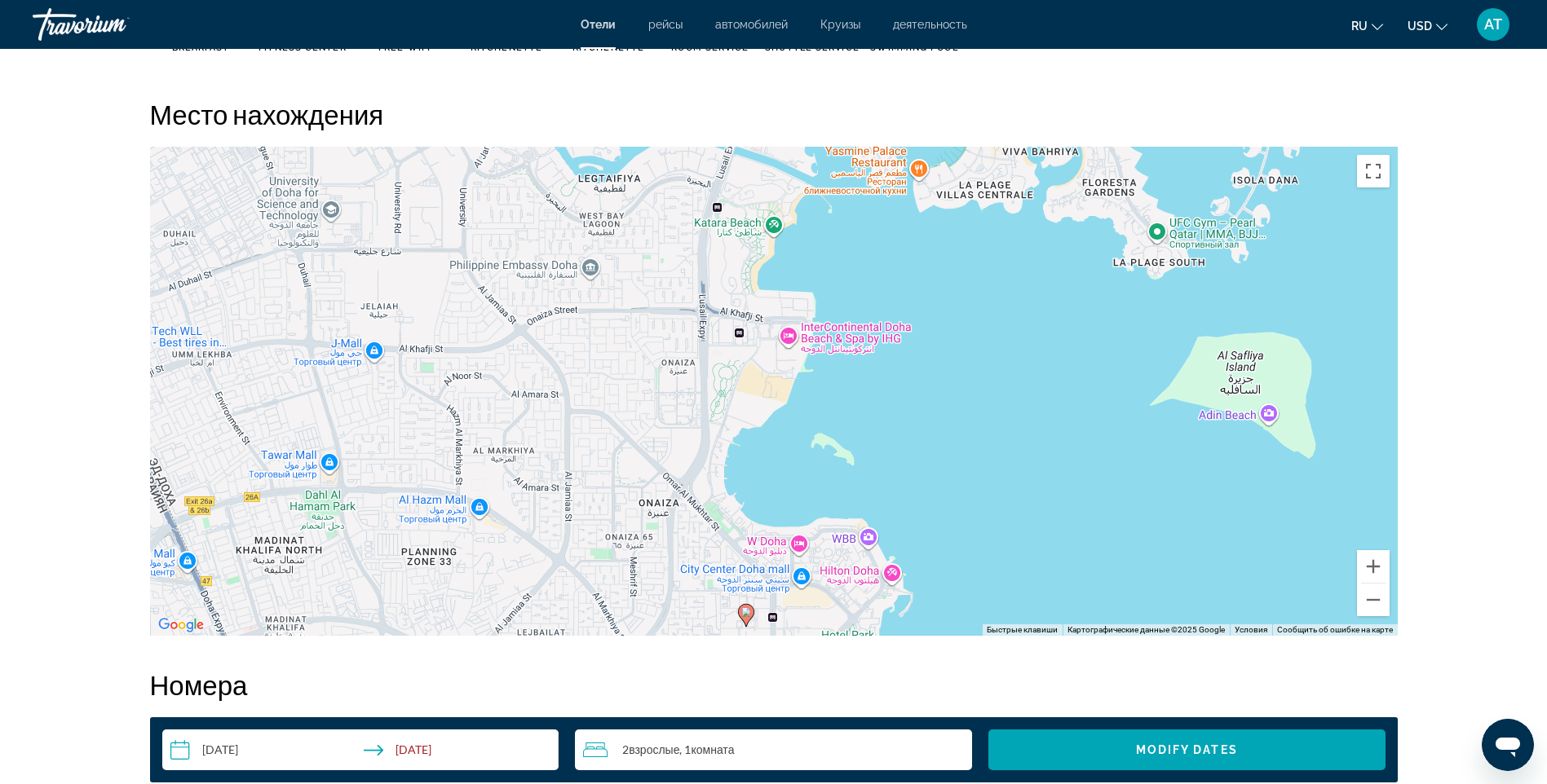
click at [888, 569] on div "Чтобы активировать перетаскивание с помощью клавиатуры, нажмите Alt + Ввод. Пос…" at bounding box center [774, 391] width 1247 height 489
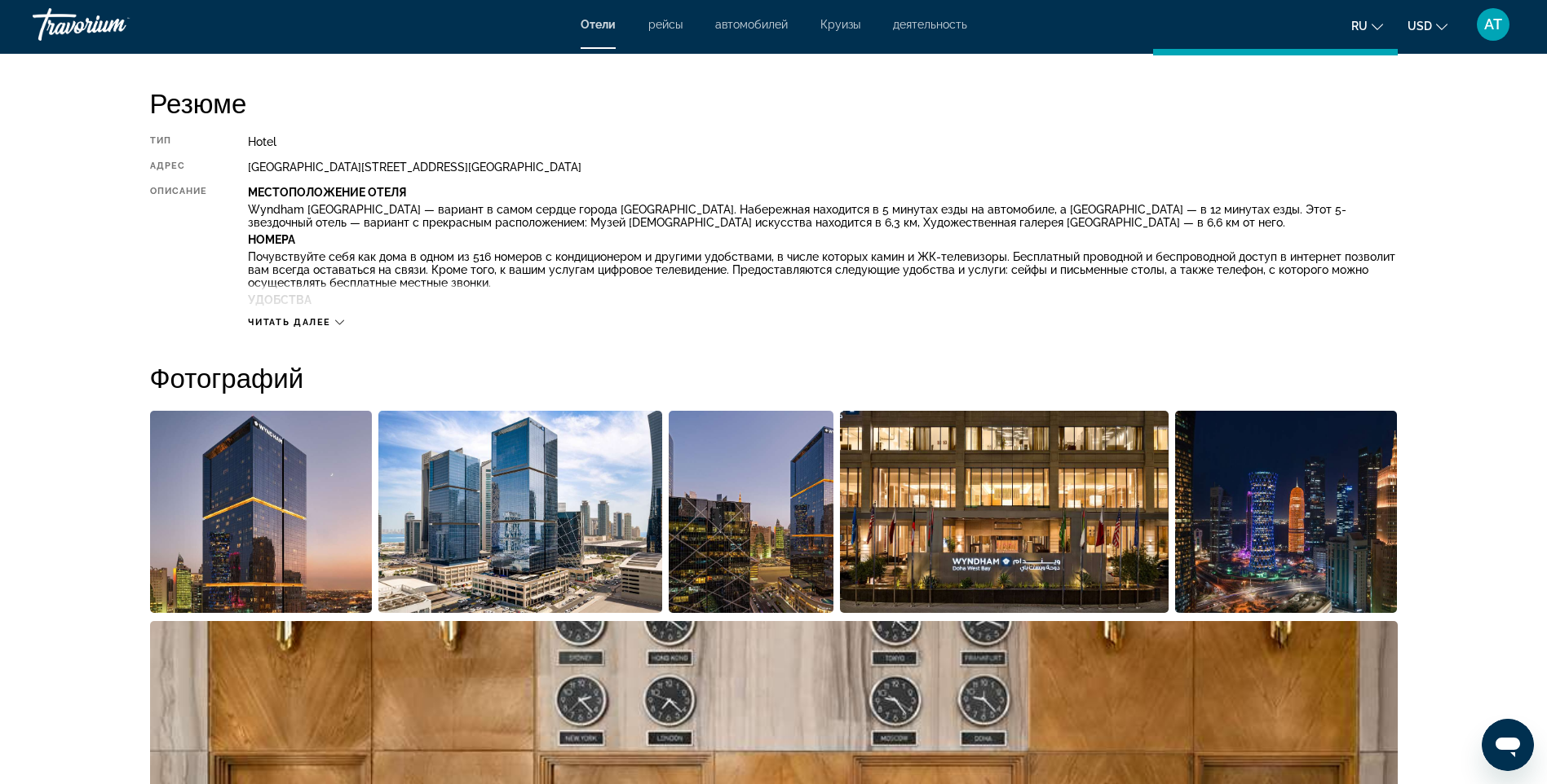
scroll to position [270, 0]
